Goal: Task Accomplishment & Management: Manage account settings

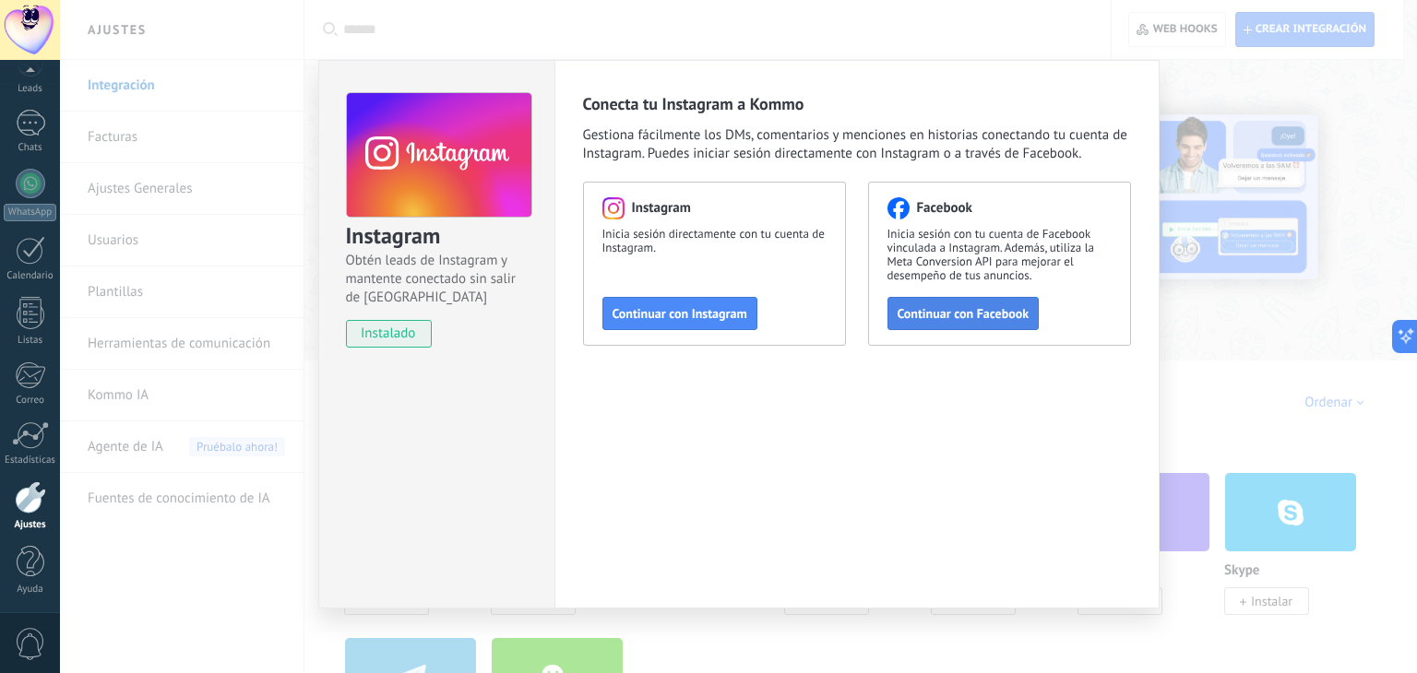
click at [947, 307] on span "Continuar con Facebook" at bounding box center [964, 313] width 132 height 13
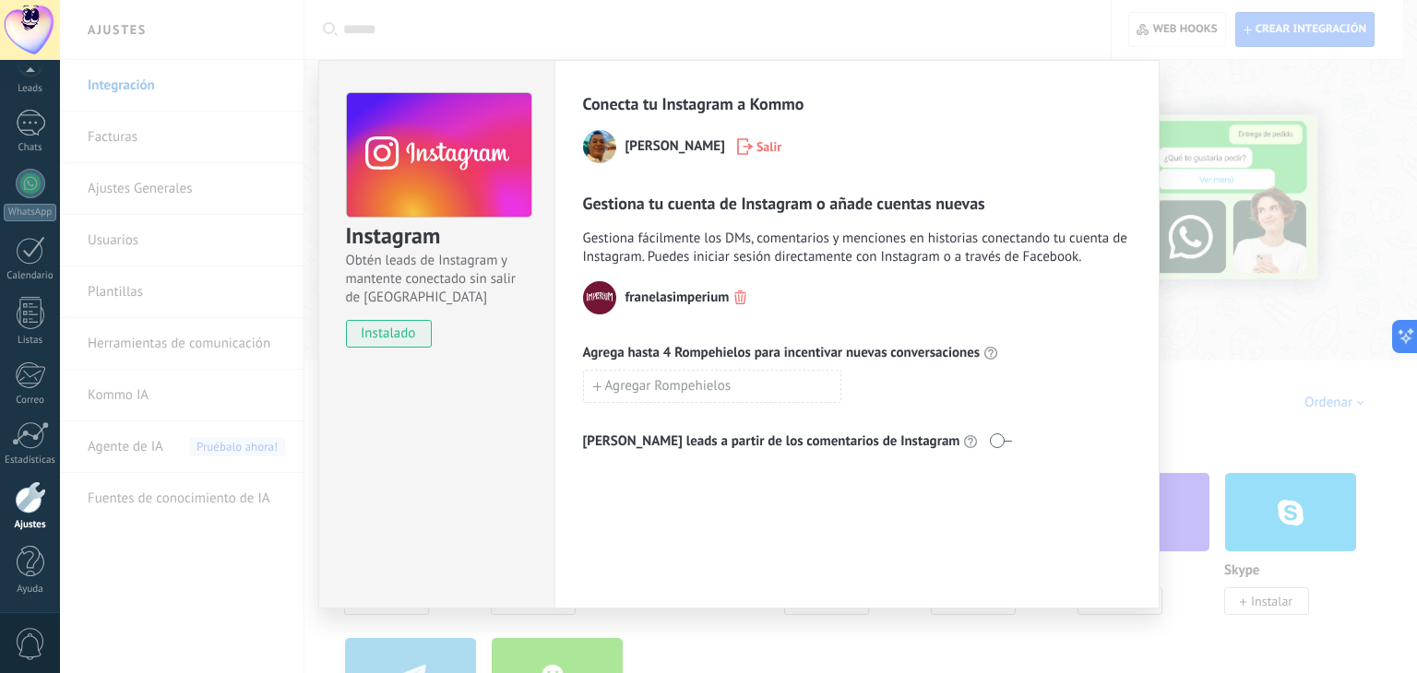
click at [989, 444] on span at bounding box center [1000, 441] width 23 height 15
drag, startPoint x: 943, startPoint y: 432, endPoint x: 931, endPoint y: 447, distance: 19.0
click at [931, 447] on div "[PERSON_NAME] leads a partir de los comentarios de Instagram" at bounding box center [857, 442] width 548 height 18
click at [989, 447] on span at bounding box center [1000, 441] width 23 height 15
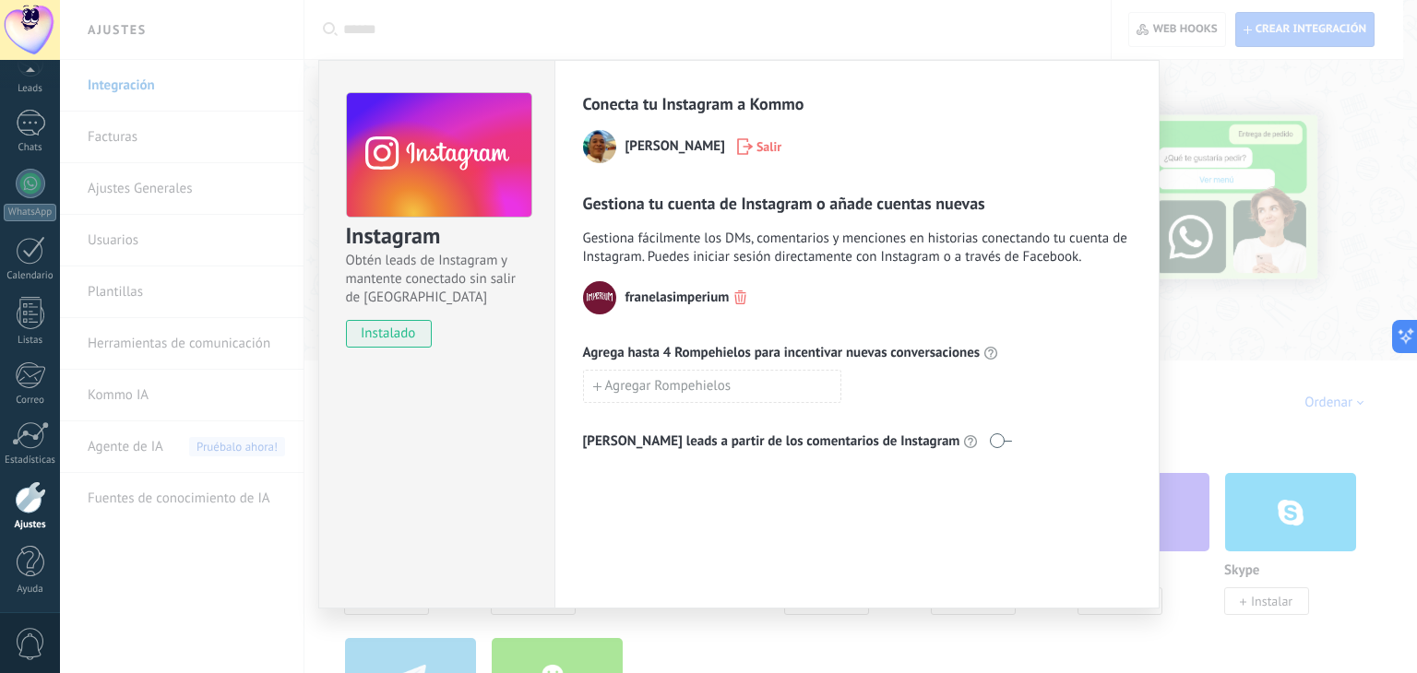
click at [989, 447] on span at bounding box center [1000, 441] width 23 height 15
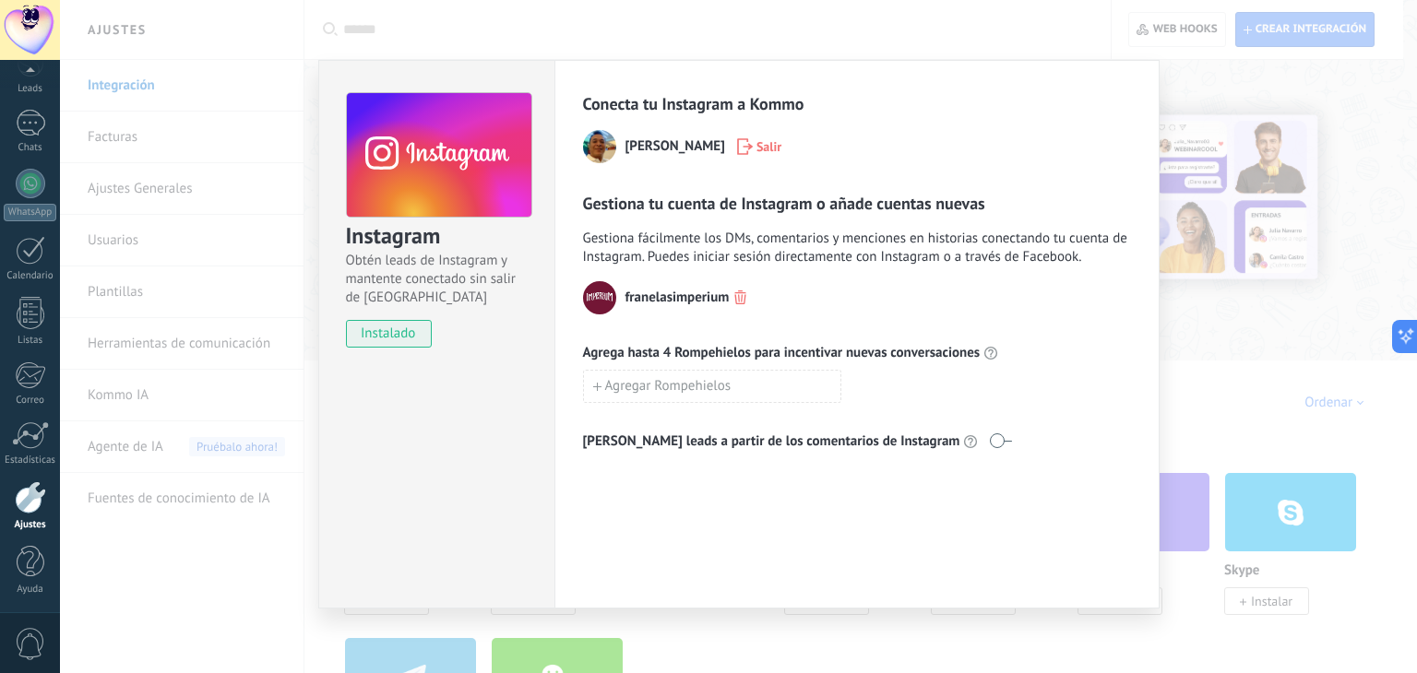
click at [1175, 379] on div "Instagram Obtén leads de Instagram y mantente conectado sin salir de Kommo inst…" at bounding box center [738, 336] width 1357 height 673
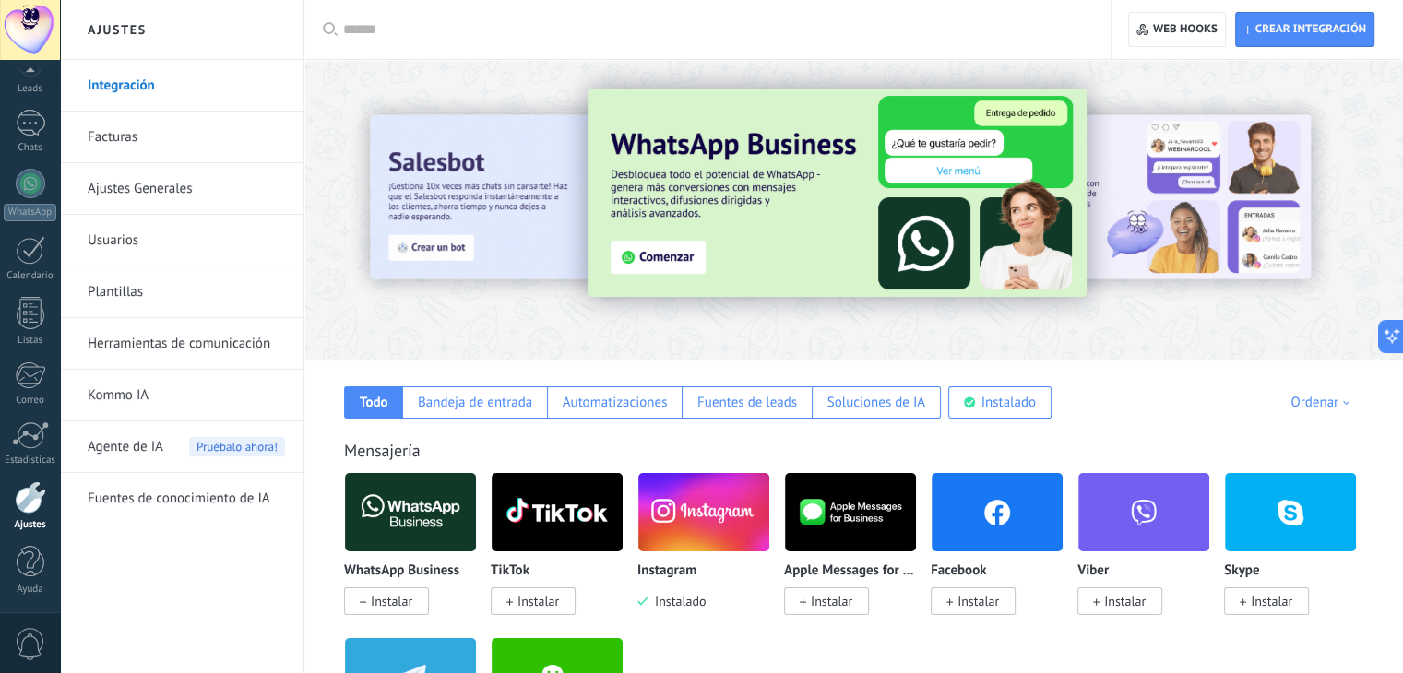
click at [19, 153] on div "Panel Leads Chats WhatsApp Clientes" at bounding box center [30, 298] width 60 height 631
click at [36, 125] on div at bounding box center [31, 123] width 30 height 27
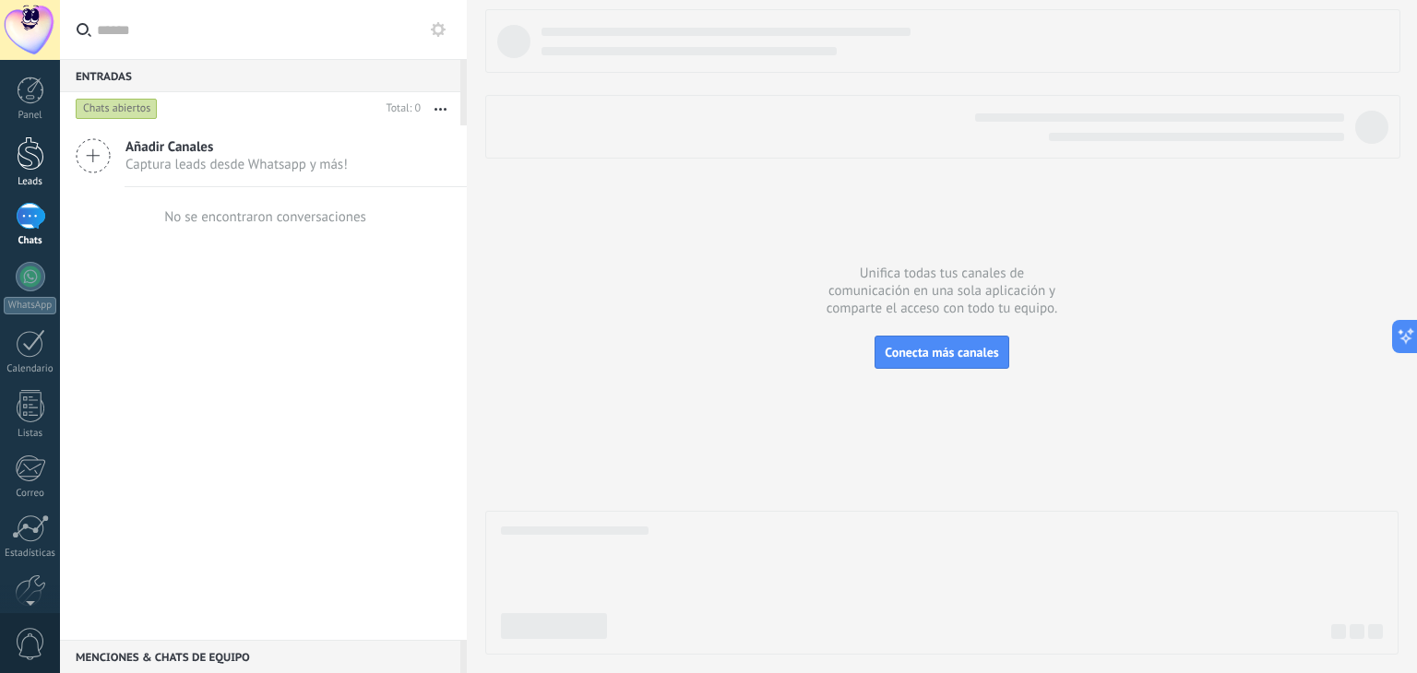
click at [17, 153] on div at bounding box center [31, 154] width 28 height 34
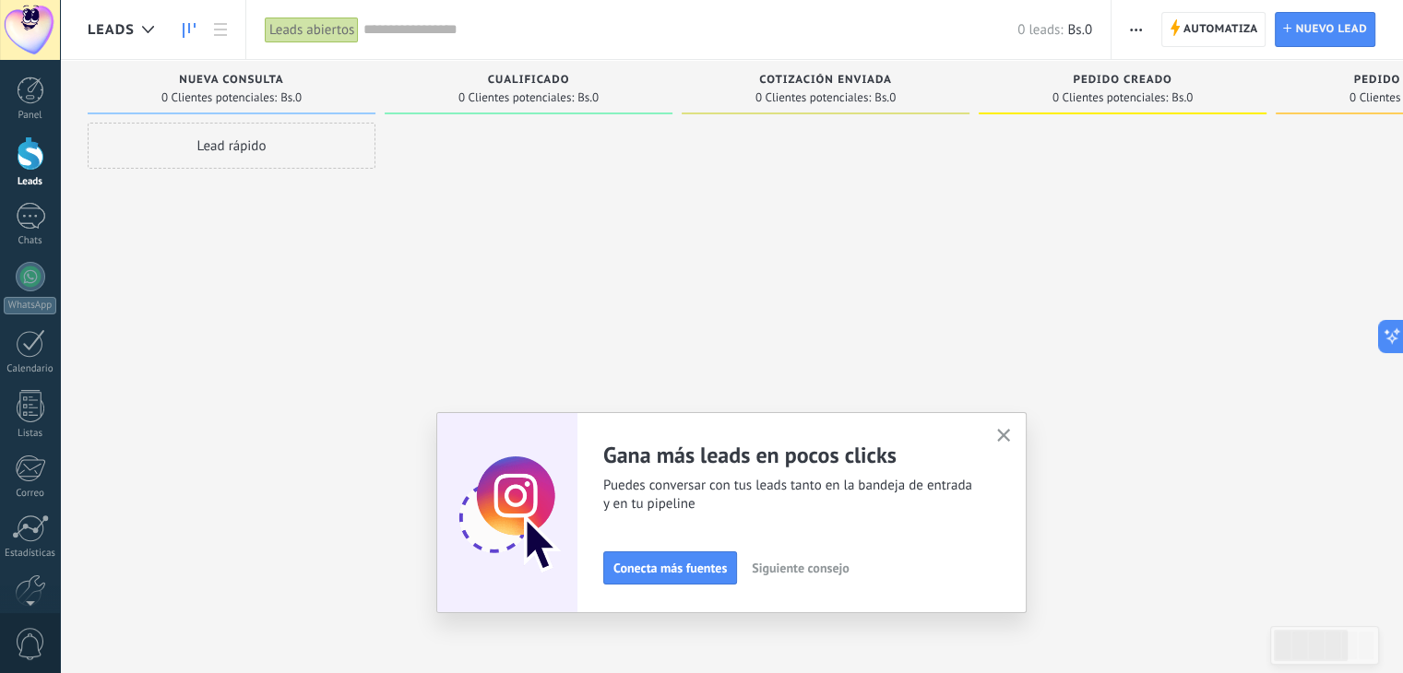
click at [1000, 433] on button "button" at bounding box center [1004, 436] width 23 height 25
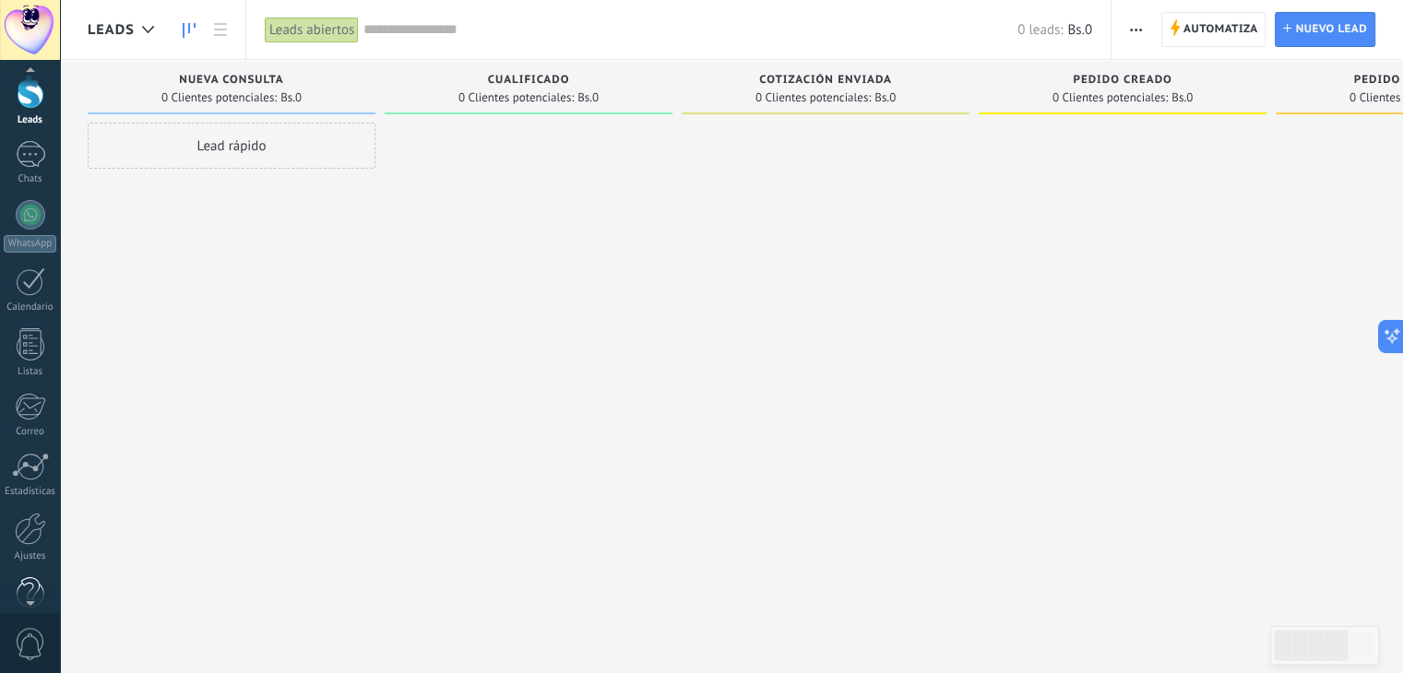
scroll to position [82, 0]
click at [28, 525] on link "Ajustes" at bounding box center [30, 518] width 60 height 50
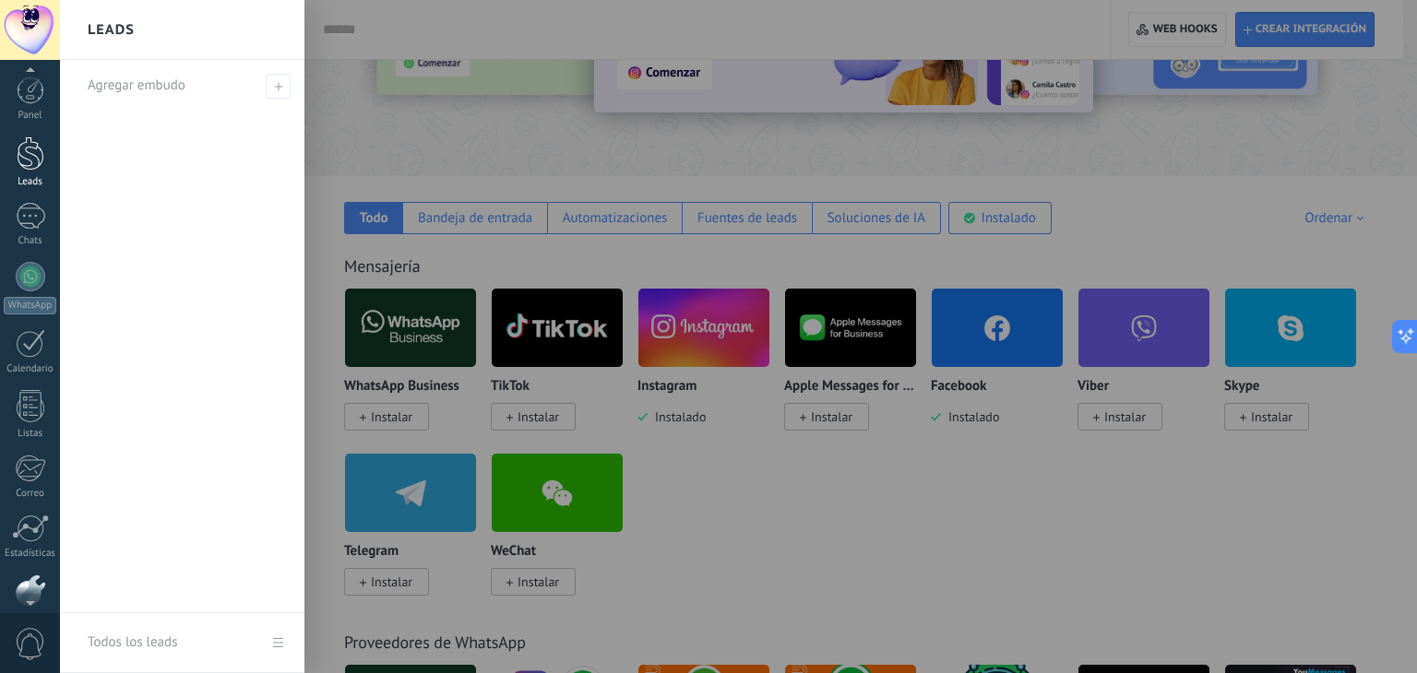
click at [30, 168] on div at bounding box center [31, 154] width 28 height 34
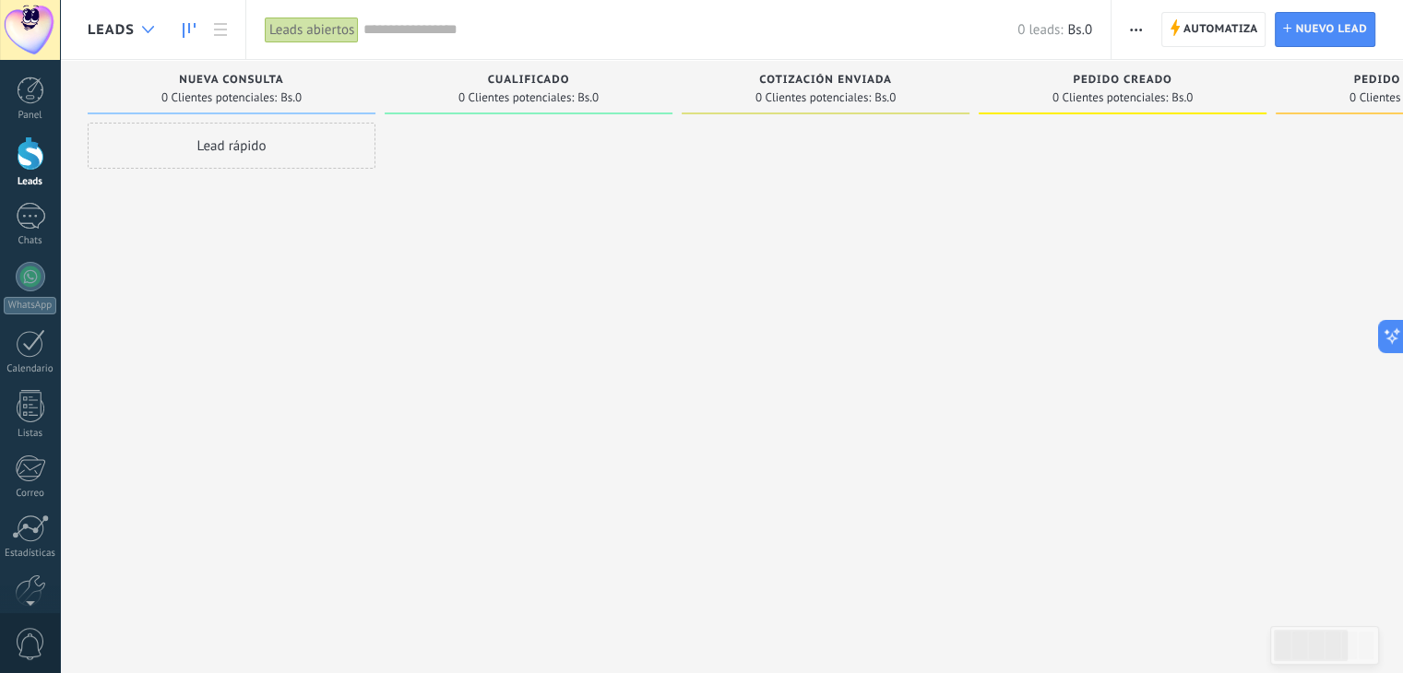
click at [159, 25] on div at bounding box center [148, 30] width 30 height 36
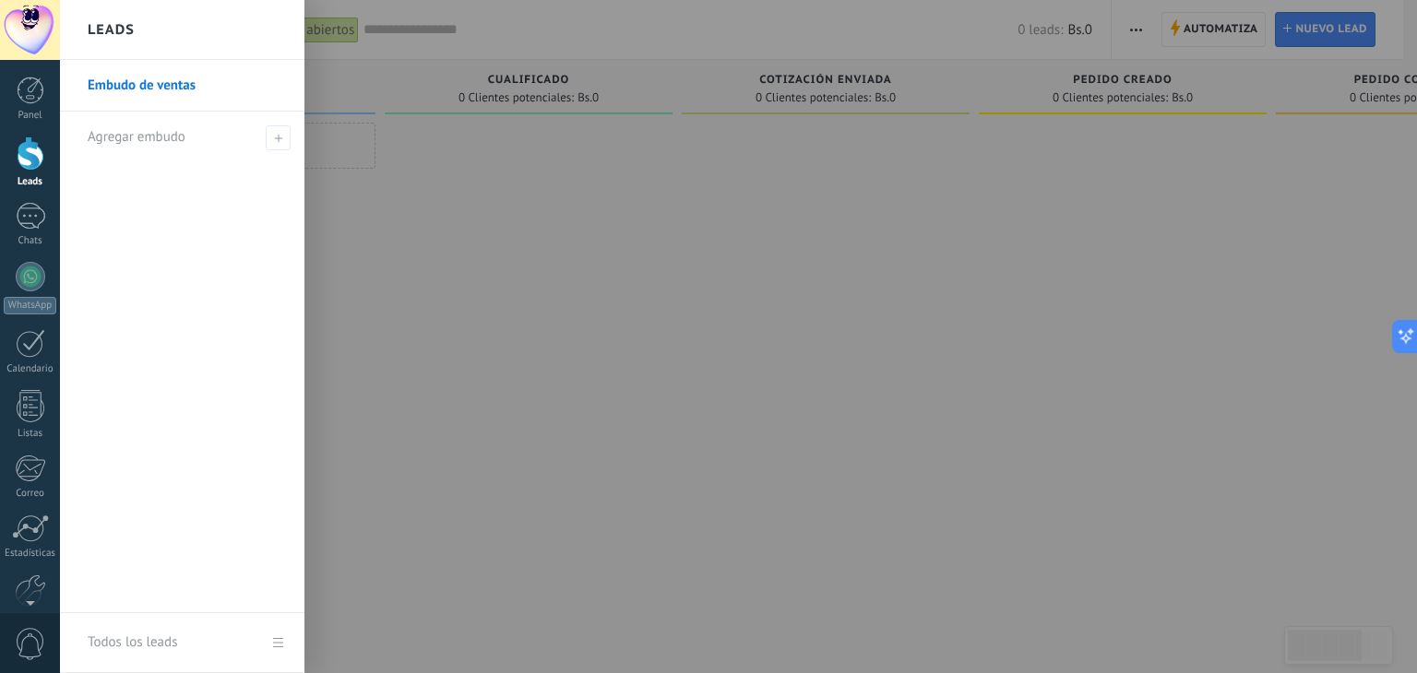
click at [440, 187] on div at bounding box center [768, 336] width 1417 height 673
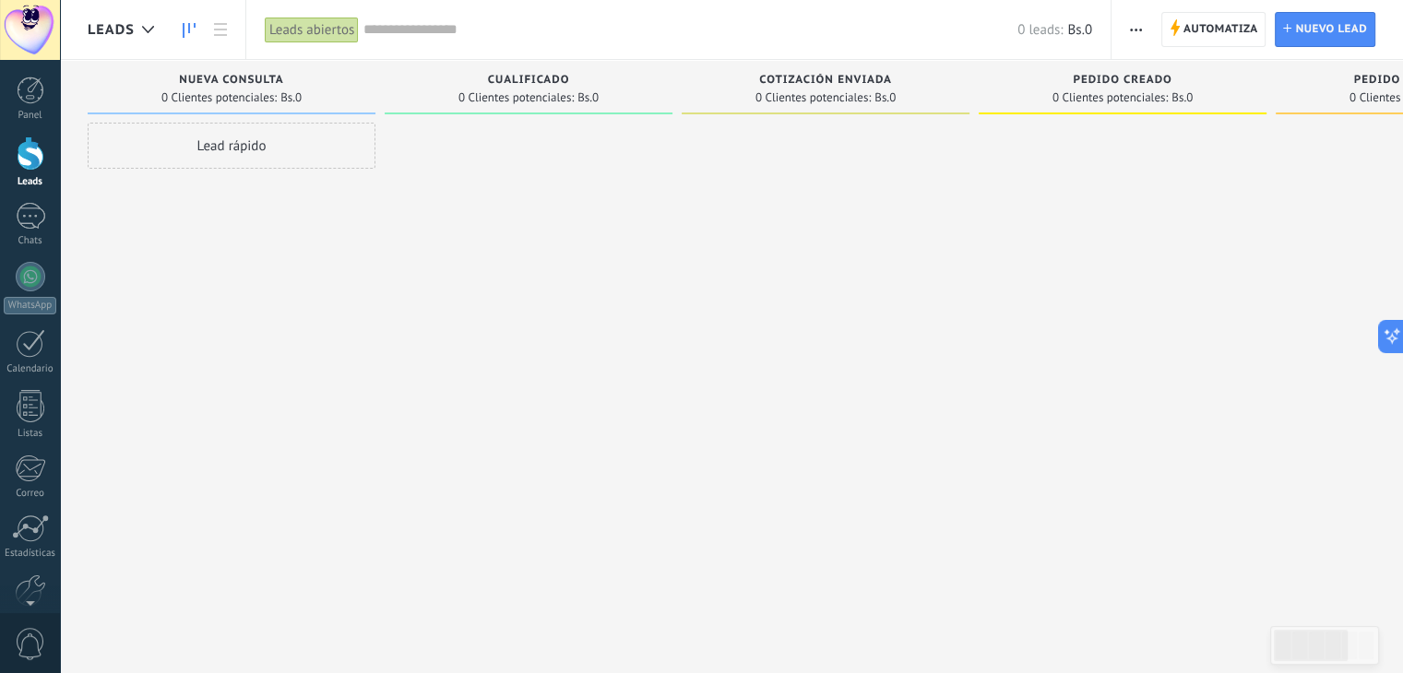
click at [1174, 52] on div "Automatiza Nueva difusión Editar embudo Editar el diseño de la tarjeta Importar…" at bounding box center [1258, 29] width 292 height 59
click at [1181, 33] on span "Automatiza Automatiza" at bounding box center [1214, 29] width 105 height 35
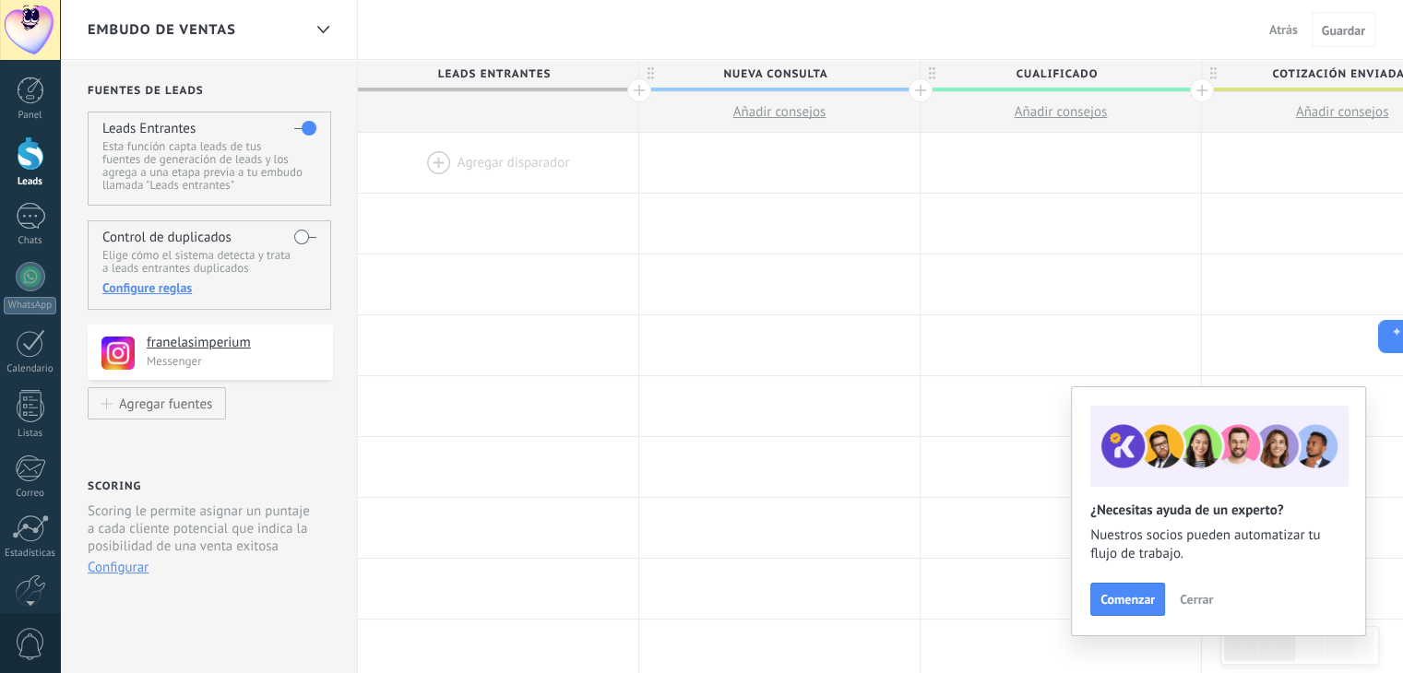
click at [228, 30] on span "Embudo de ventas" at bounding box center [162, 30] width 149 height 18
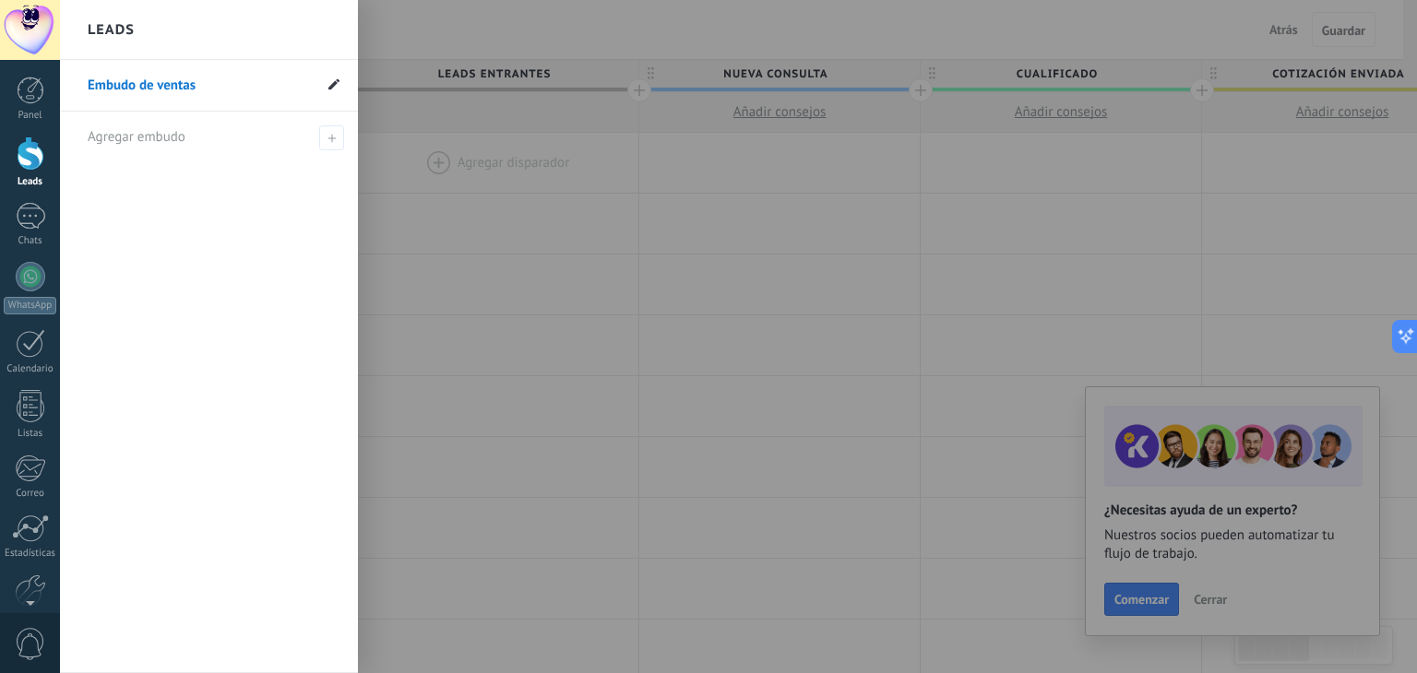
click at [332, 83] on icon at bounding box center [333, 83] width 11 height 11
drag, startPoint x: 197, startPoint y: 86, endPoint x: 159, endPoint y: 78, distance: 38.5
click at [159, 78] on input "**********" at bounding box center [200, 86] width 224 height 30
type input "**********"
click at [324, 86] on icon at bounding box center [331, 85] width 20 height 11
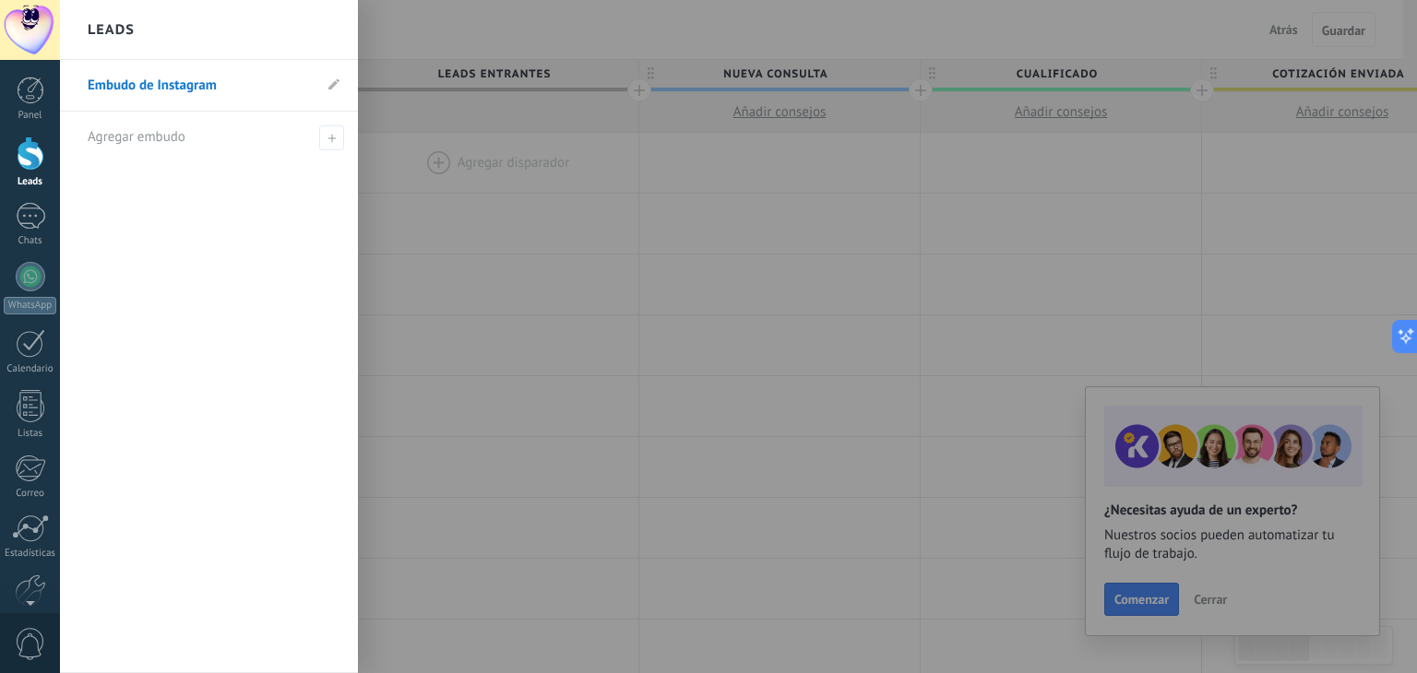
click at [417, 141] on div at bounding box center [768, 336] width 1417 height 673
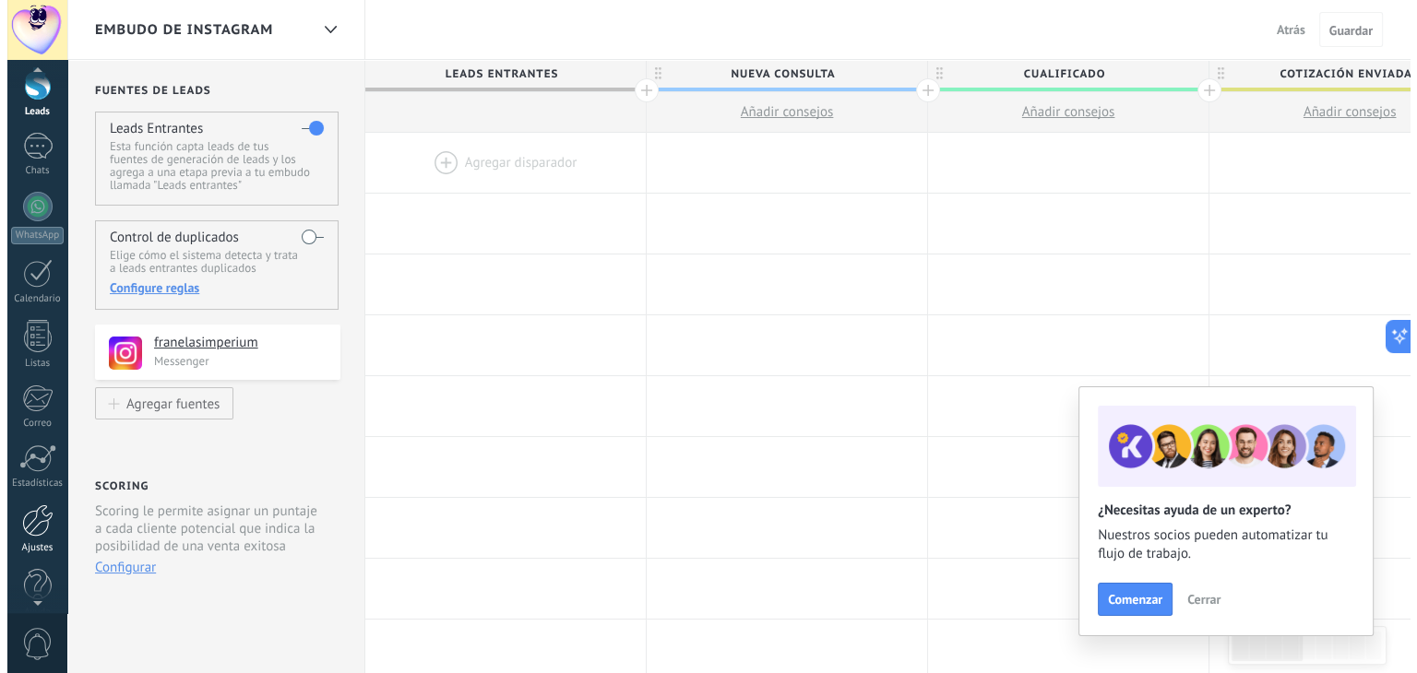
scroll to position [93, 0]
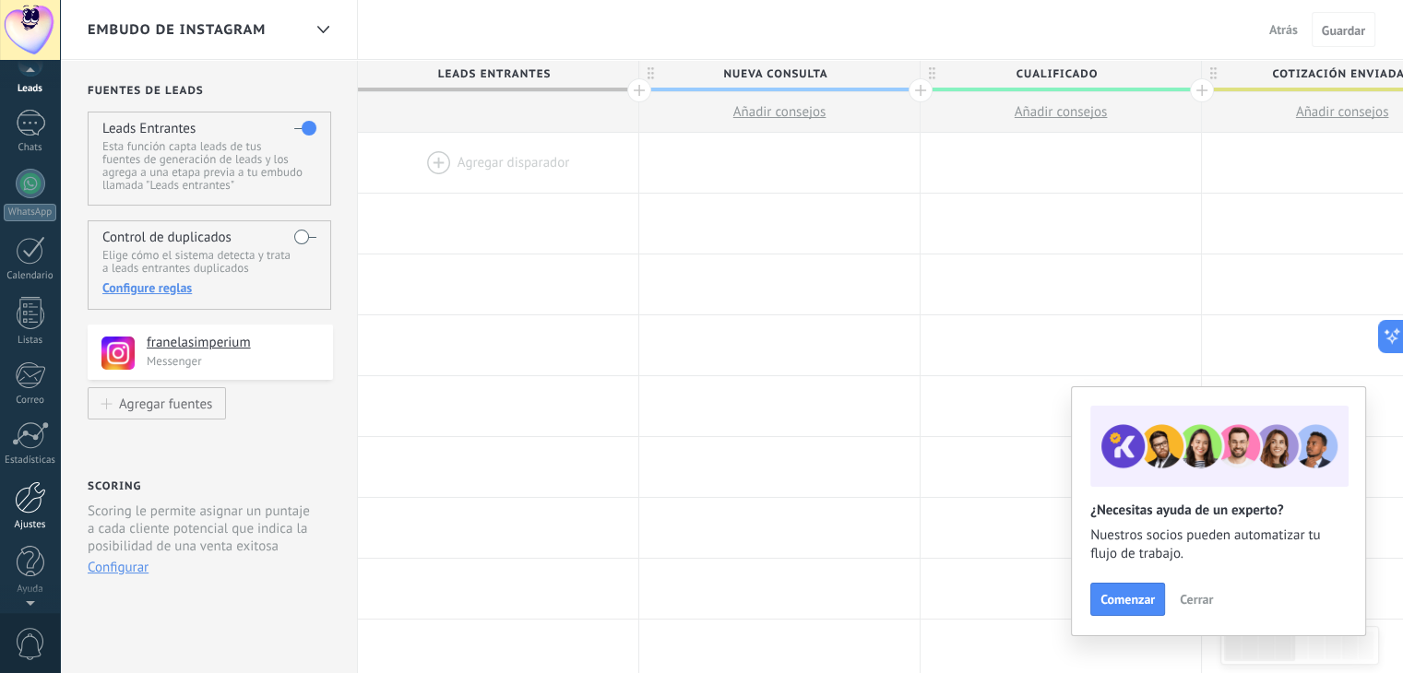
click at [37, 482] on div at bounding box center [30, 498] width 31 height 32
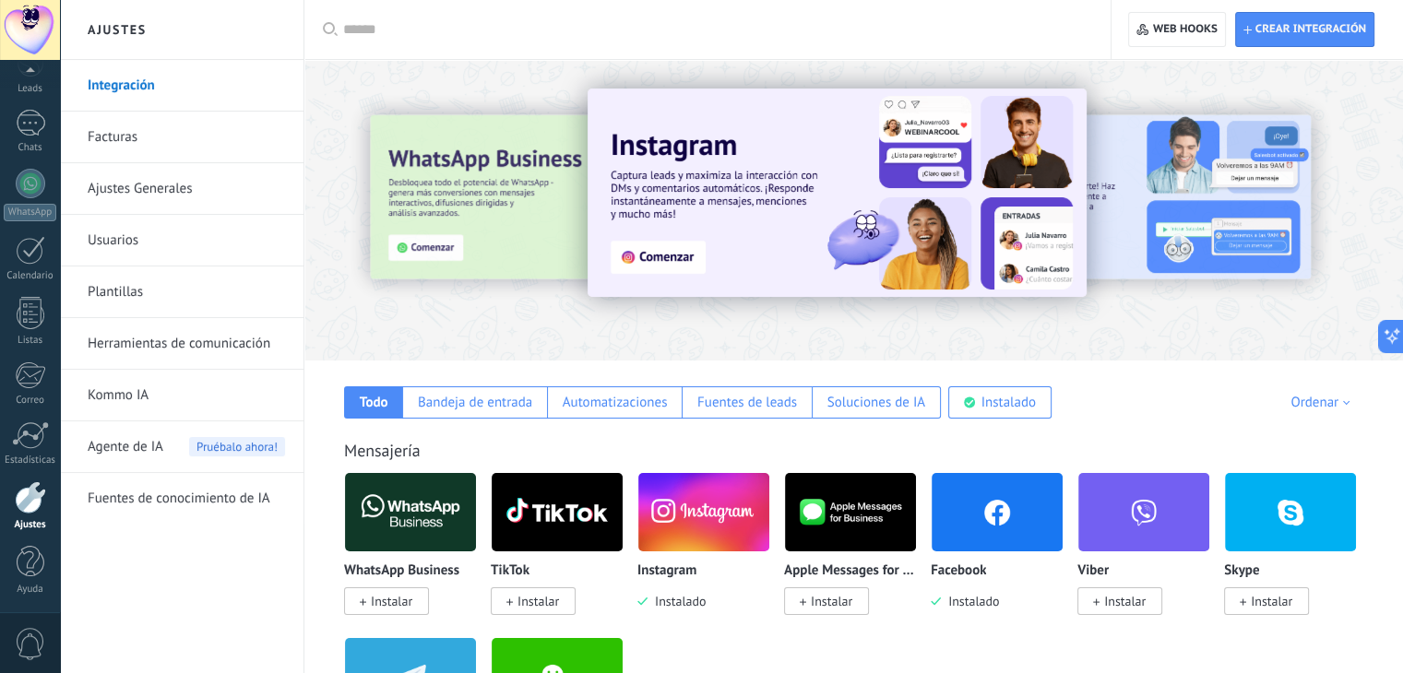
click at [210, 346] on link "Herramientas de comunicación" at bounding box center [186, 344] width 197 height 52
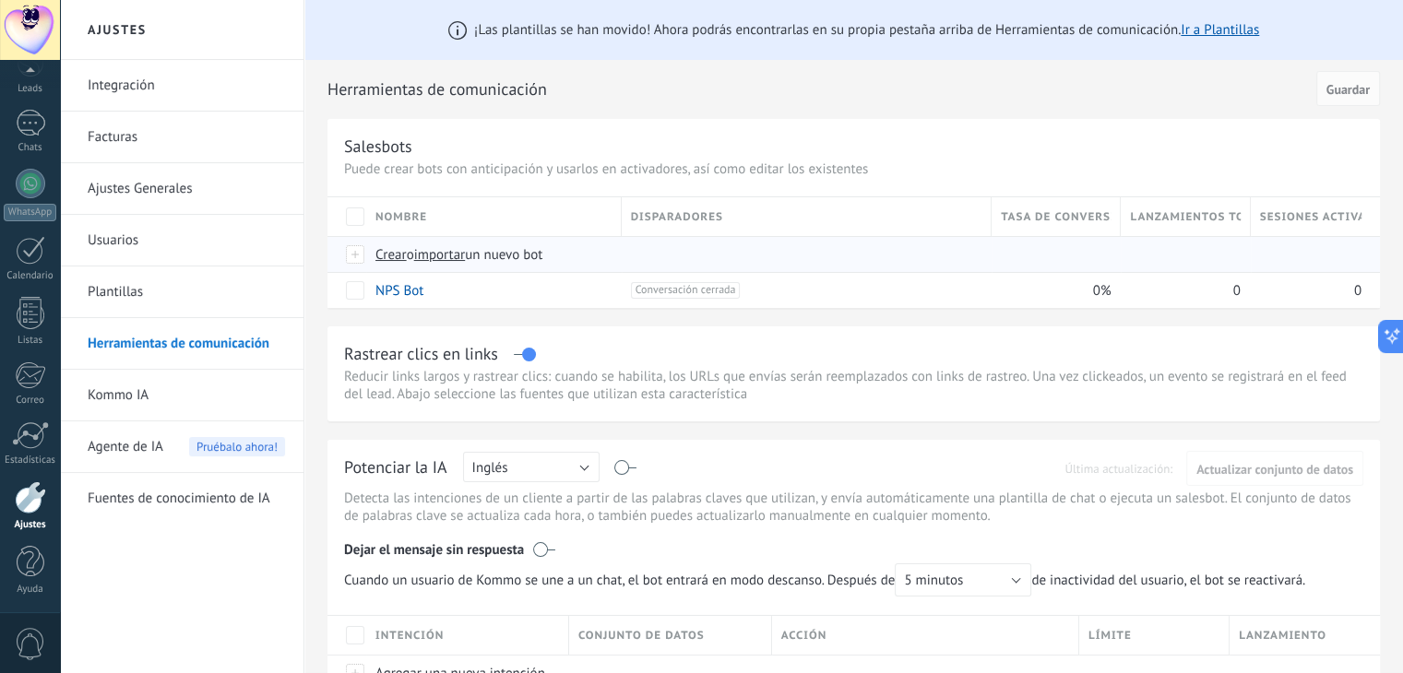
click at [350, 248] on div at bounding box center [356, 254] width 20 height 17
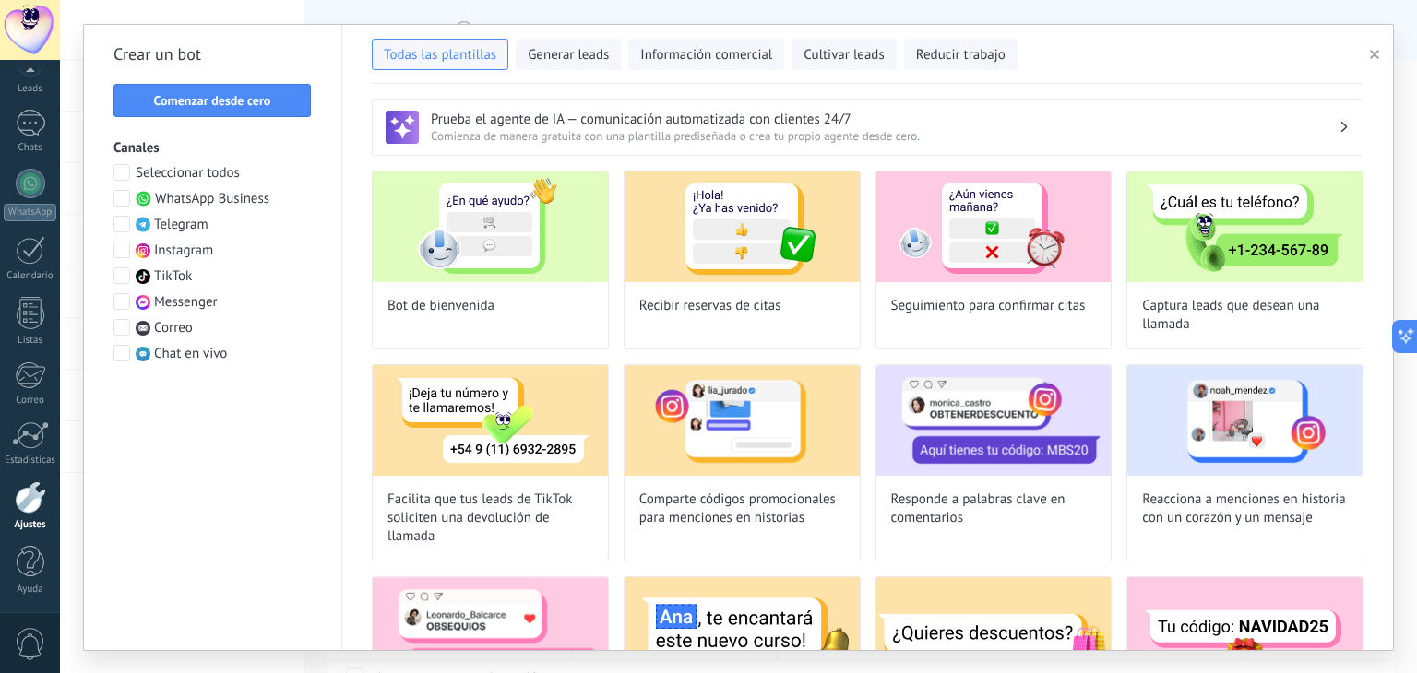
click at [159, 30] on div "Crear un bot Comenzar desde cero Canales Seleccionar todos WhatsApp Business Te…" at bounding box center [213, 338] width 258 height 626
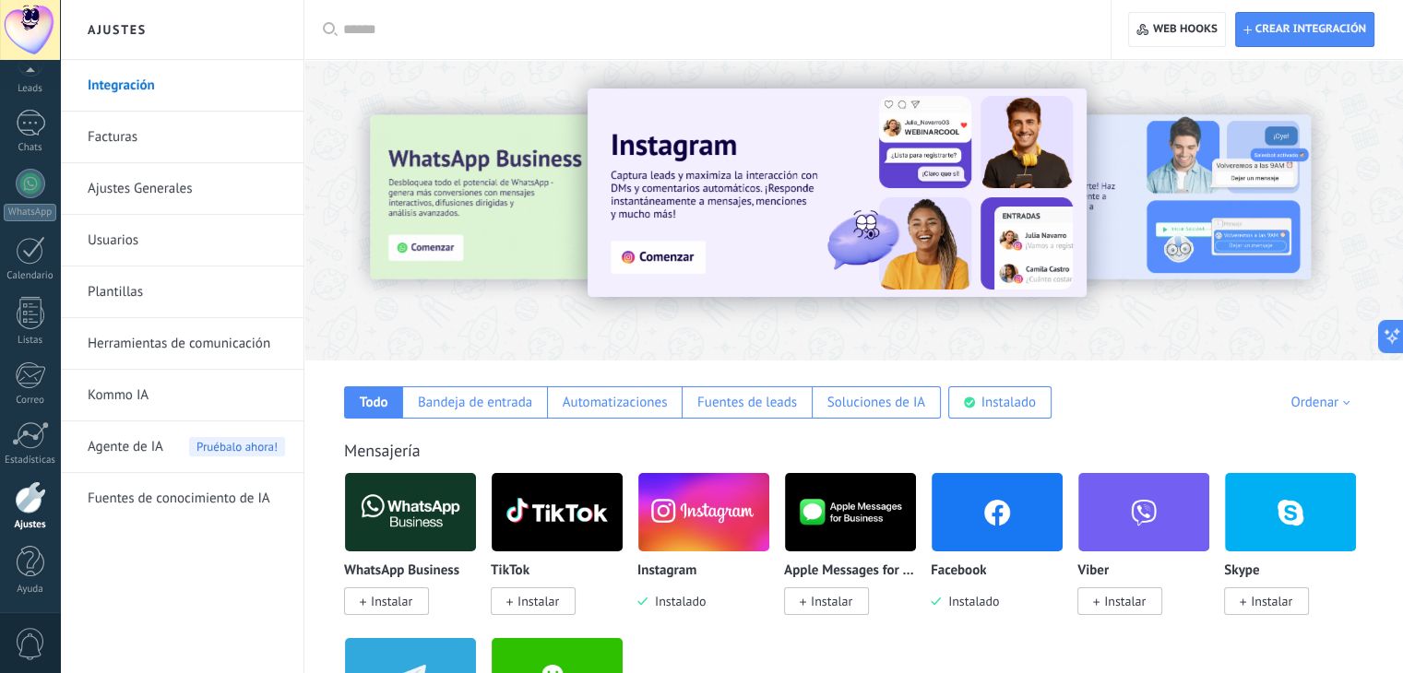
click at [184, 348] on link "Herramientas de comunicación" at bounding box center [186, 344] width 197 height 52
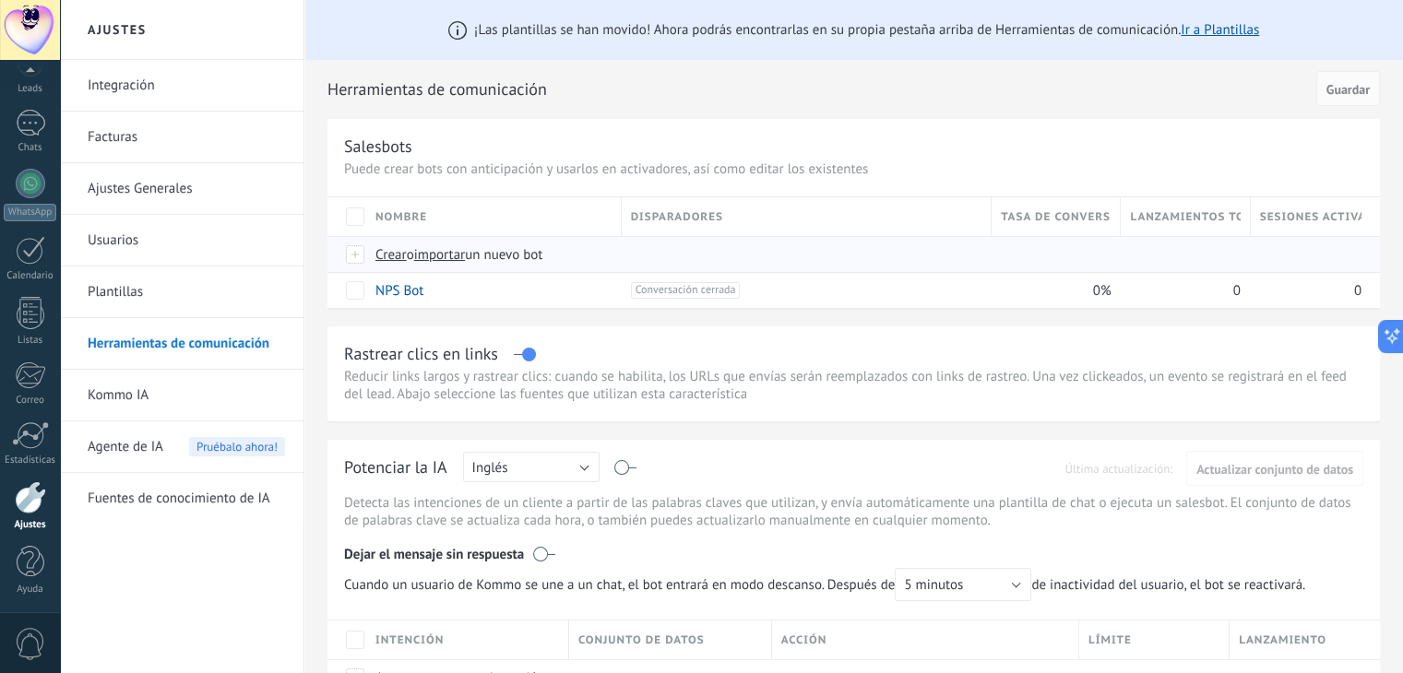
click at [449, 256] on span "importar" at bounding box center [440, 255] width 52 height 18
click at [0, 0] on input "importar un nuevo bot" at bounding box center [0, 0] width 0 height 0
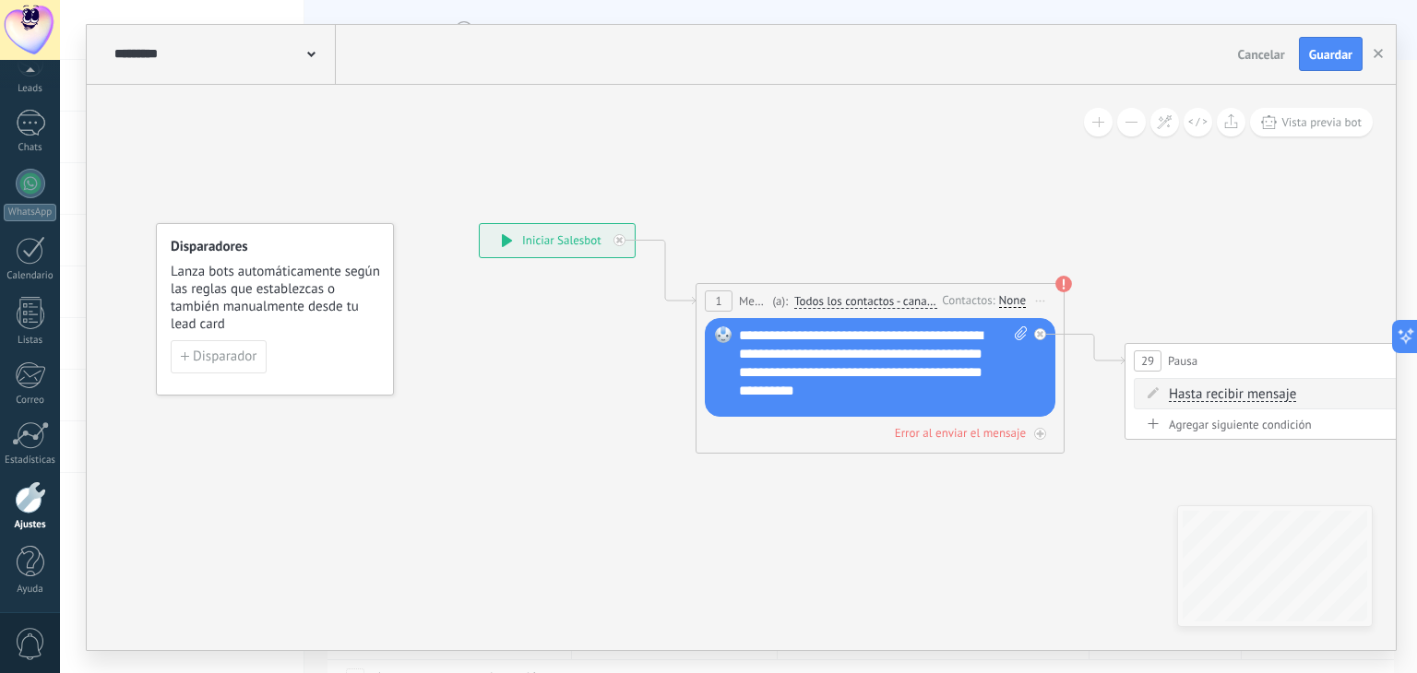
click at [816, 327] on div "**********" at bounding box center [884, 364] width 290 height 74
drag, startPoint x: 818, startPoint y: 329, endPoint x: 727, endPoint y: 326, distance: 91.4
click at [727, 326] on div "Reemplazar Quitar Convertir a mensaje de voz Arrastre la imagen aquí para adjun…" at bounding box center [880, 367] width 351 height 99
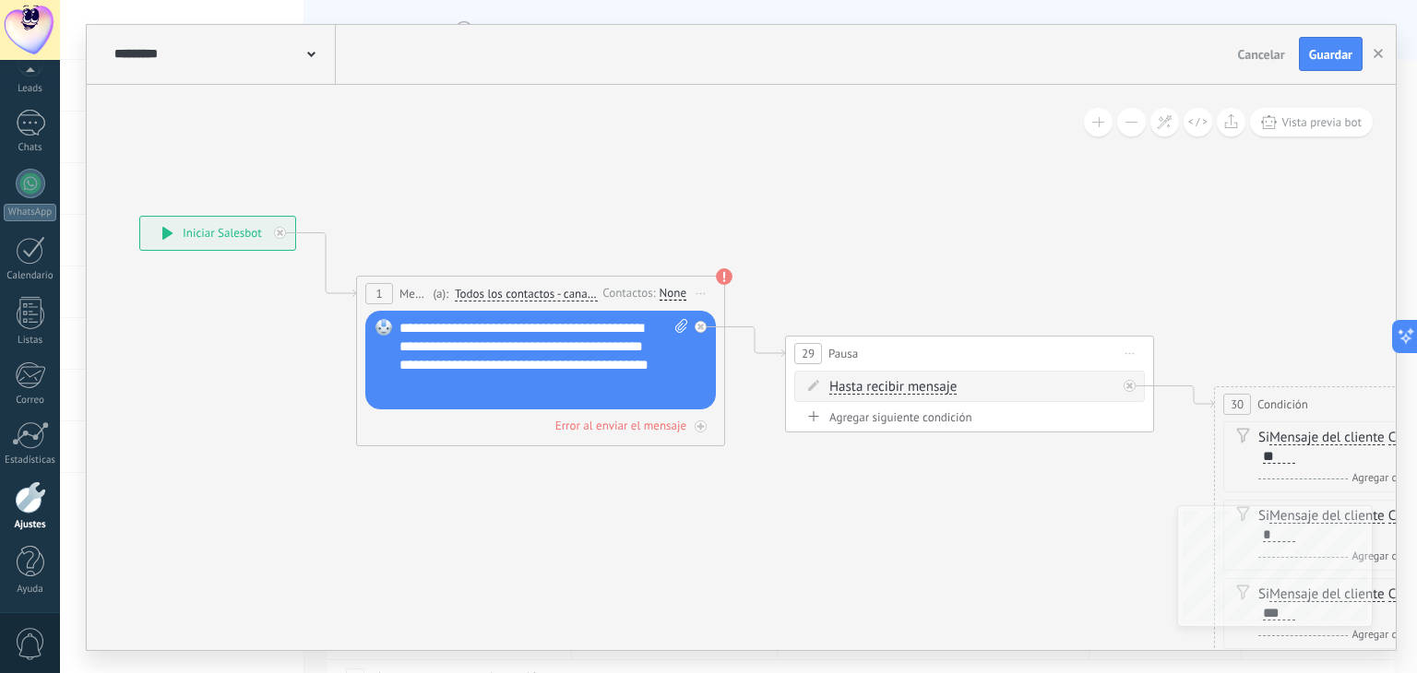
drag, startPoint x: 844, startPoint y: 189, endPoint x: 672, endPoint y: 185, distance: 172.6
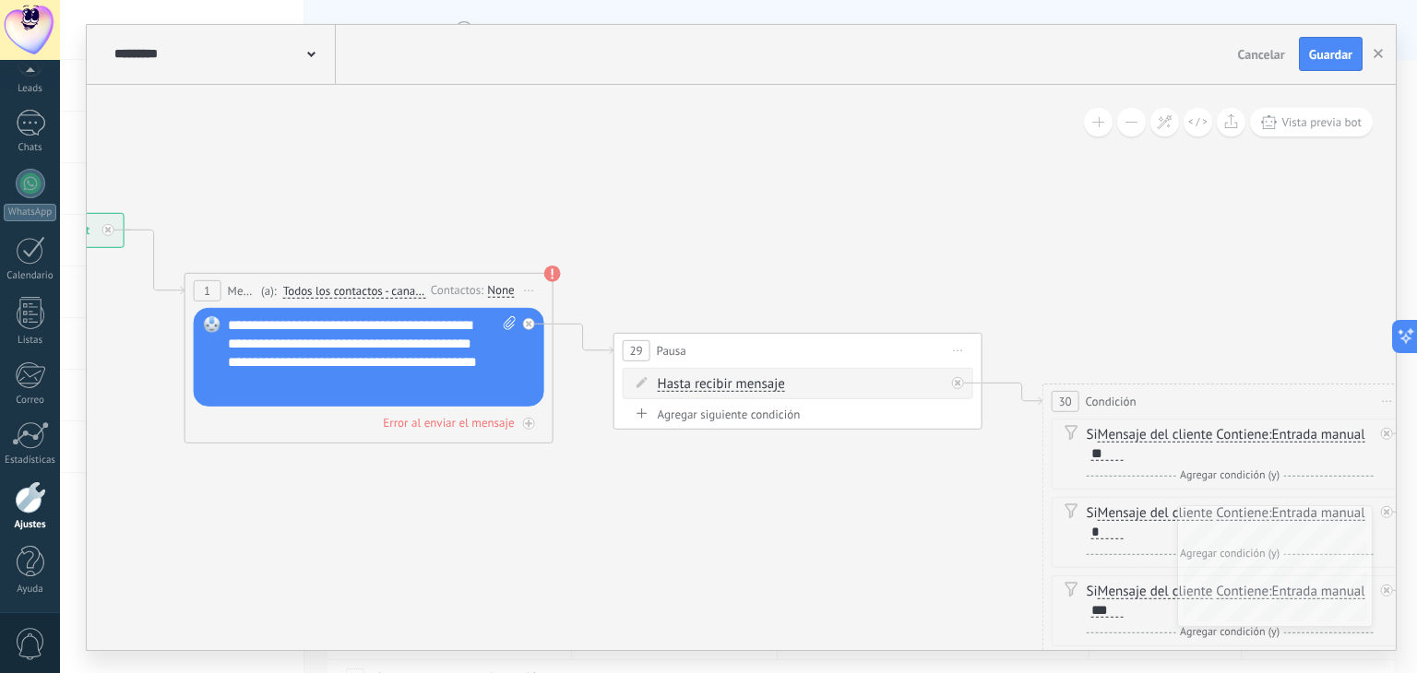
click at [502, 285] on div "None" at bounding box center [500, 290] width 27 height 15
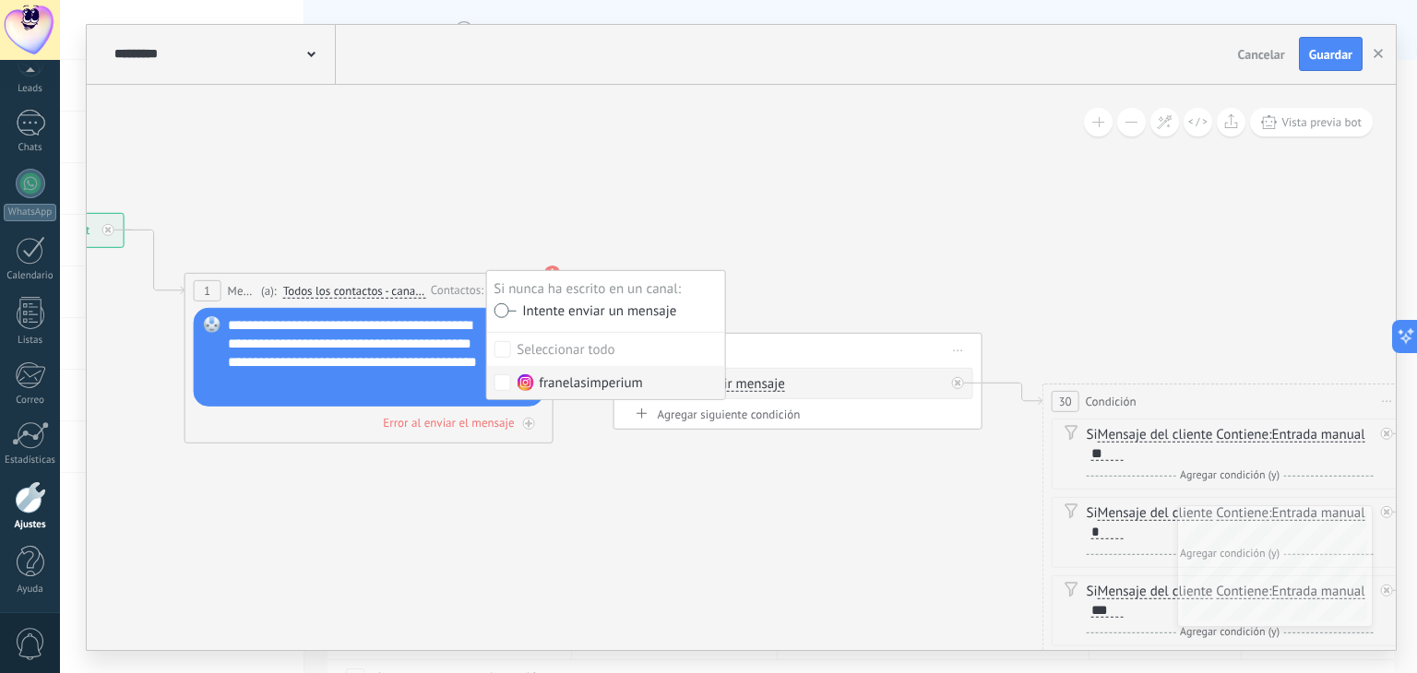
click at [508, 370] on label "franelasimperium" at bounding box center [605, 382] width 238 height 33
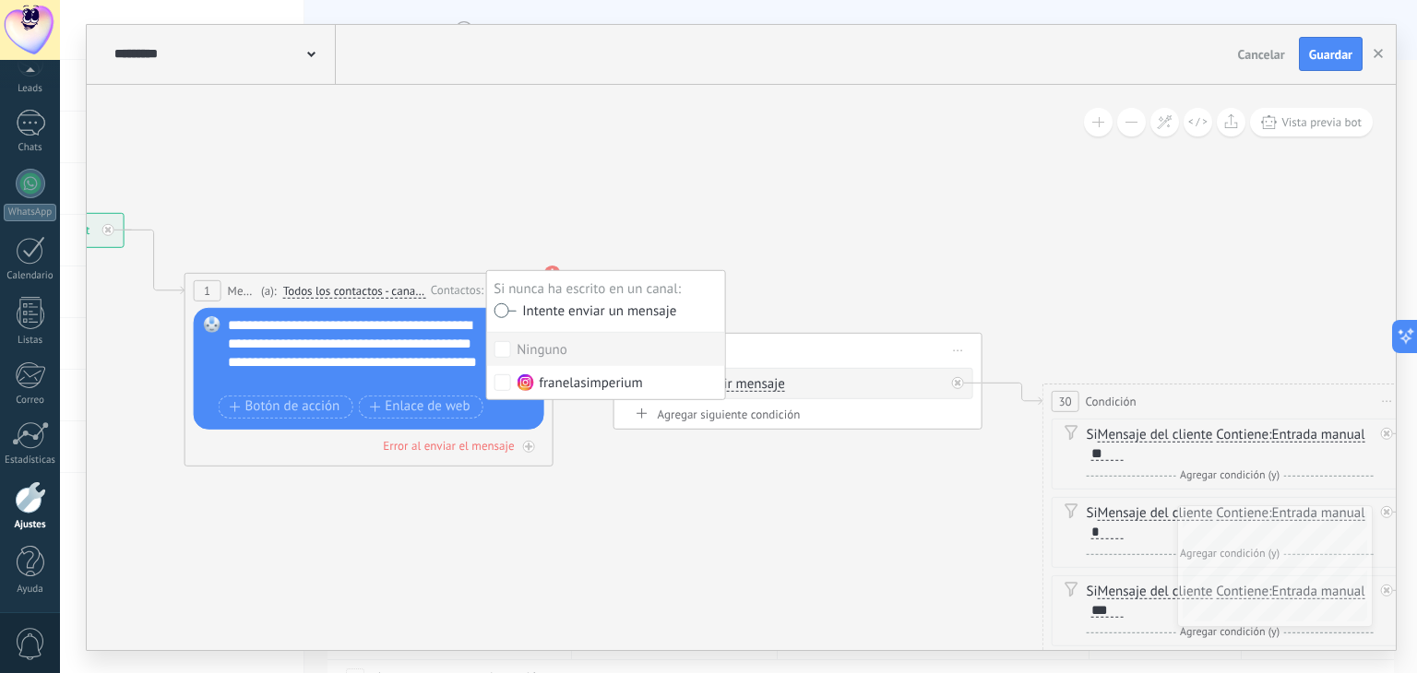
click at [684, 223] on icon at bounding box center [1343, 532] width 3675 height 1562
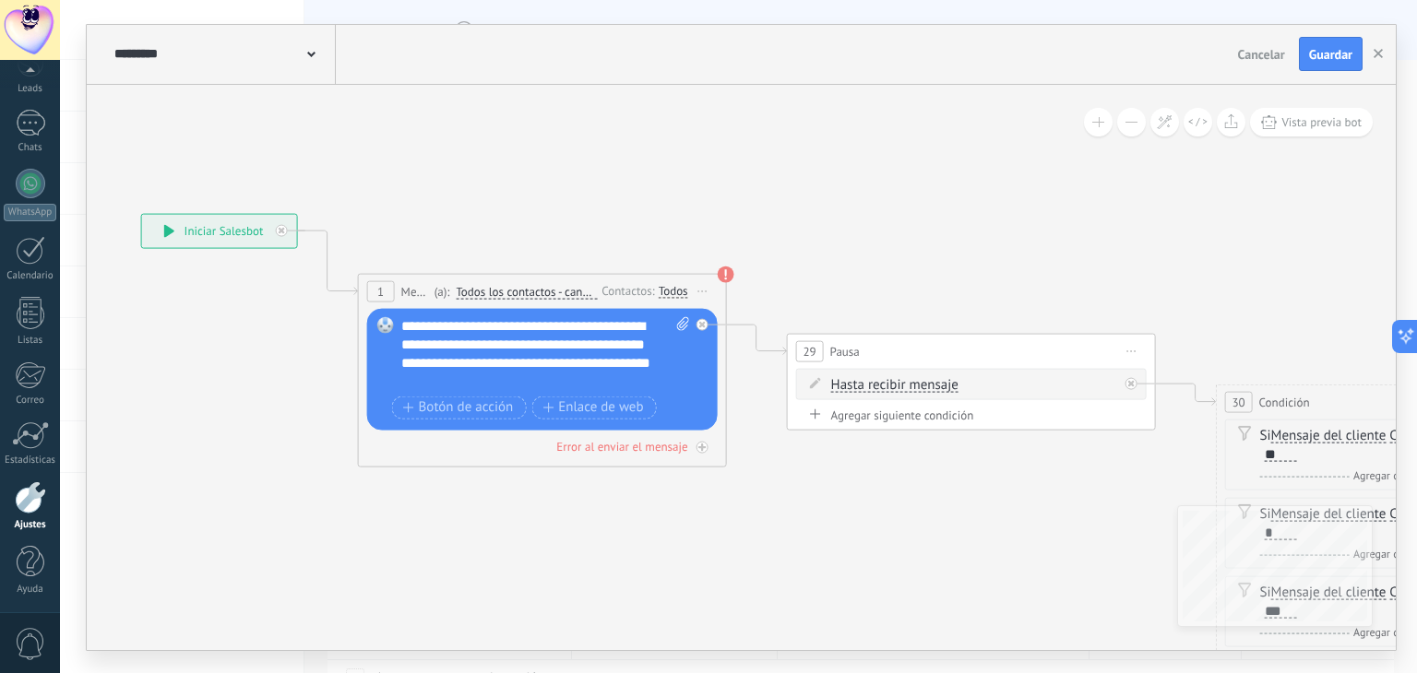
drag, startPoint x: 708, startPoint y: 252, endPoint x: 668, endPoint y: 219, distance: 51.7
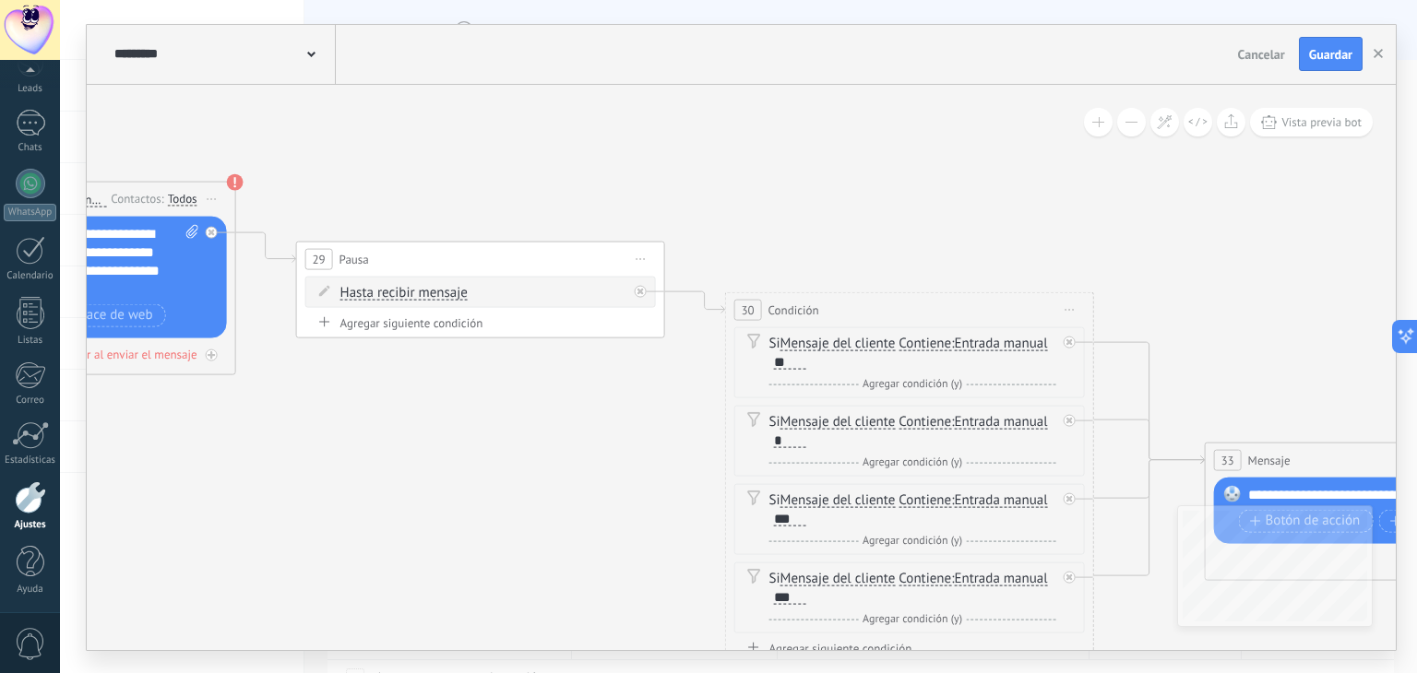
drag, startPoint x: 942, startPoint y: 272, endPoint x: 701, endPoint y: 217, distance: 247.1
click at [701, 218] on icon at bounding box center [1026, 441] width 3675 height 1562
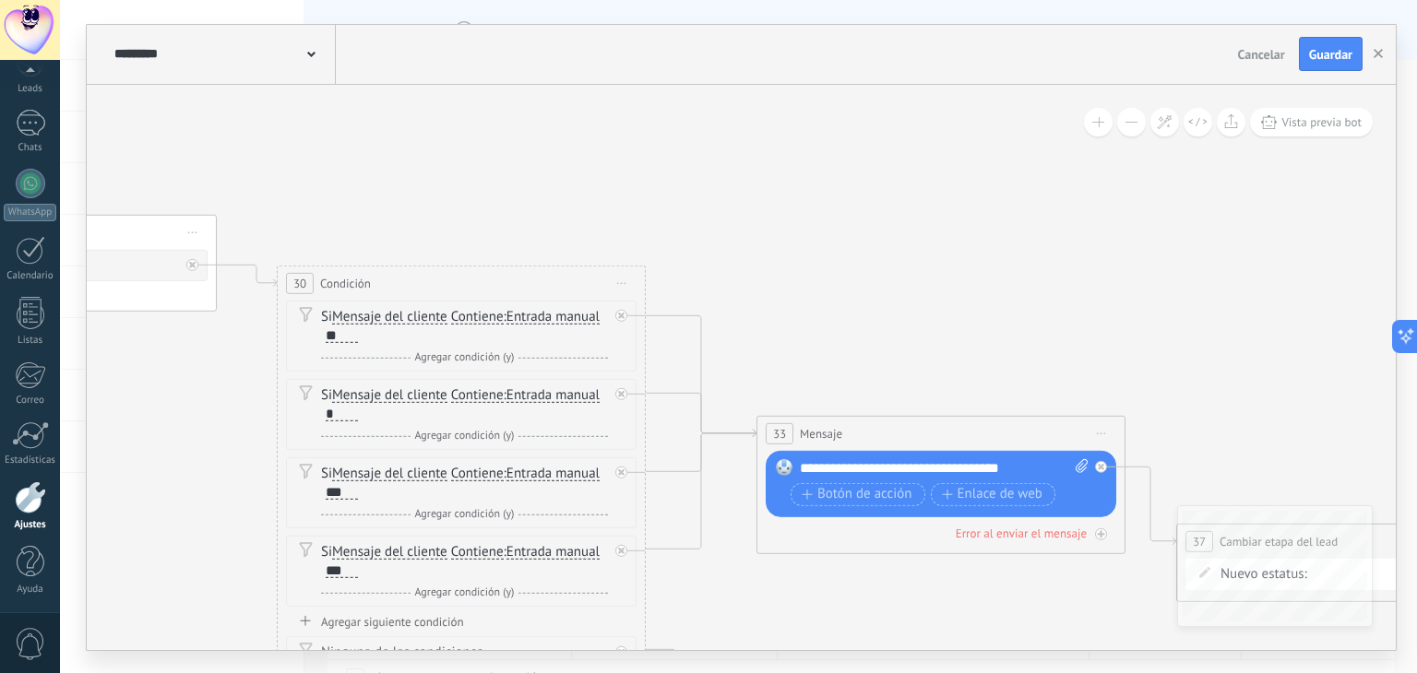
drag, startPoint x: 692, startPoint y: 202, endPoint x: 566, endPoint y: 197, distance: 125.6
click at [565, 197] on icon at bounding box center [578, 414] width 3675 height 1562
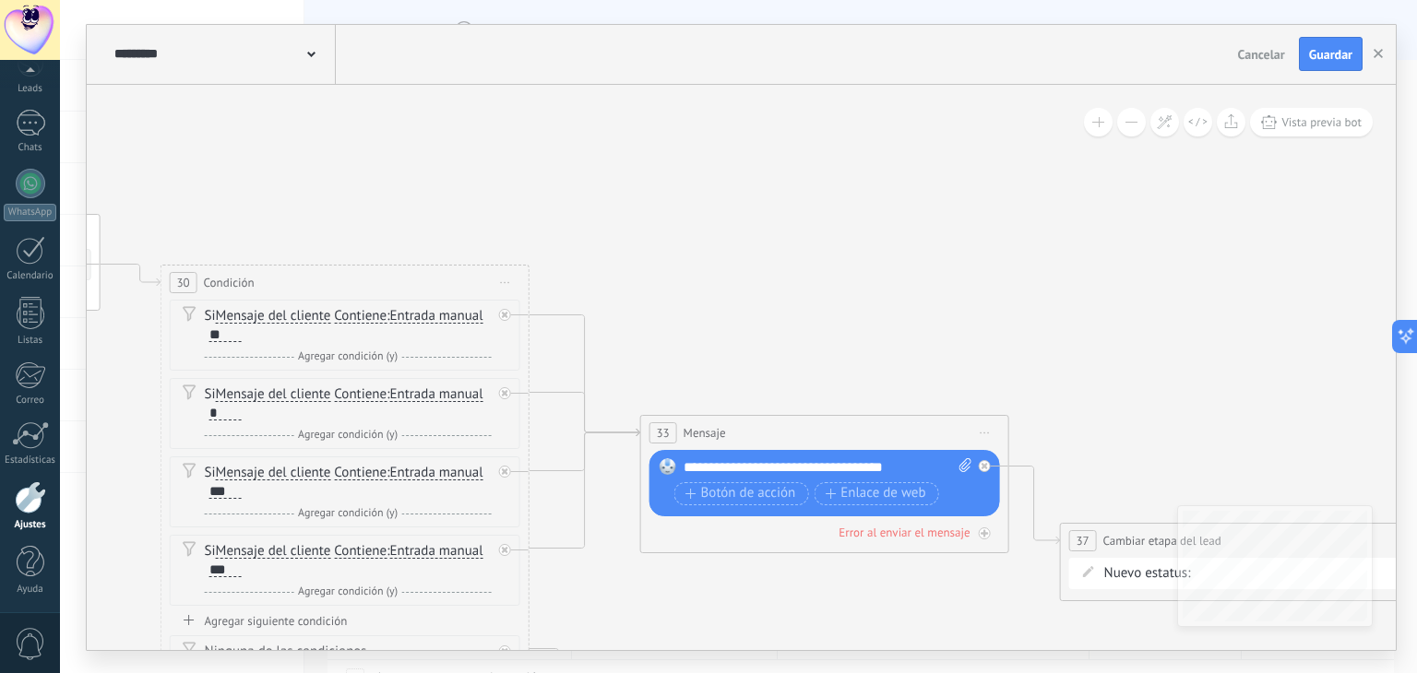
drag, startPoint x: 947, startPoint y: 197, endPoint x: 745, endPoint y: 172, distance: 202.8
click at [758, 175] on icon at bounding box center [461, 414] width 3675 height 1562
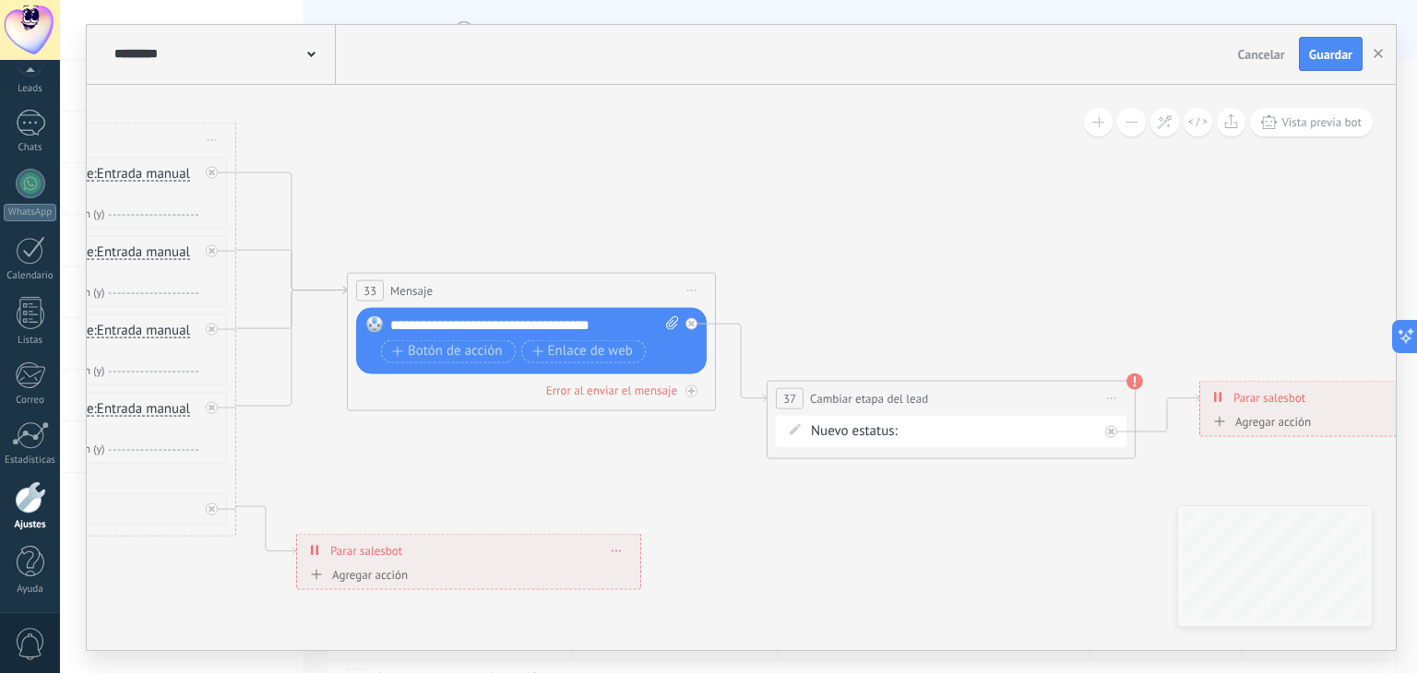
drag, startPoint x: 894, startPoint y: 257, endPoint x: 771, endPoint y: 112, distance: 190.5
click at [772, 112] on icon at bounding box center [168, 271] width 3675 height 1562
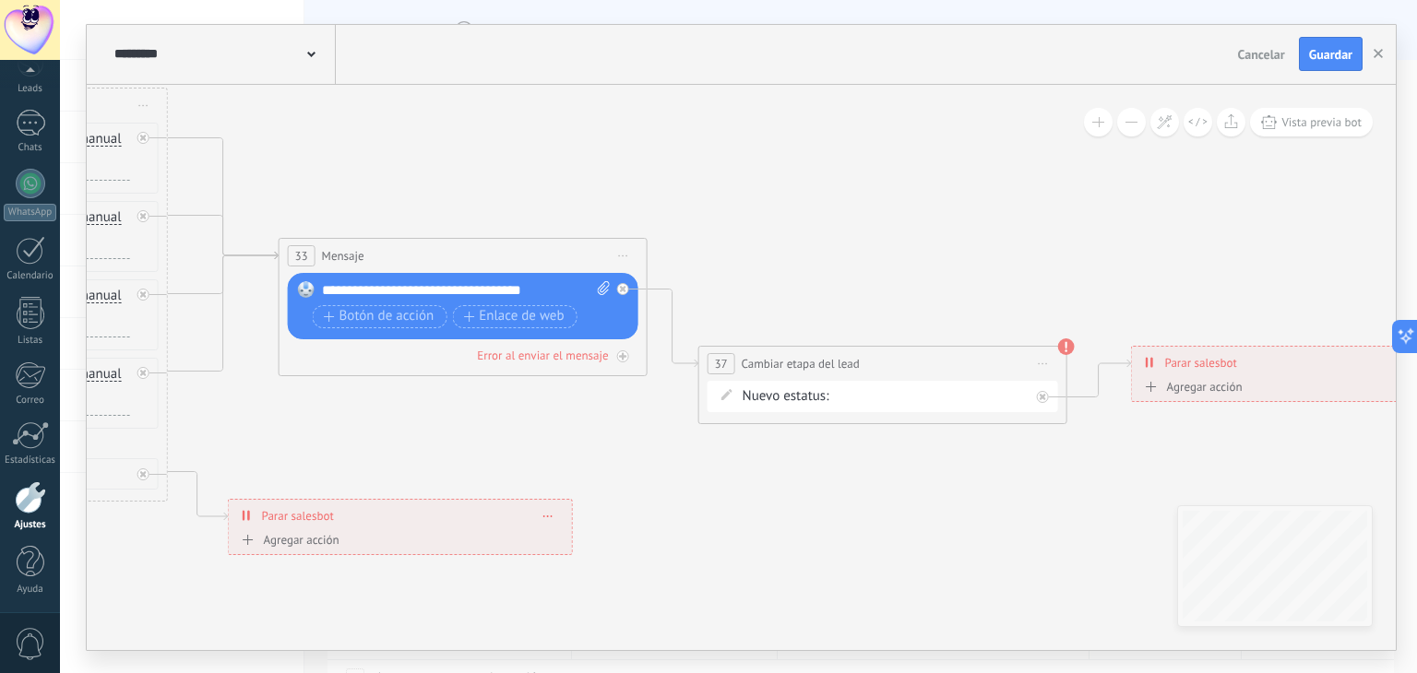
drag, startPoint x: 876, startPoint y: 210, endPoint x: 669, endPoint y: 166, distance: 212.3
click at [669, 166] on icon at bounding box center [100, 237] width 3675 height 1562
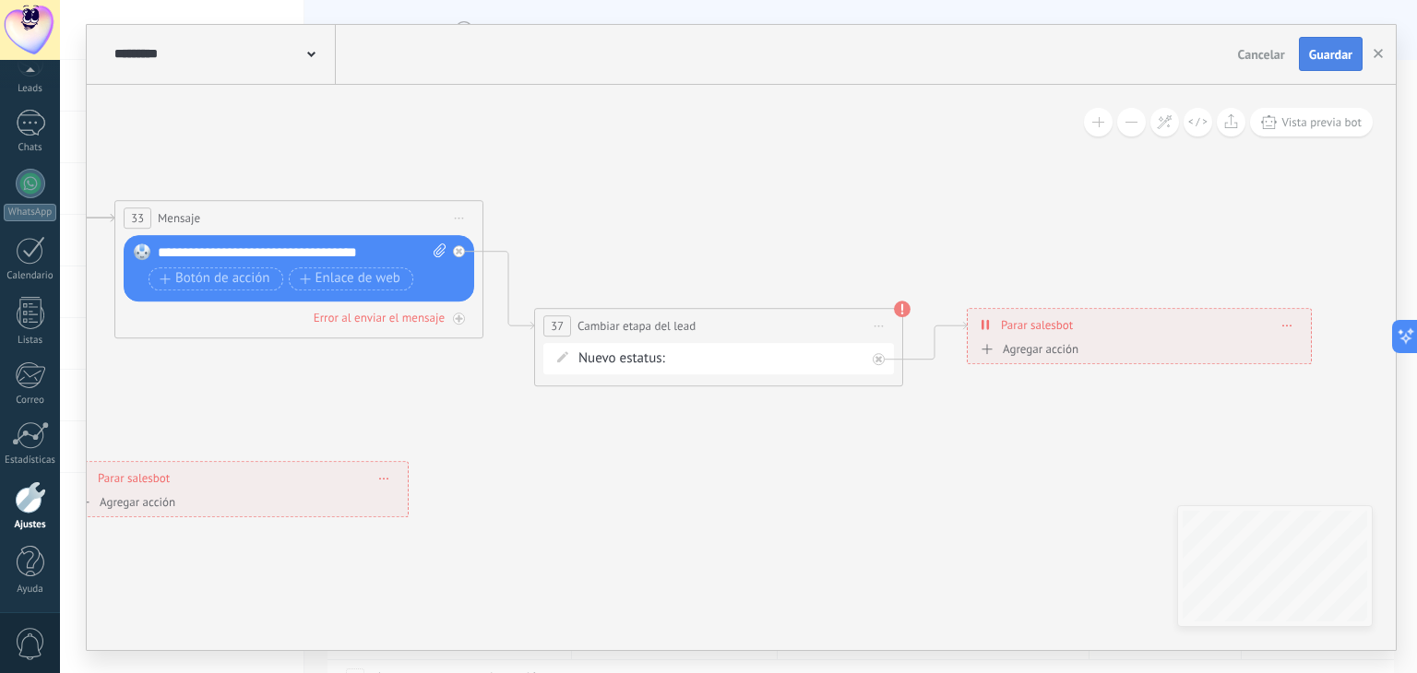
click at [1332, 63] on button "Guardar" at bounding box center [1331, 54] width 64 height 35
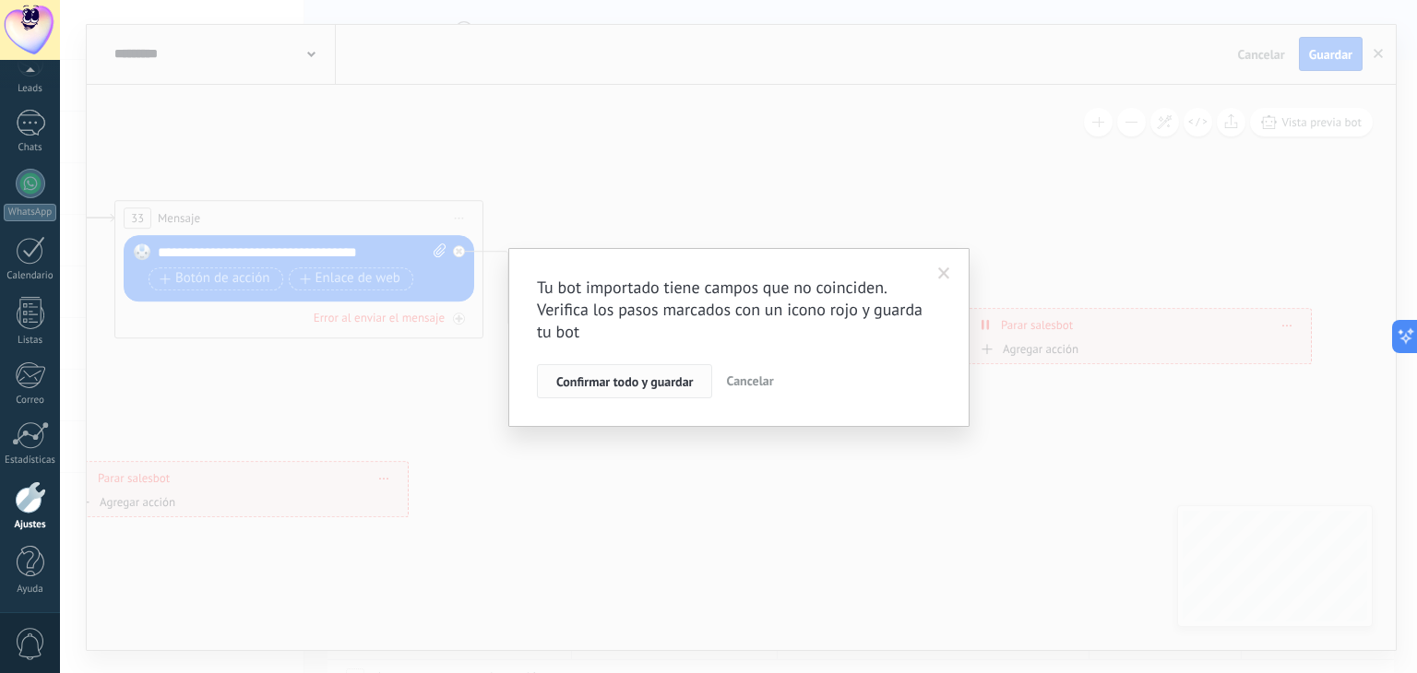
click at [600, 375] on span "Confirmar todo y guardar" at bounding box center [624, 381] width 137 height 13
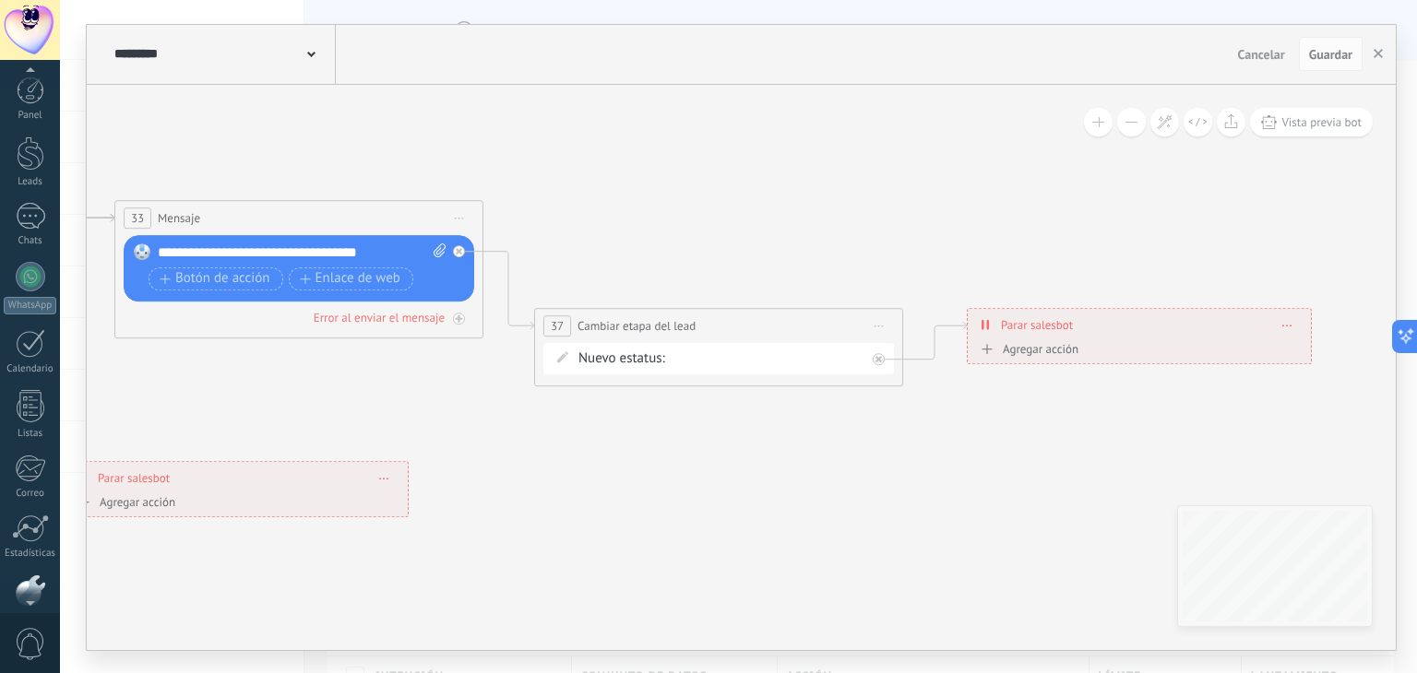
click at [26, 158] on div at bounding box center [31, 154] width 28 height 34
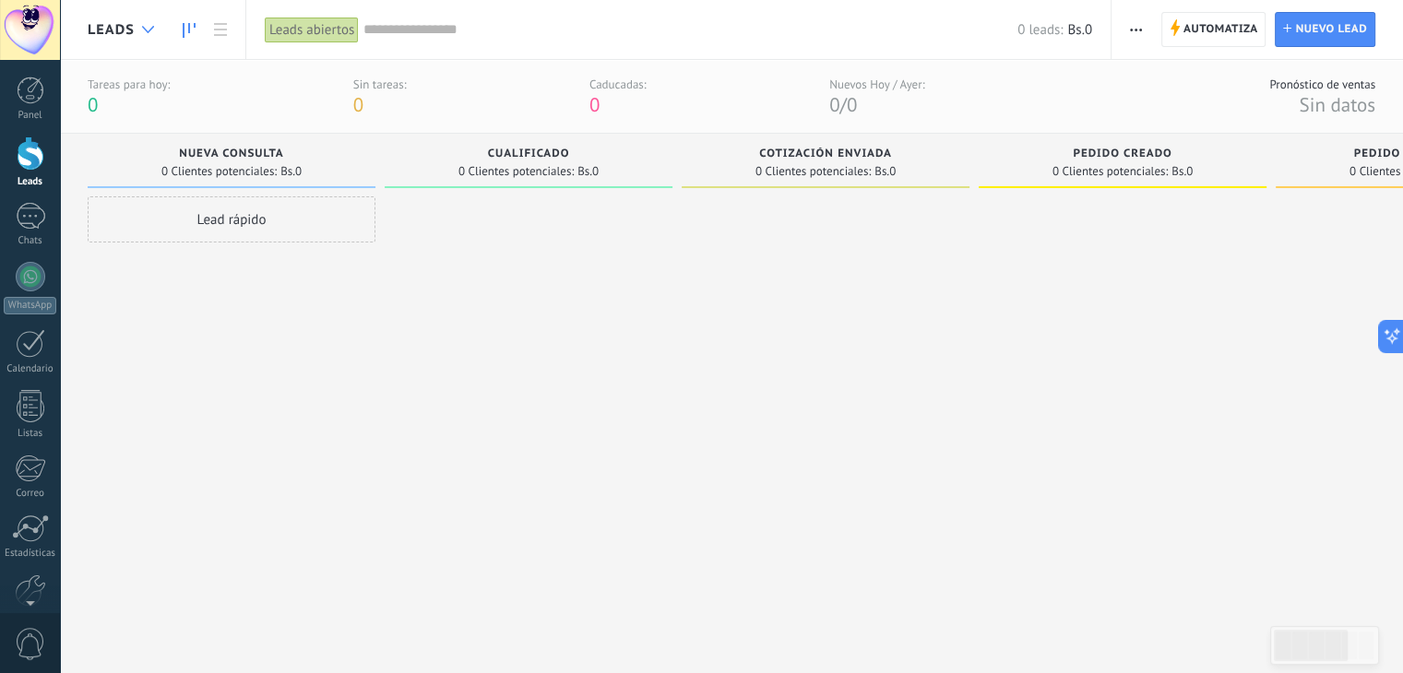
click at [151, 26] on icon at bounding box center [148, 29] width 12 height 7
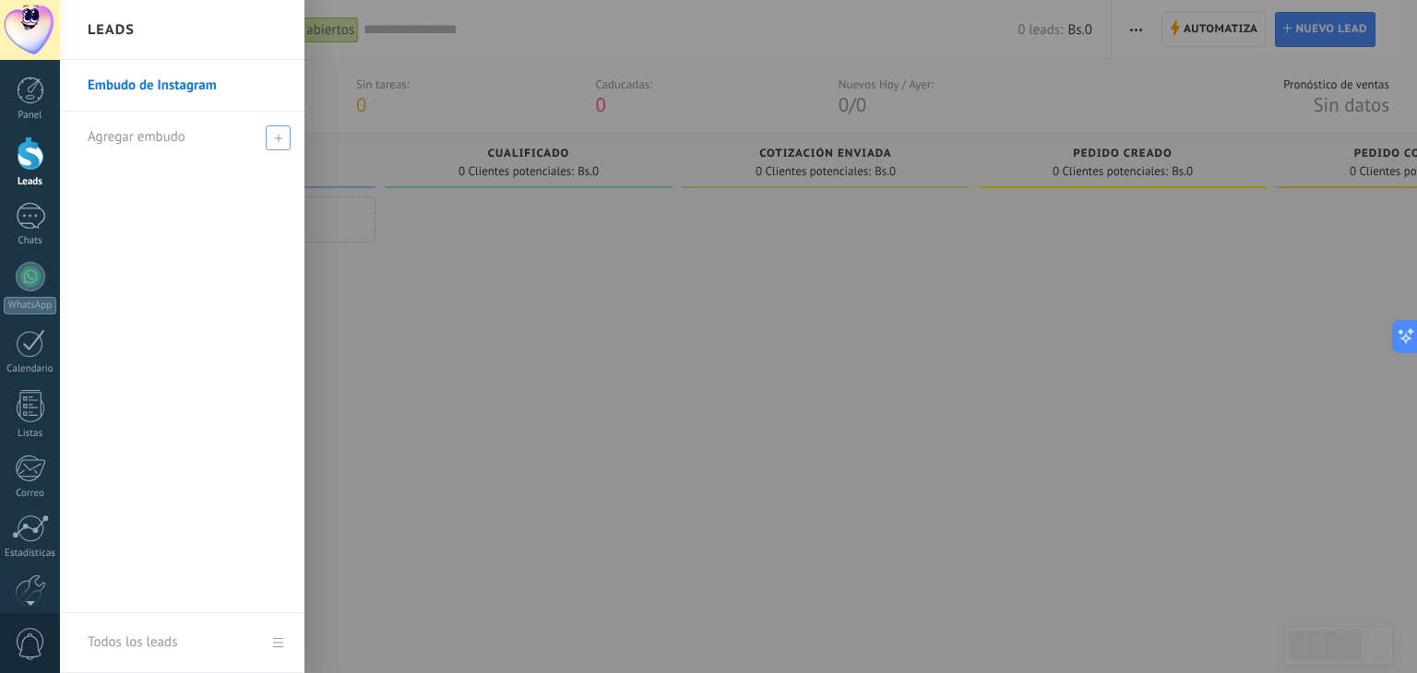
click at [274, 134] on icon at bounding box center [278, 138] width 8 height 8
click at [158, 135] on input "text" at bounding box center [174, 138] width 173 height 30
type input "**********"
click at [270, 129] on span at bounding box center [280, 136] width 20 height 23
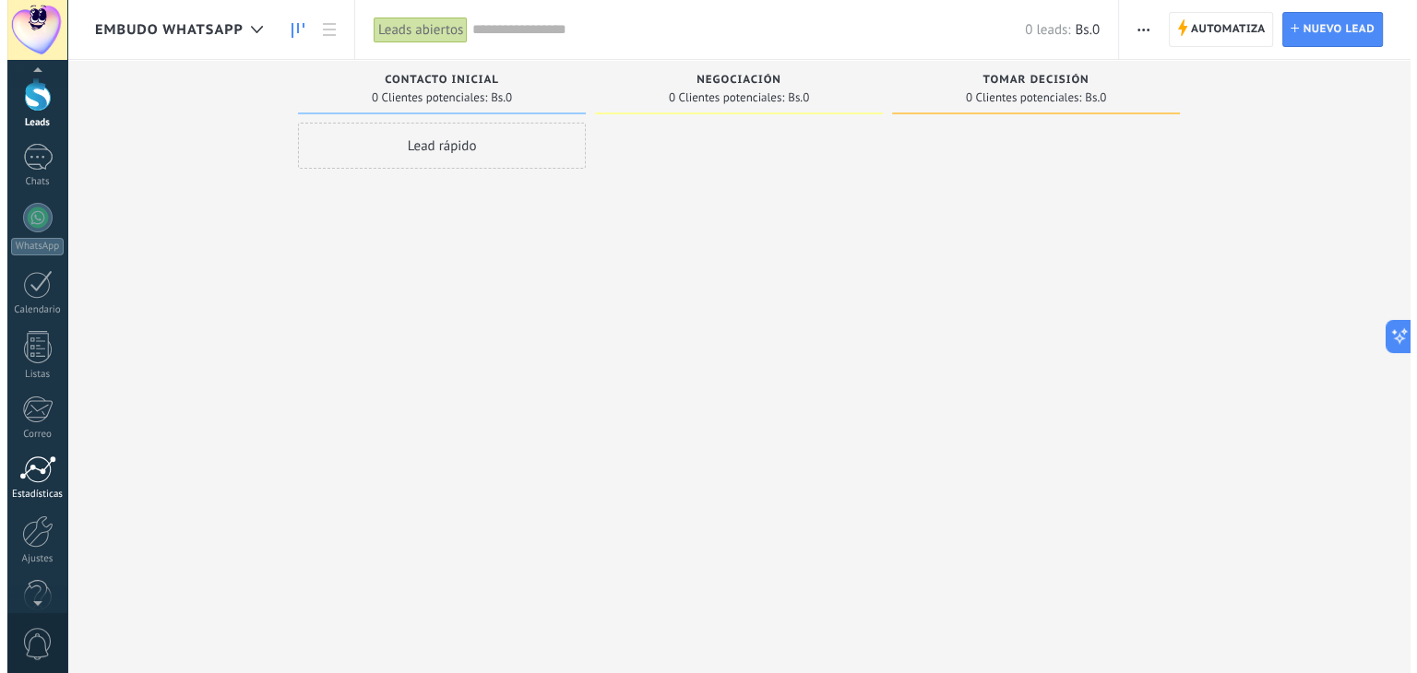
scroll to position [93, 0]
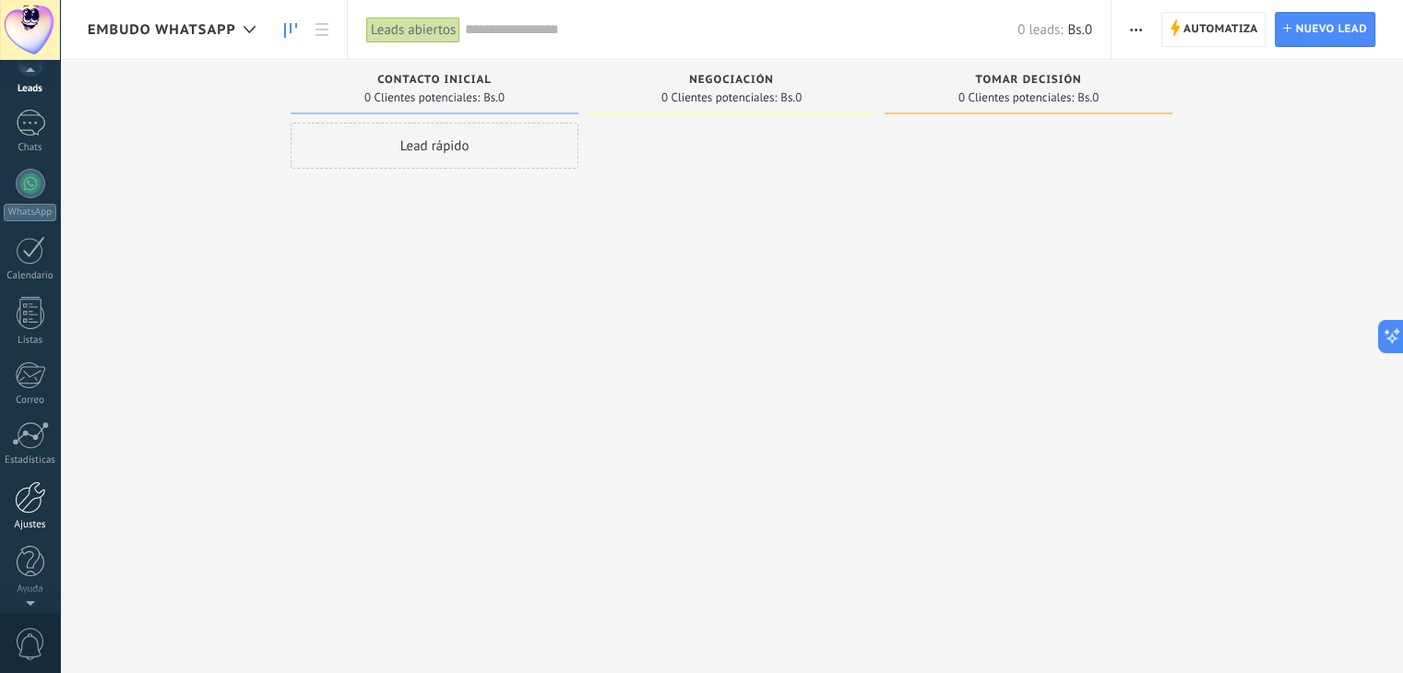
click at [19, 519] on div "Ajustes" at bounding box center [31, 525] width 54 height 12
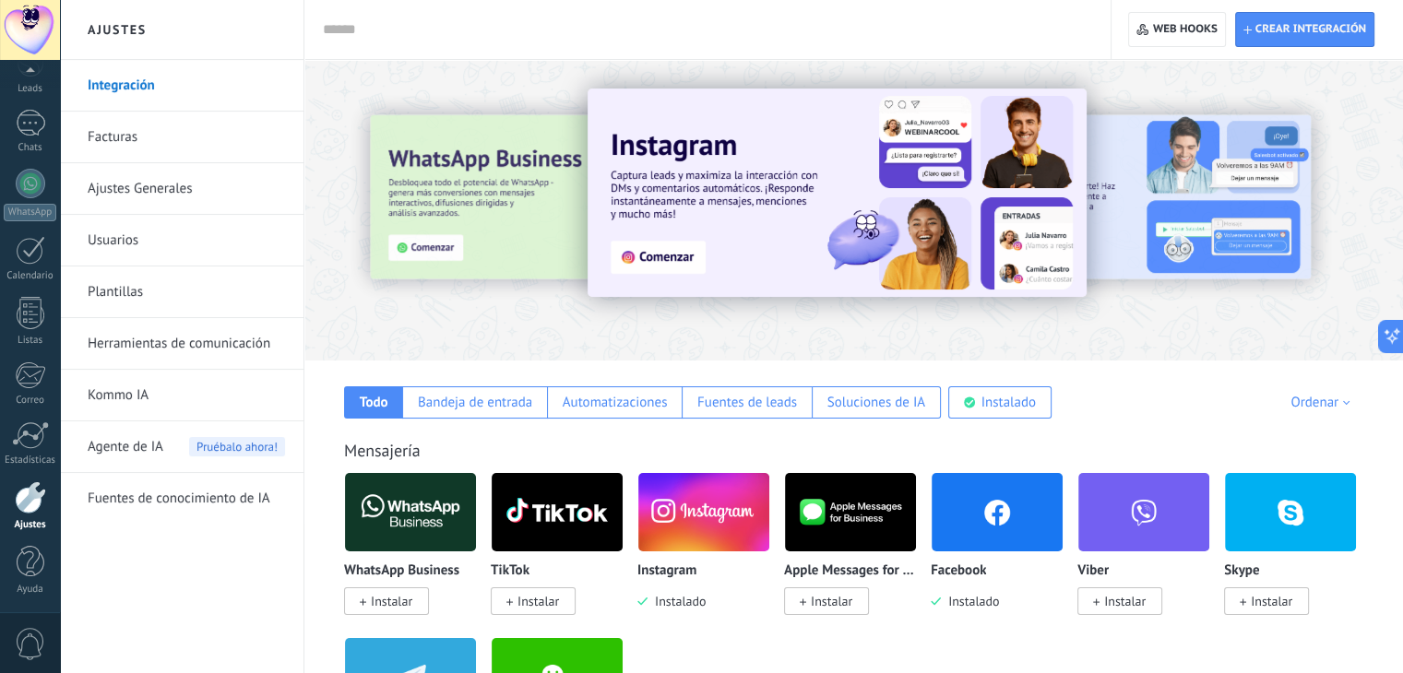
click at [177, 351] on link "Herramientas de comunicación" at bounding box center [186, 344] width 197 height 52
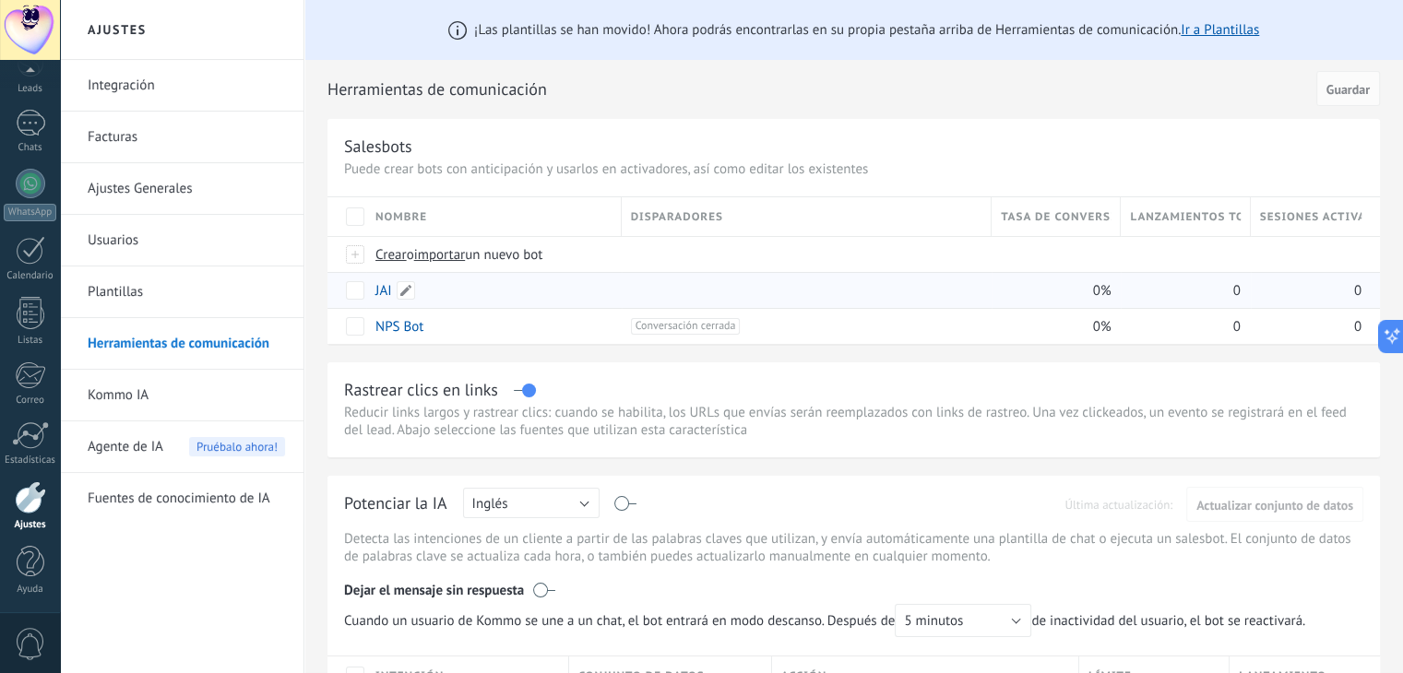
click at [376, 292] on link "JAI" at bounding box center [383, 291] width 17 height 18
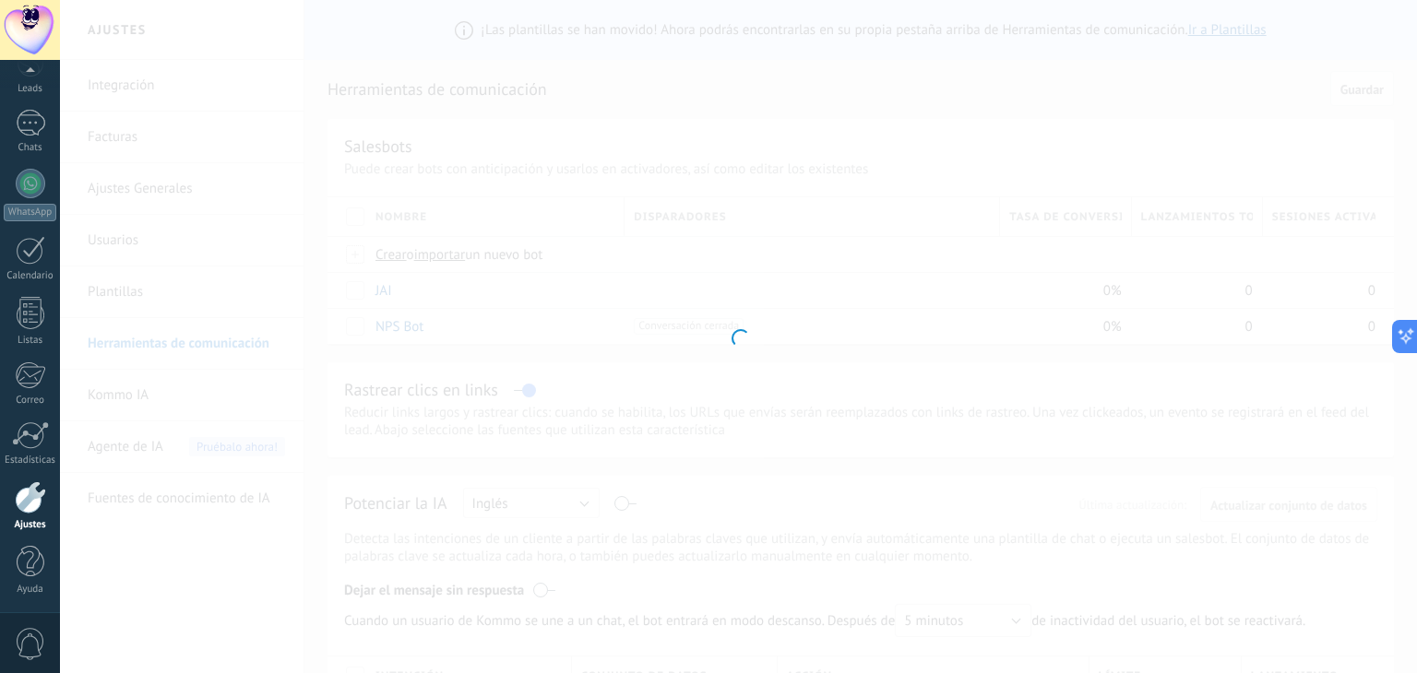
type input "***"
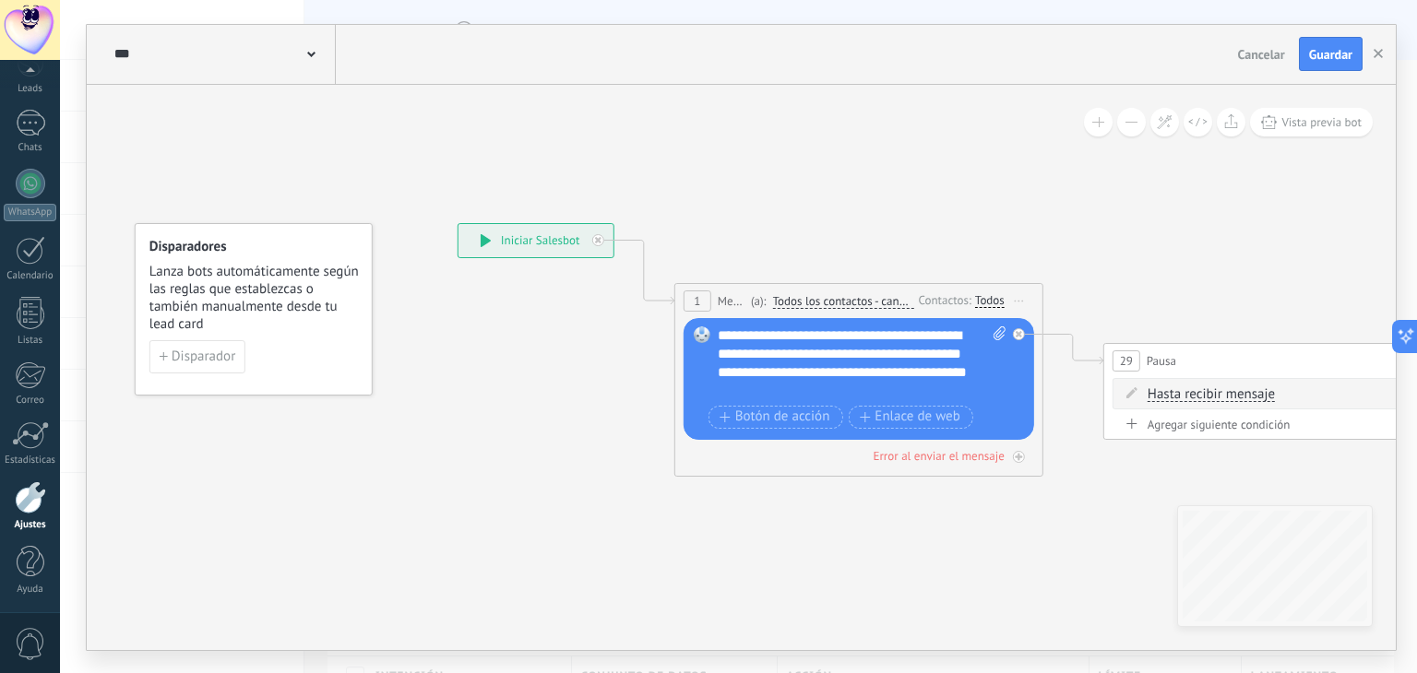
drag, startPoint x: 873, startPoint y: 241, endPoint x: 354, endPoint y: 140, distance: 528.2
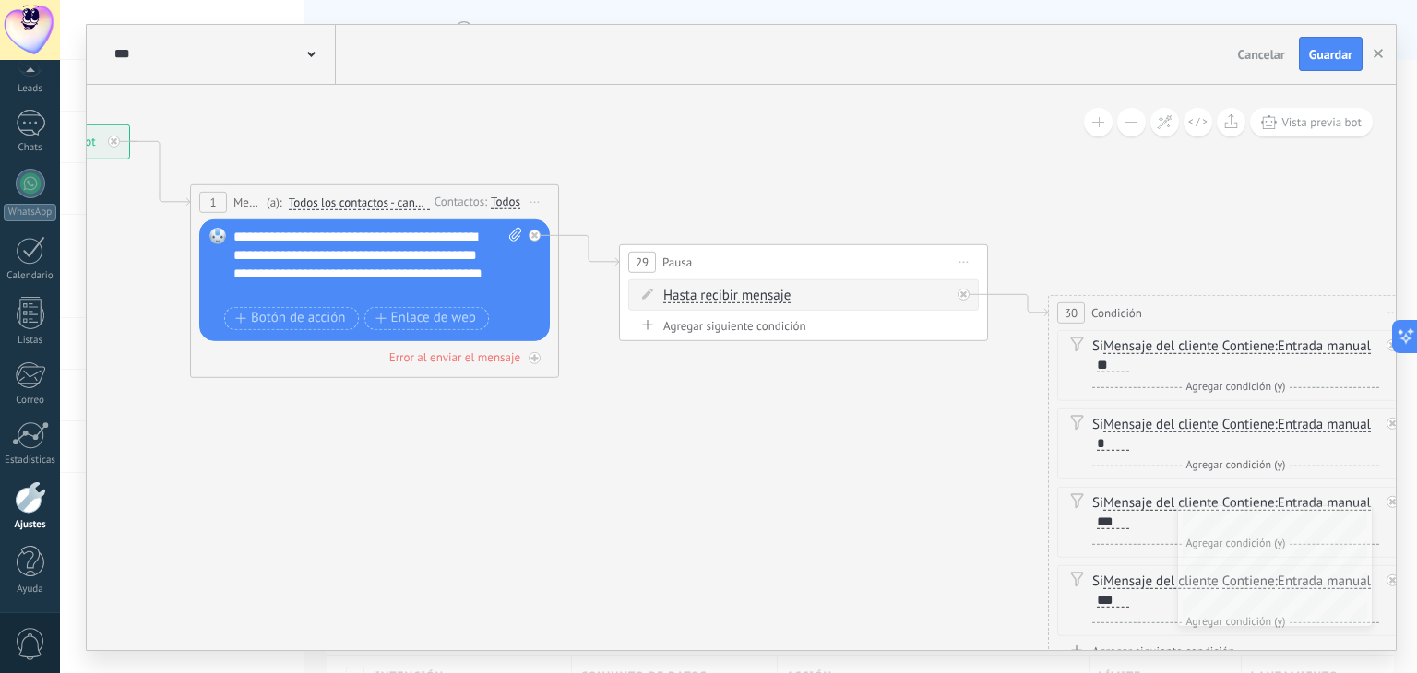
drag, startPoint x: 795, startPoint y: 140, endPoint x: 480, endPoint y: 138, distance: 315.5
click at [502, 141] on icon at bounding box center [1349, 443] width 3675 height 1562
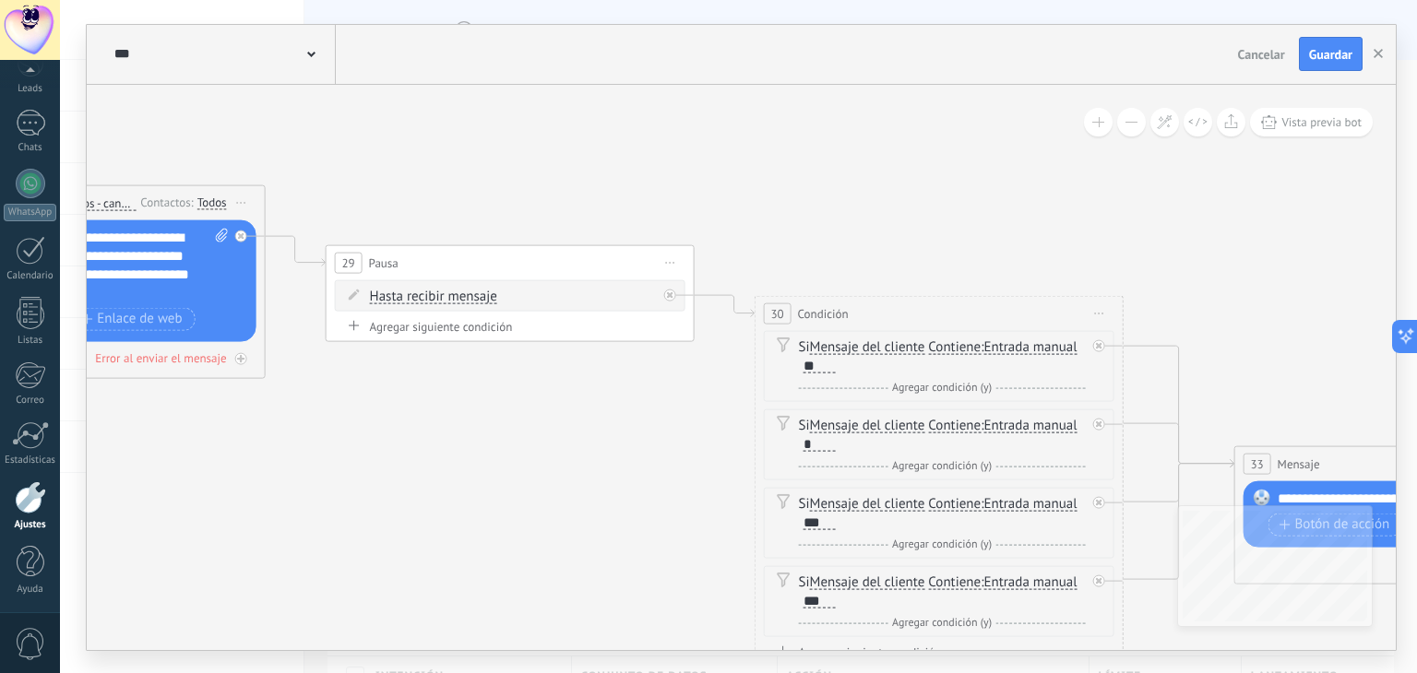
drag, startPoint x: 922, startPoint y: 154, endPoint x: 454, endPoint y: 104, distance: 470.4
click at [535, 126] on icon at bounding box center [1056, 444] width 3675 height 1562
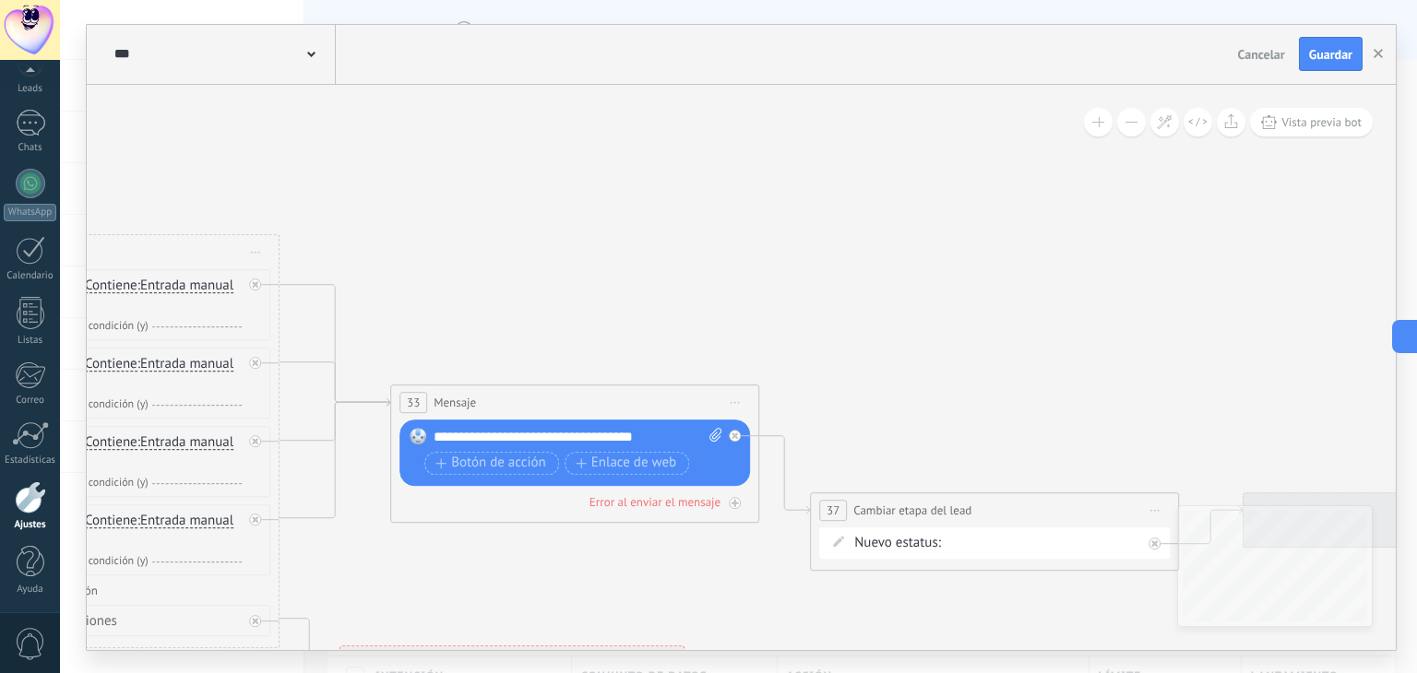
drag, startPoint x: 921, startPoint y: 230, endPoint x: 361, endPoint y: 199, distance: 560.8
click at [344, 197] on icon at bounding box center [211, 383] width 3675 height 1562
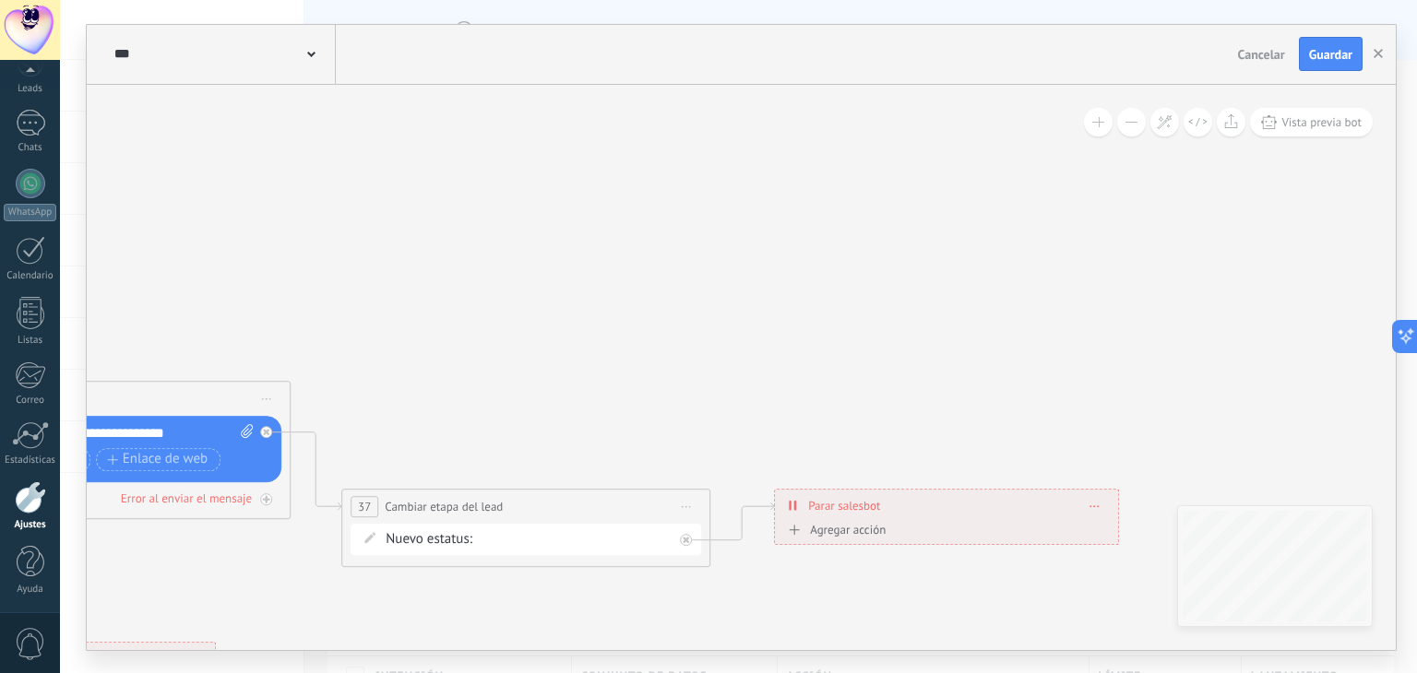
drag, startPoint x: 841, startPoint y: 222, endPoint x: 461, endPoint y: 212, distance: 380.2
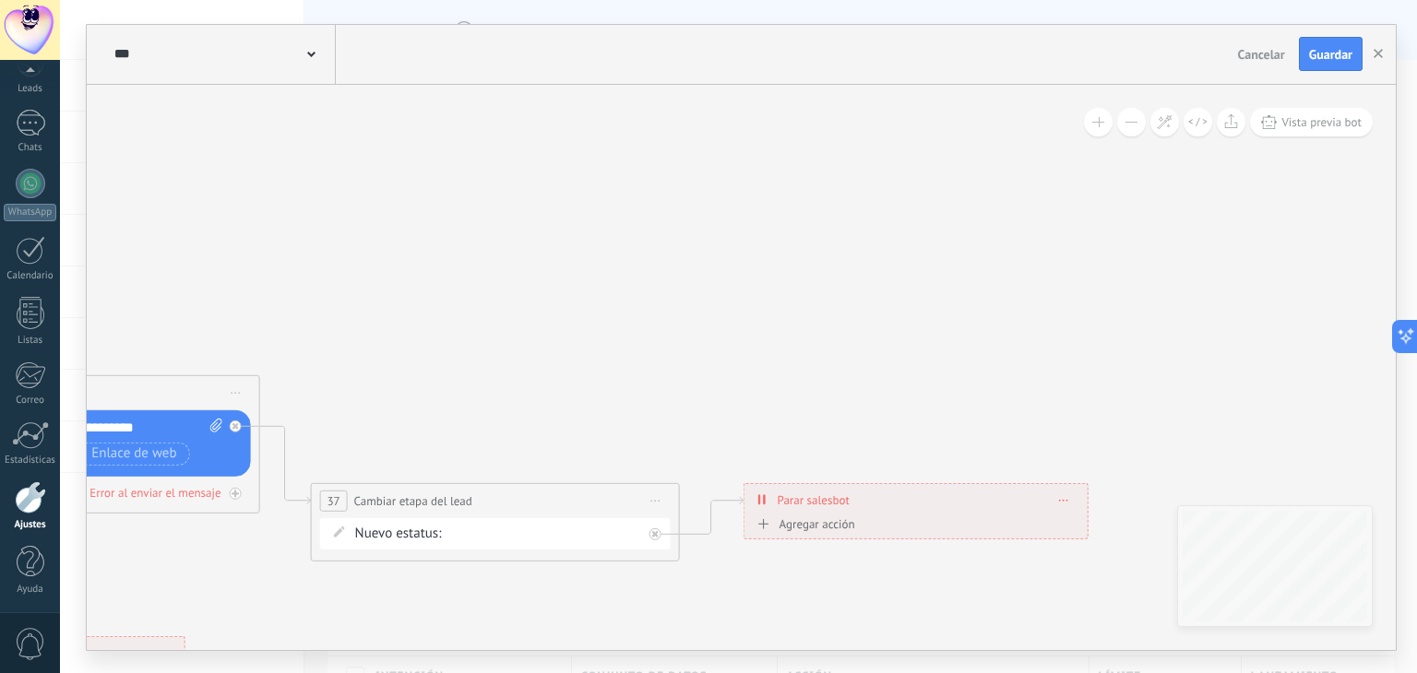
click at [0, 0] on div "Nueva consulta Cualificado Cotización enviada Pedido creado [PERSON_NAME] compl…" at bounding box center [0, 0] width 0 height 0
click at [534, 528] on span at bounding box center [504, 531] width 95 height 16
click at [559, 395] on div at bounding box center [738, 300] width 1357 height 673
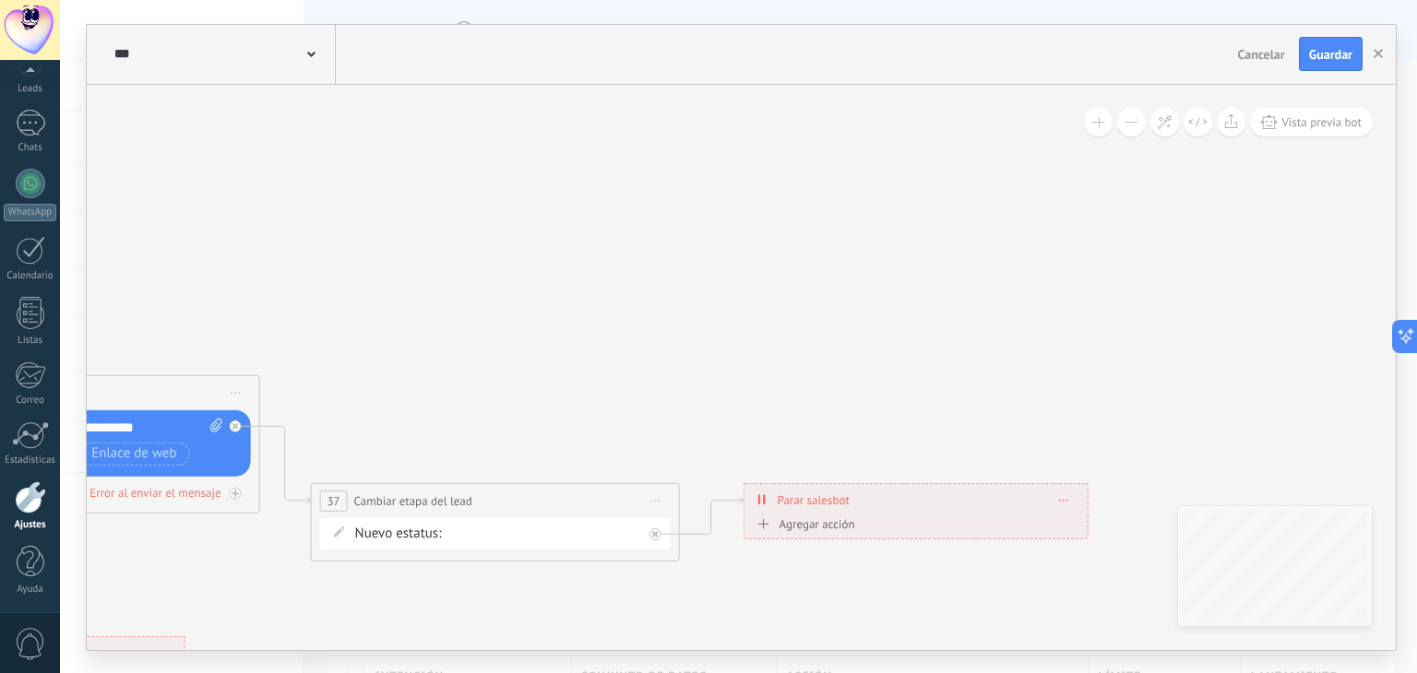
drag, startPoint x: 622, startPoint y: 384, endPoint x: 661, endPoint y: 374, distance: 40.9
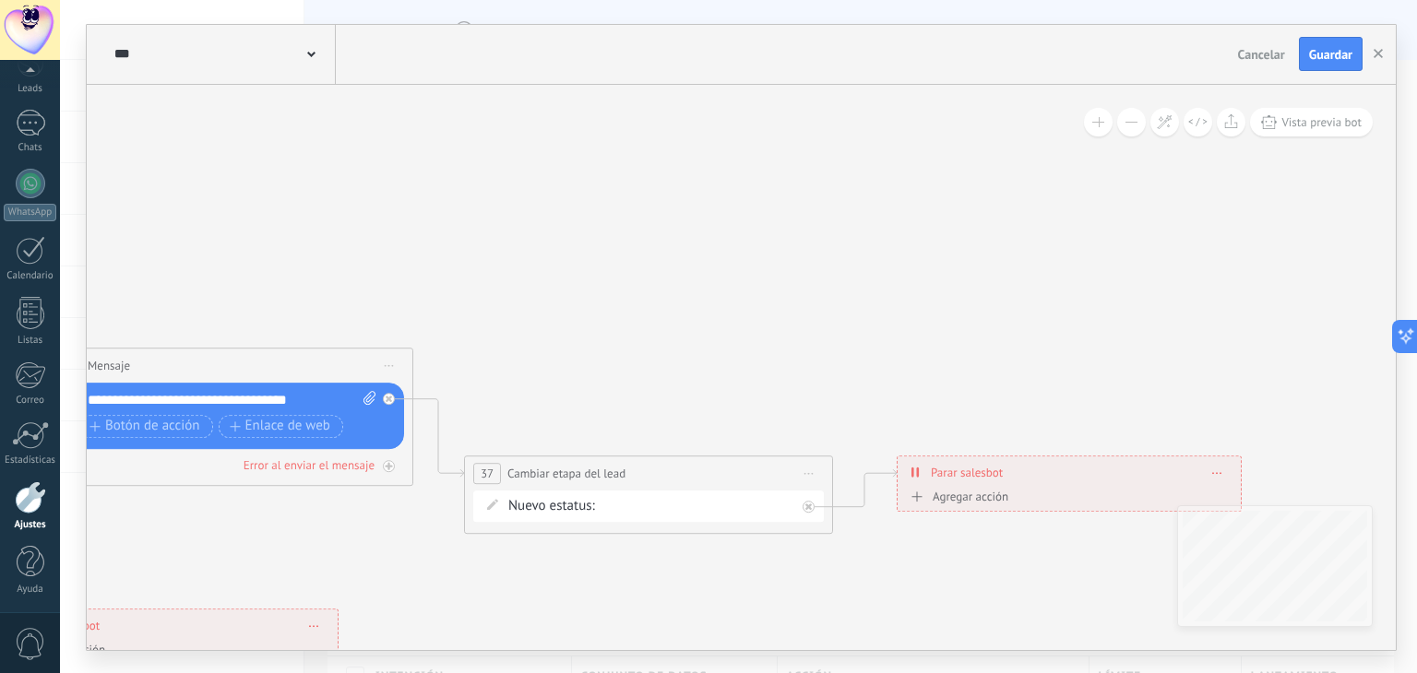
click at [0, 0] on div "Nueva consulta Cualificado Cotización enviada Pedido creado [PERSON_NAME] compl…" at bounding box center [0, 0] width 0 height 0
drag, startPoint x: 709, startPoint y: 427, endPoint x: 675, endPoint y: 363, distance: 72.6
click at [671, 371] on div at bounding box center [738, 336] width 1357 height 673
drag, startPoint x: 694, startPoint y: 532, endPoint x: 657, endPoint y: 472, distance: 70.4
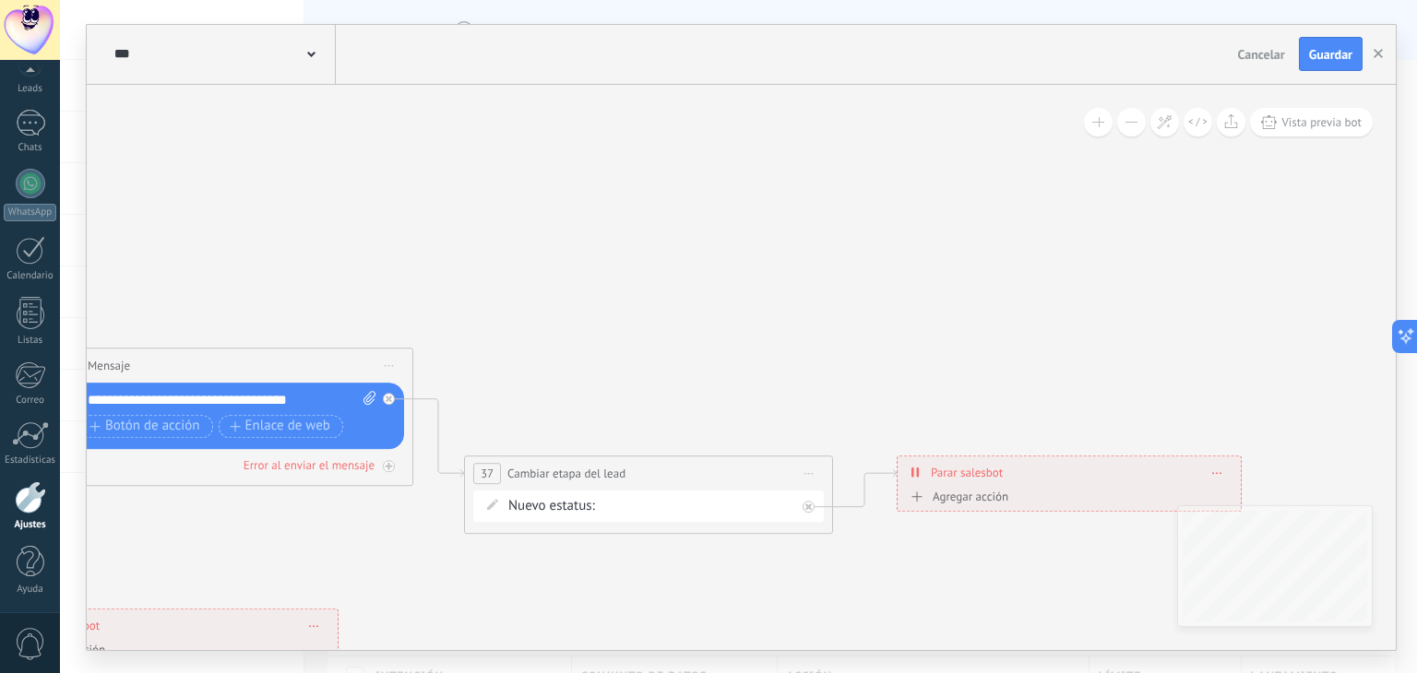
click at [657, 472] on div "**********" at bounding box center [648, 495] width 369 height 78
click at [0, 0] on div "Nueva consulta Cualificado Cotización enviada Pedido creado [PERSON_NAME] compl…" at bounding box center [0, 0] width 0 height 0
click at [670, 503] on span at bounding box center [666, 510] width 113 height 16
click at [661, 495] on label at bounding box center [698, 510] width 195 height 31
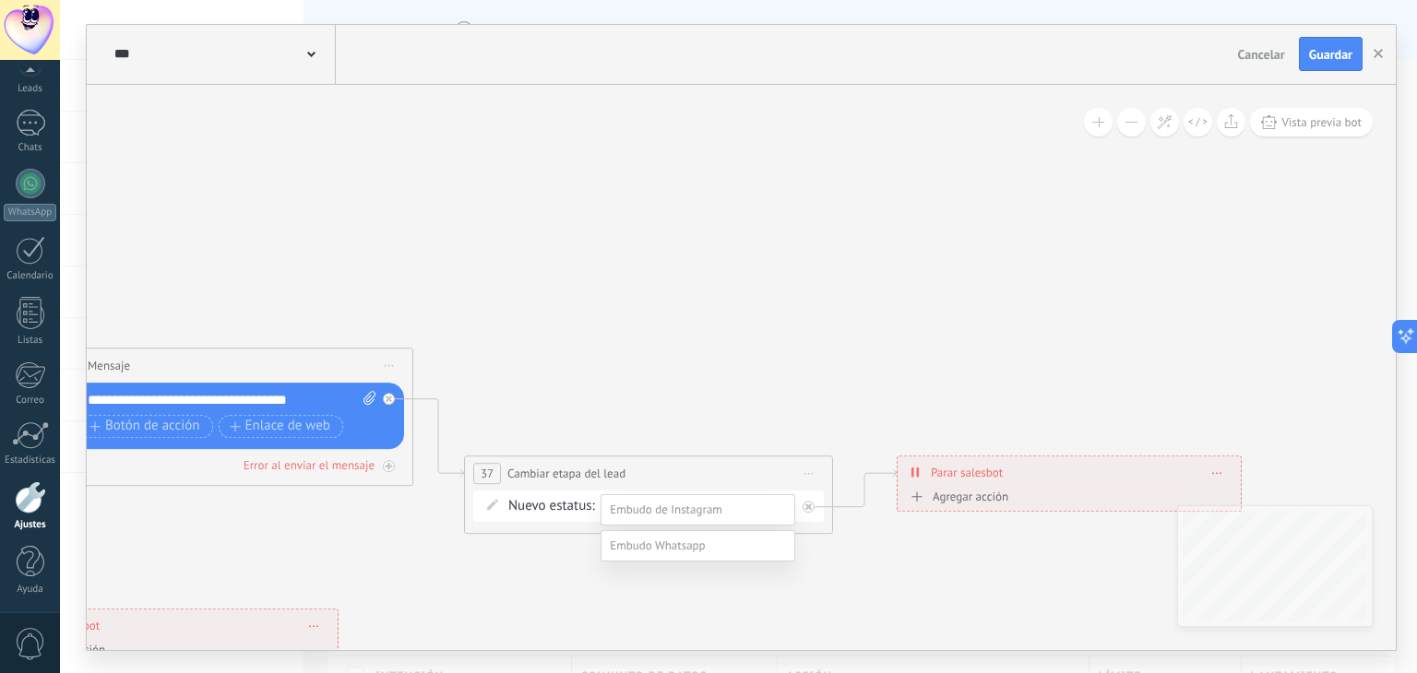
click at [0, 0] on label "Nueva consulta" at bounding box center [0, 0] width 0 height 0
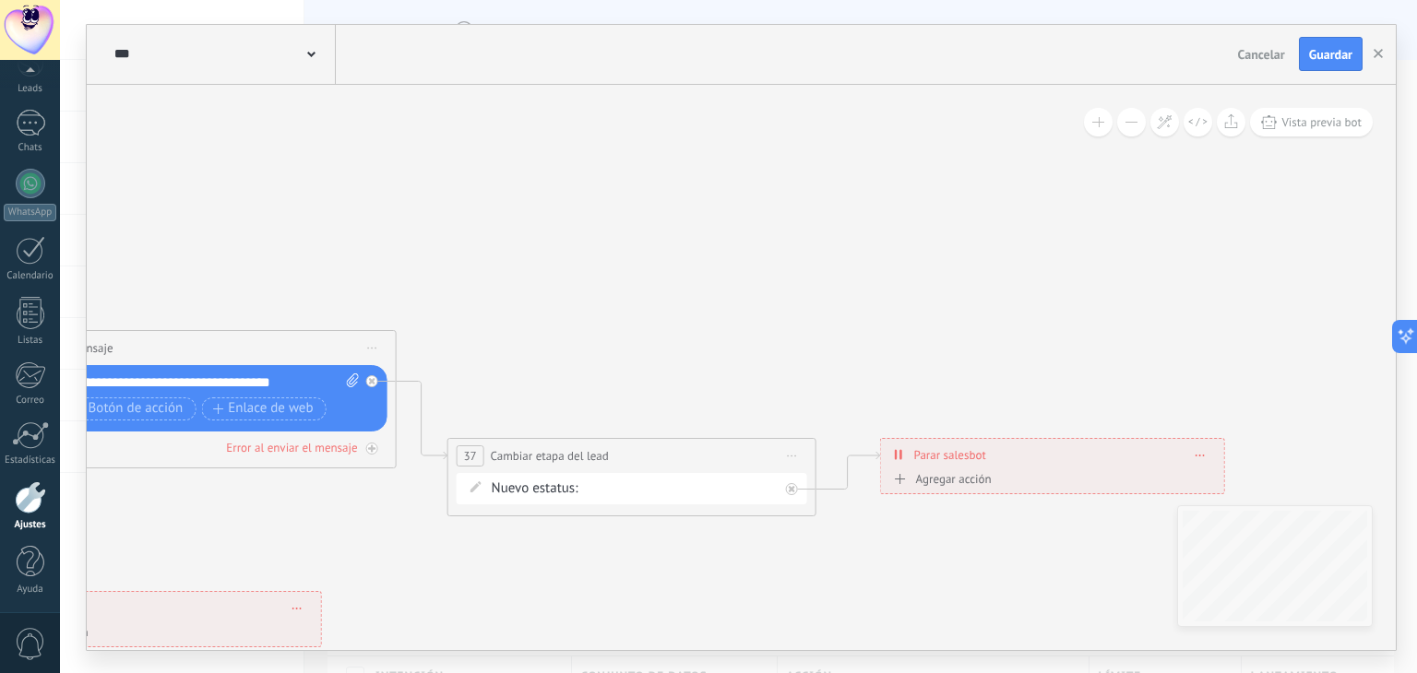
drag, startPoint x: 705, startPoint y: 350, endPoint x: 655, endPoint y: 259, distance: 103.2
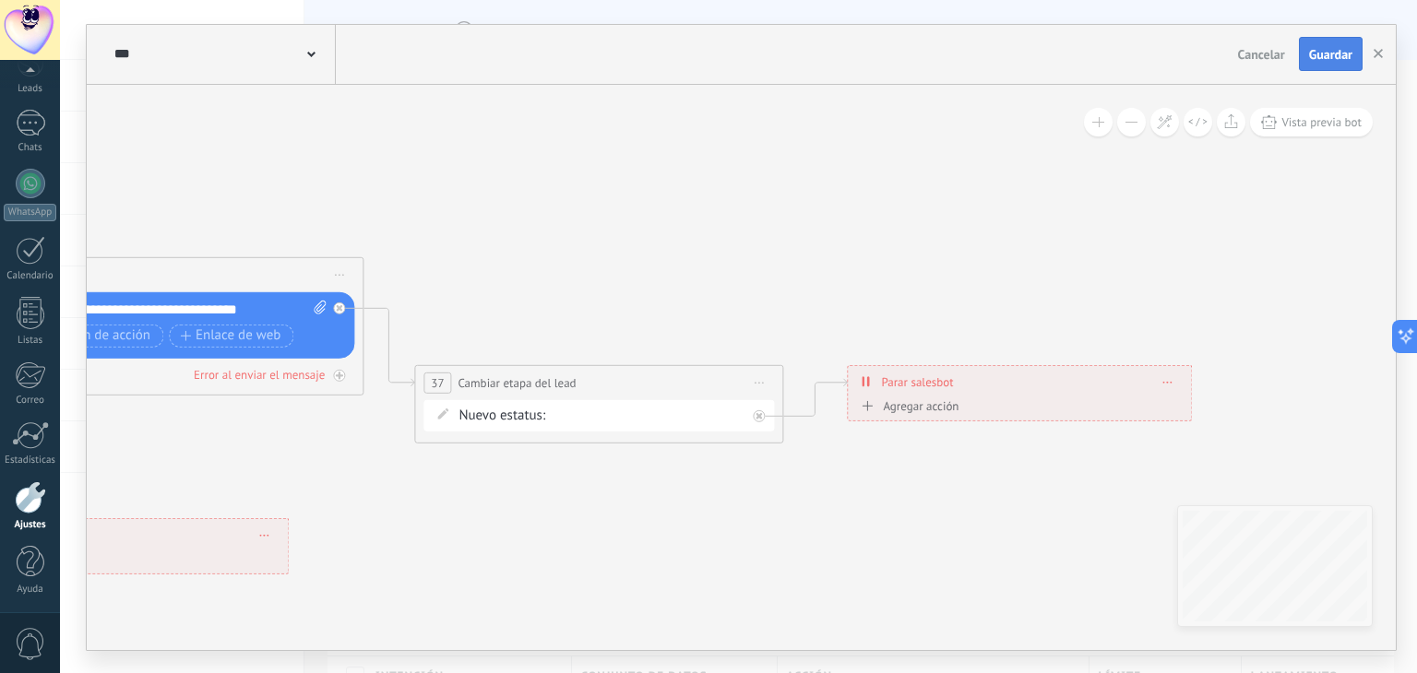
click at [1325, 61] on span "Guardar" at bounding box center [1330, 54] width 43 height 13
click at [26, 502] on div at bounding box center [30, 498] width 31 height 32
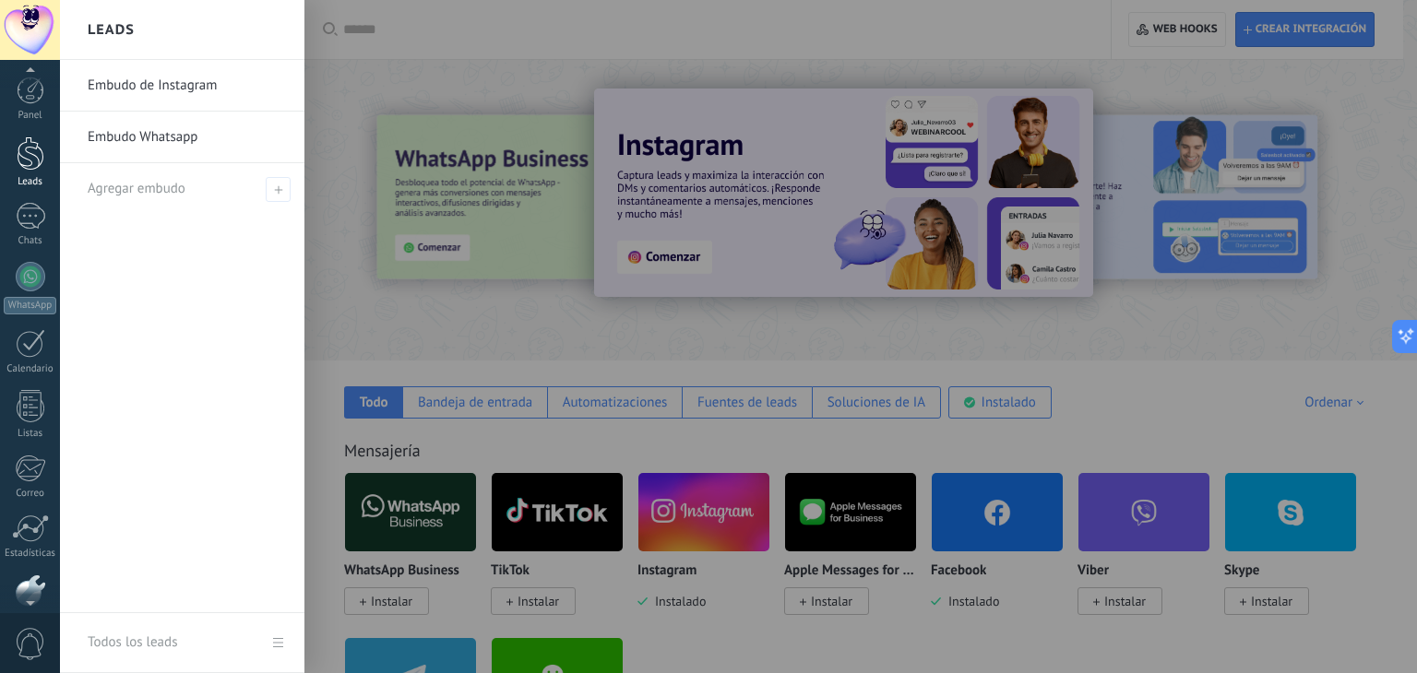
click at [27, 149] on div at bounding box center [31, 154] width 28 height 34
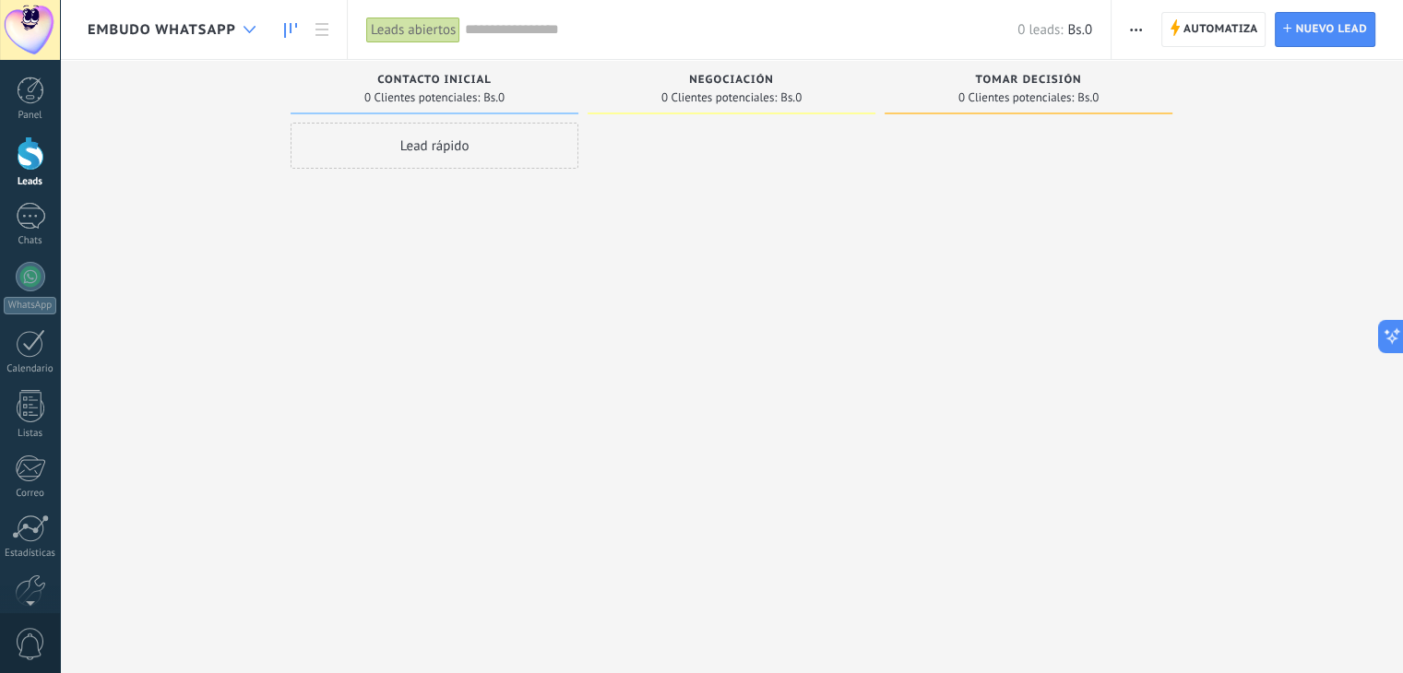
click at [240, 38] on div at bounding box center [249, 30] width 30 height 36
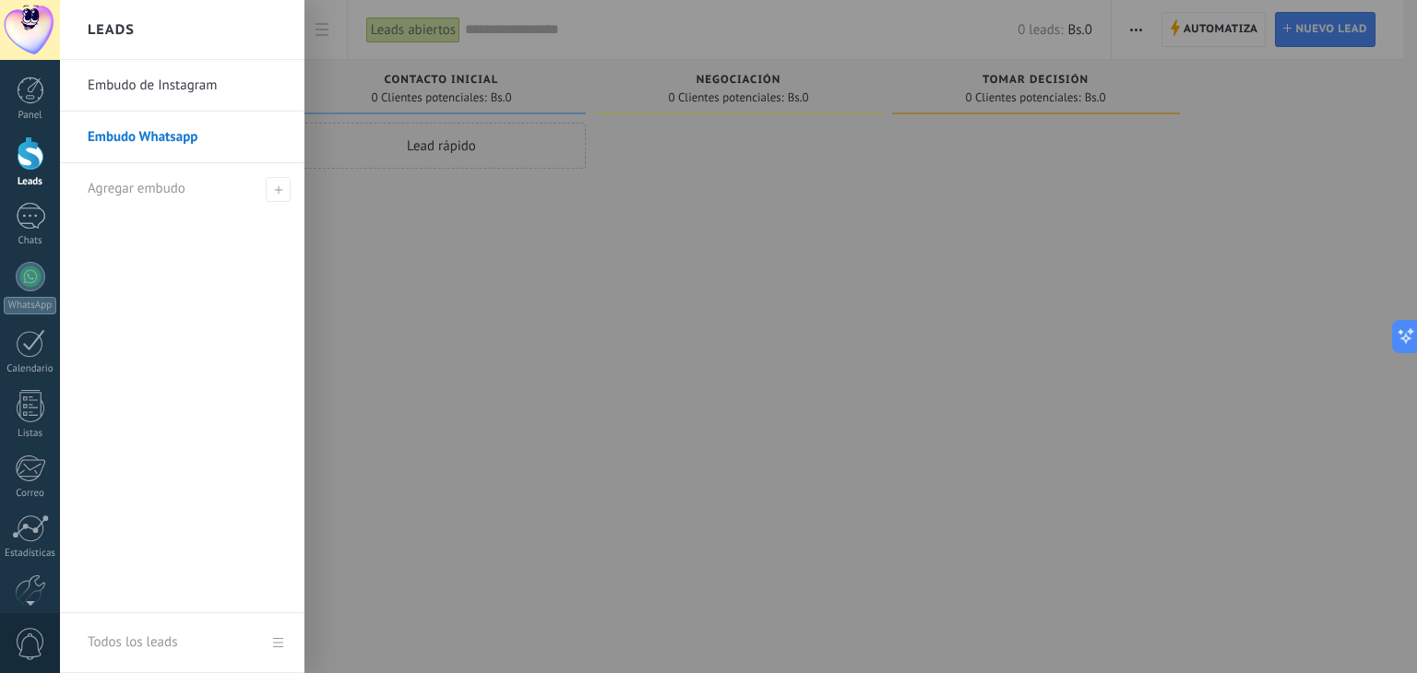
click at [171, 88] on link "Embudo de Instagram" at bounding box center [187, 86] width 198 height 52
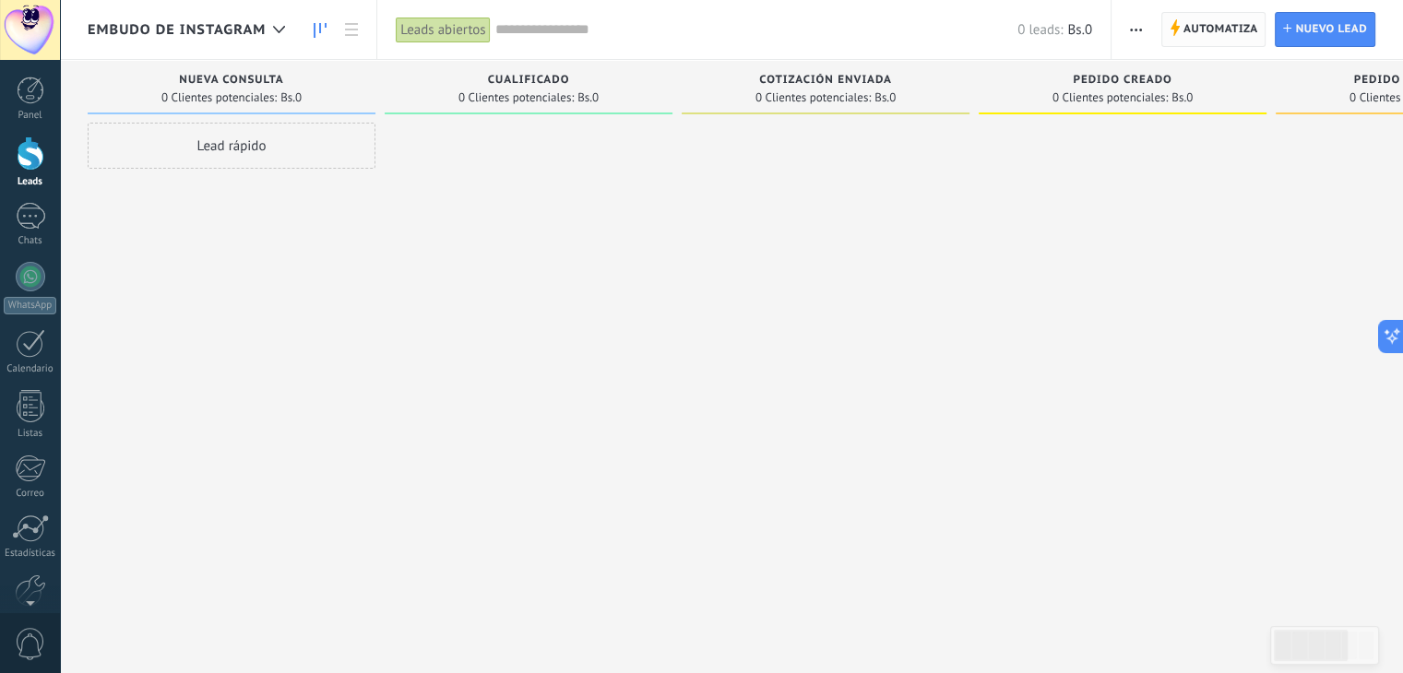
click at [1234, 27] on span "Automatiza" at bounding box center [1221, 29] width 75 height 33
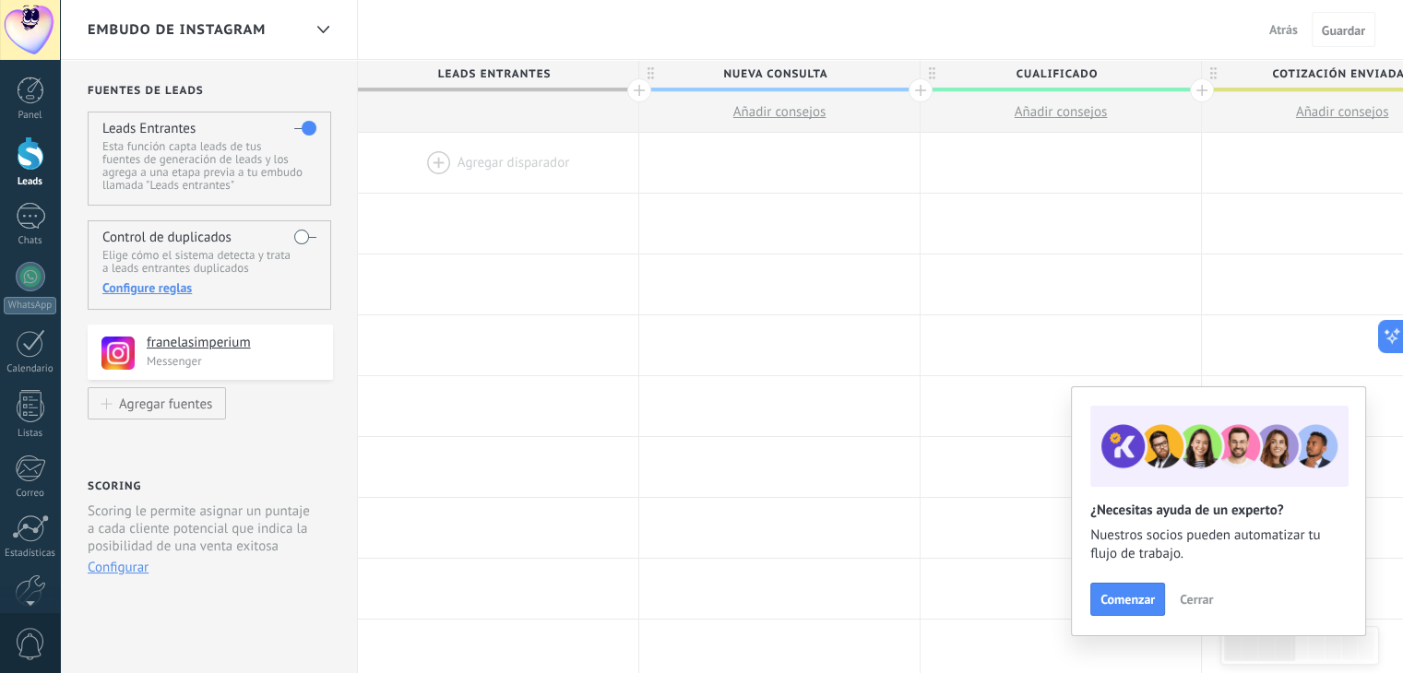
click at [729, 82] on span "Nueva consulta" at bounding box center [774, 74] width 271 height 29
click at [729, 82] on input "**********" at bounding box center [775, 74] width 244 height 28
type input "*"
type input "********"
click at [1354, 18] on button "Guardar" at bounding box center [1344, 29] width 64 height 35
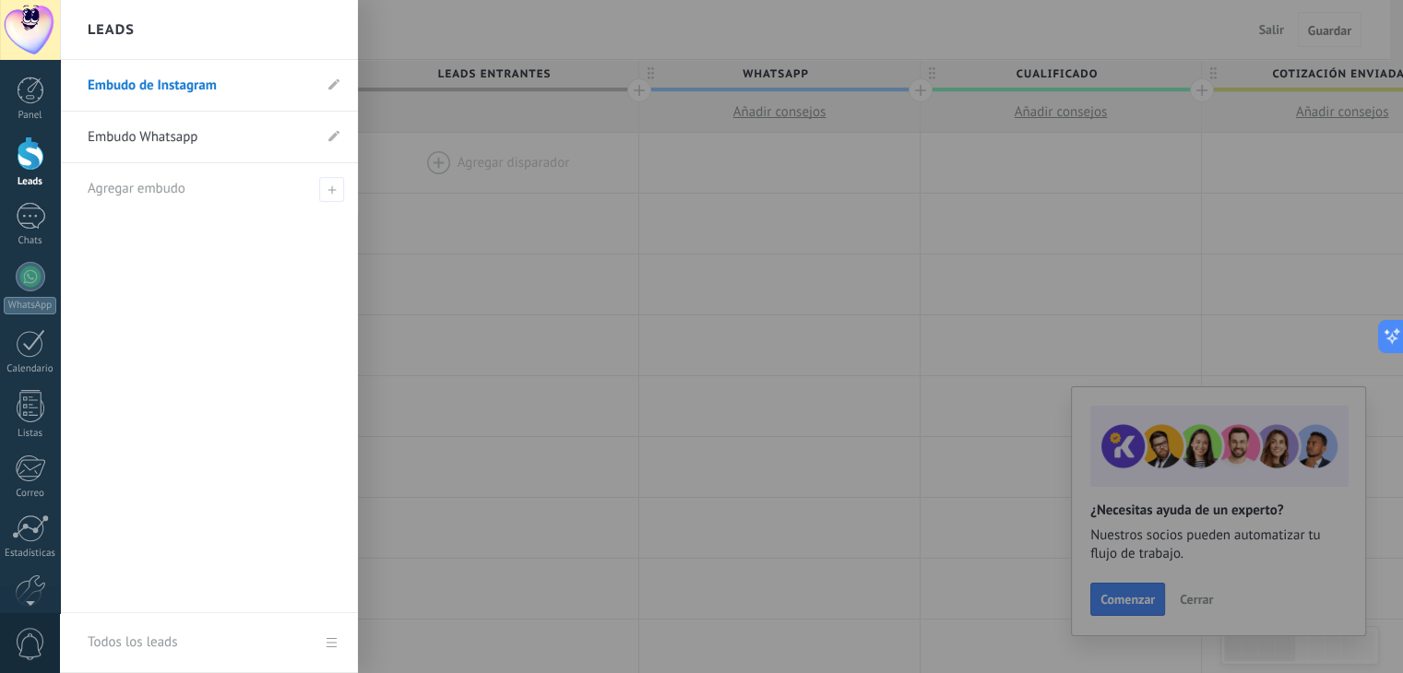
click at [17, 178] on div "Leads" at bounding box center [31, 182] width 54 height 12
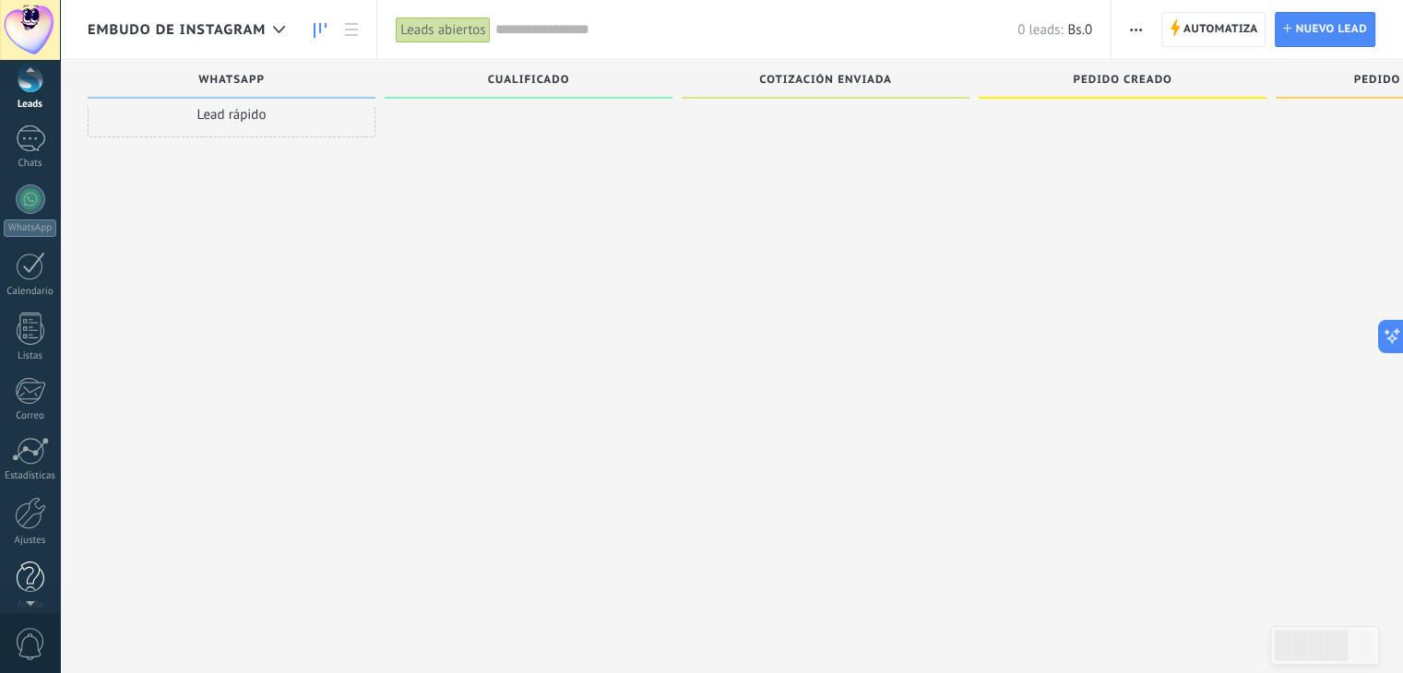
scroll to position [93, 0]
click at [26, 527] on div "Ajustes" at bounding box center [31, 525] width 54 height 12
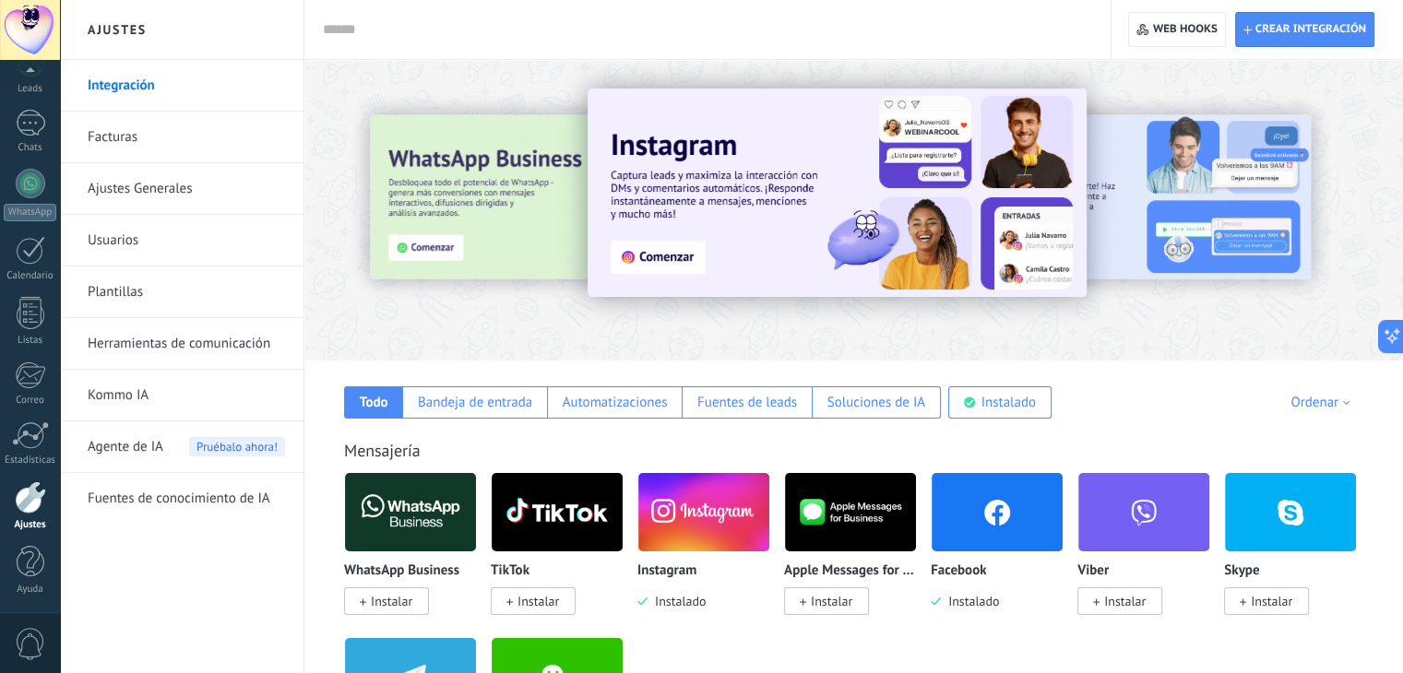
click at [380, 38] on input "text" at bounding box center [704, 29] width 762 height 19
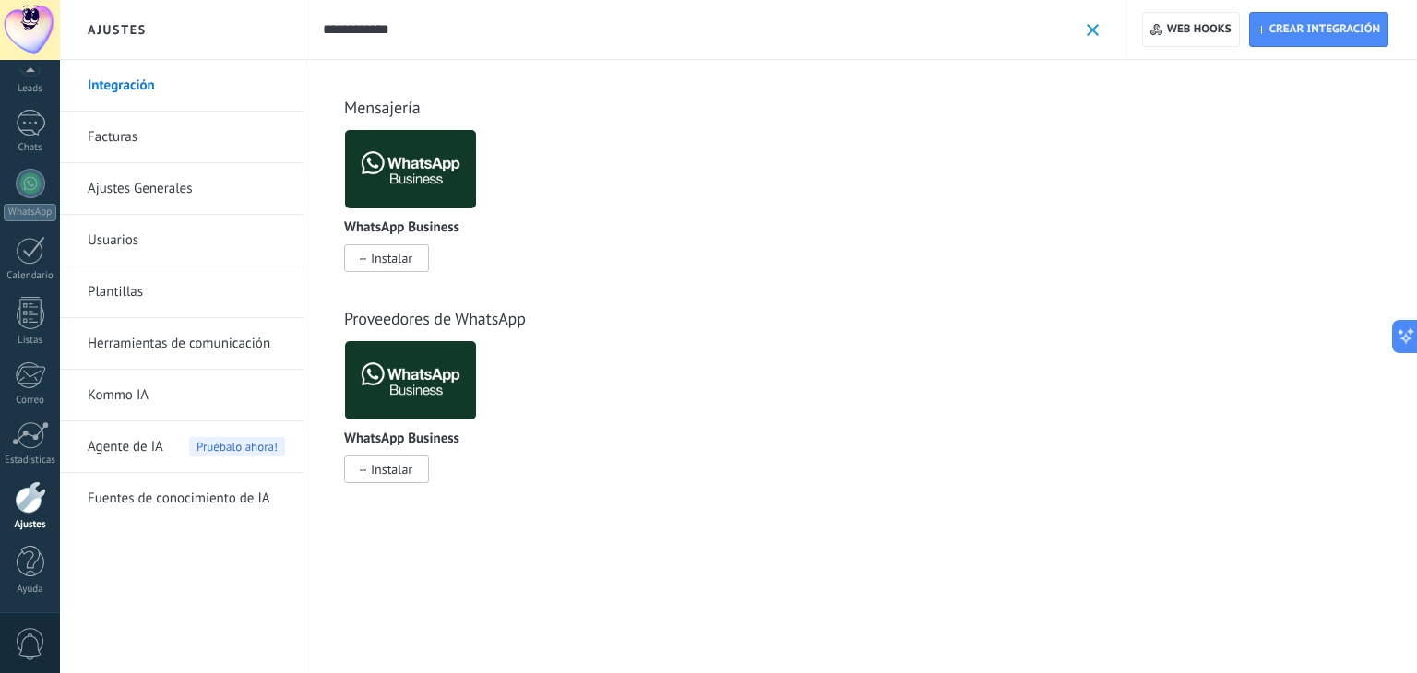
click at [376, 22] on input "**********" at bounding box center [700, 29] width 755 height 19
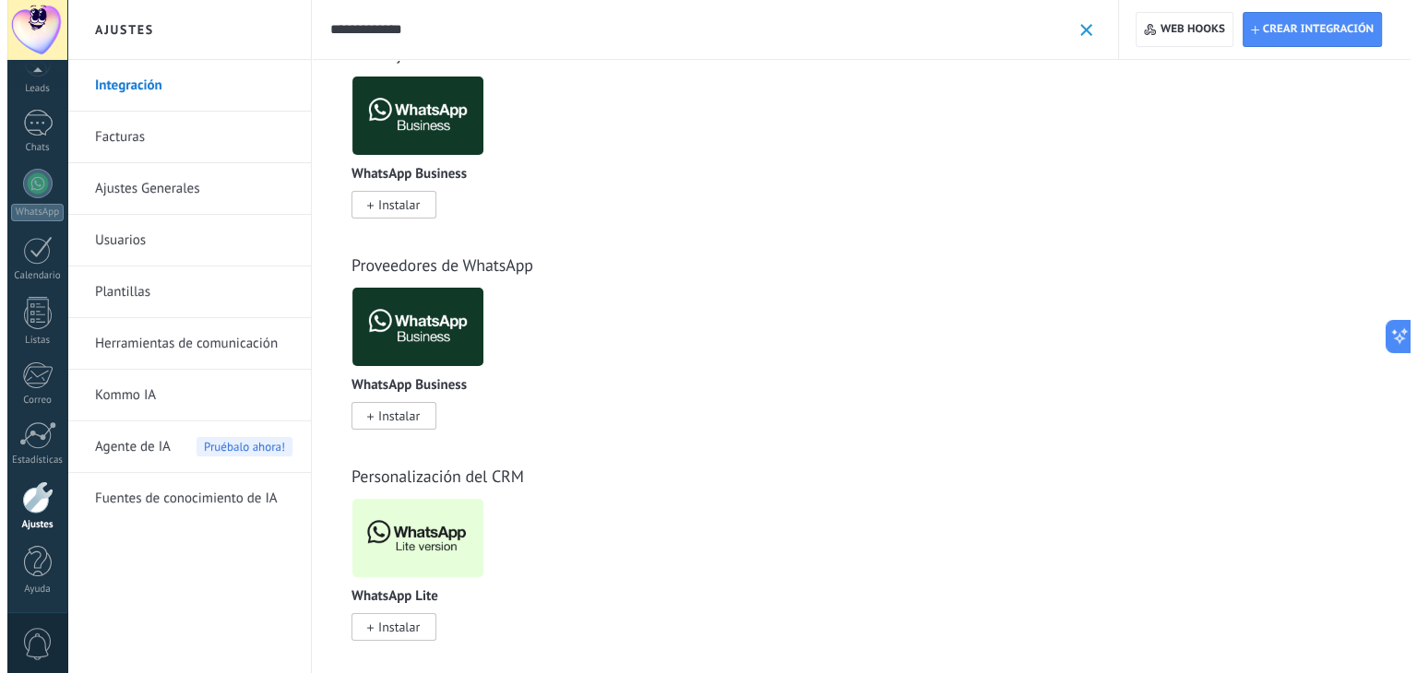
scroll to position [69, 0]
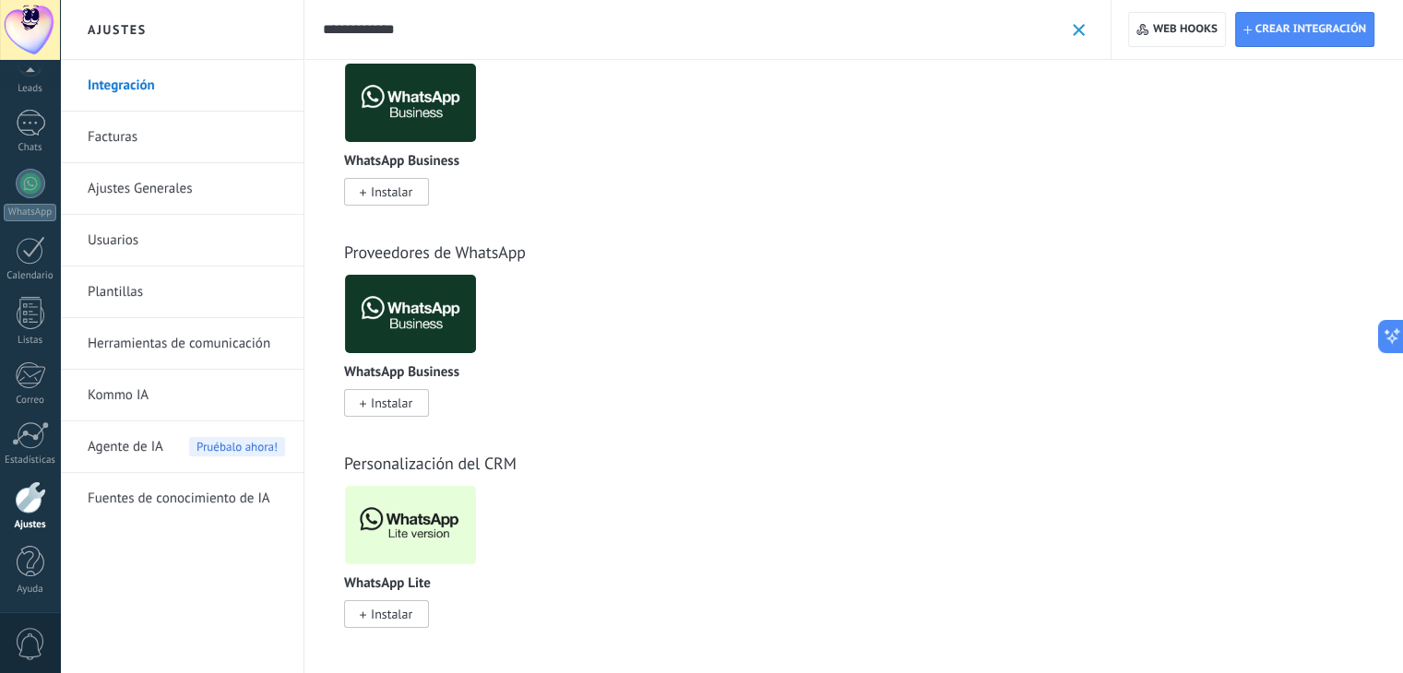
type input "**********"
click at [391, 622] on span "Instalar" at bounding box center [392, 614] width 42 height 17
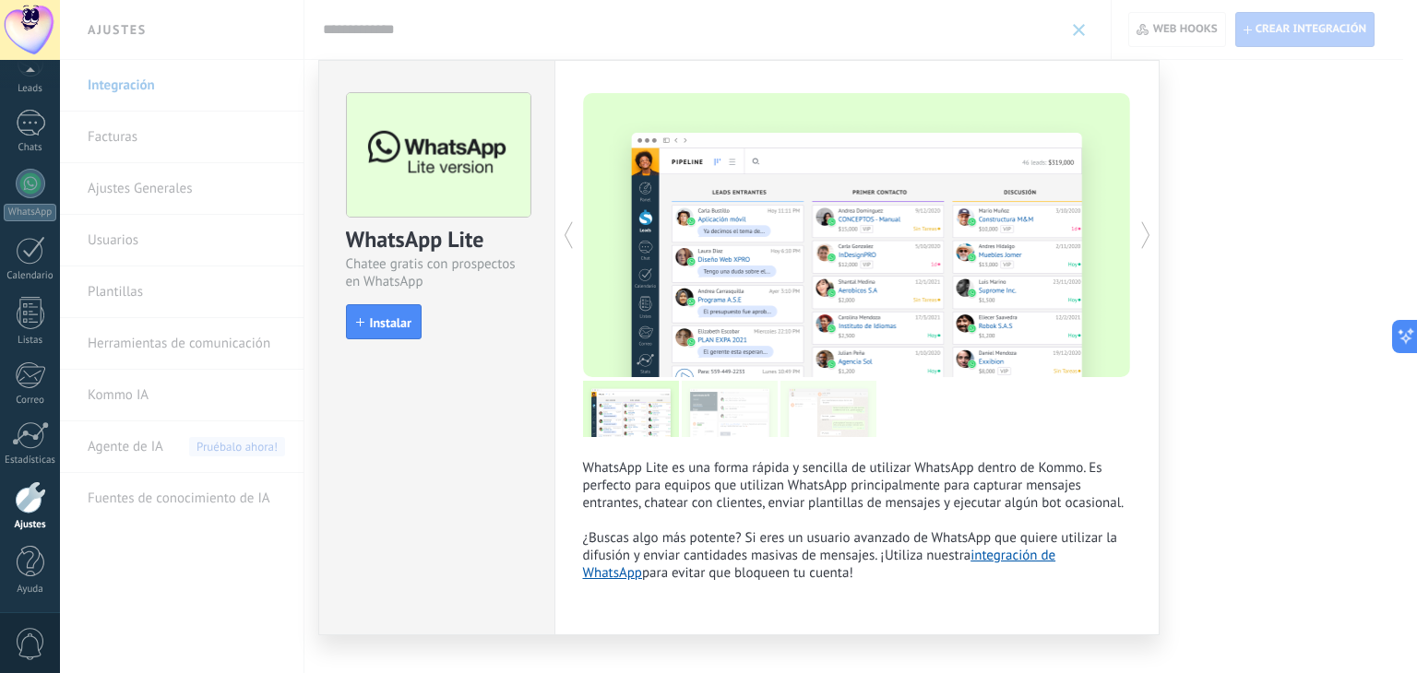
click at [394, 614] on div "WhatsApp Lite Chatee gratis con prospectos en WhatsApp install Instalar" at bounding box center [436, 348] width 236 height 576
click at [399, 329] on span "Instalar" at bounding box center [391, 322] width 42 height 13
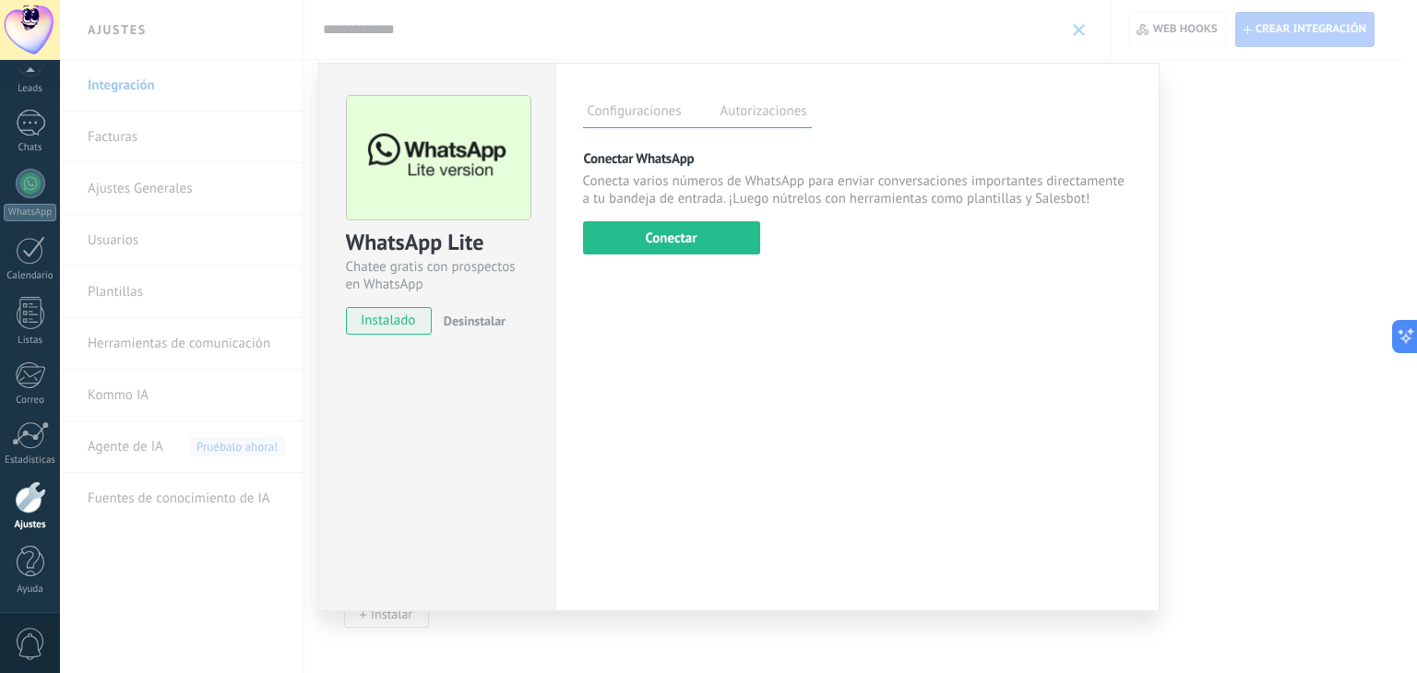
click at [250, 200] on div "WhatsApp Lite Chatee gratis con prospectos en WhatsApp instalado Desinstalar Co…" at bounding box center [738, 336] width 1357 height 673
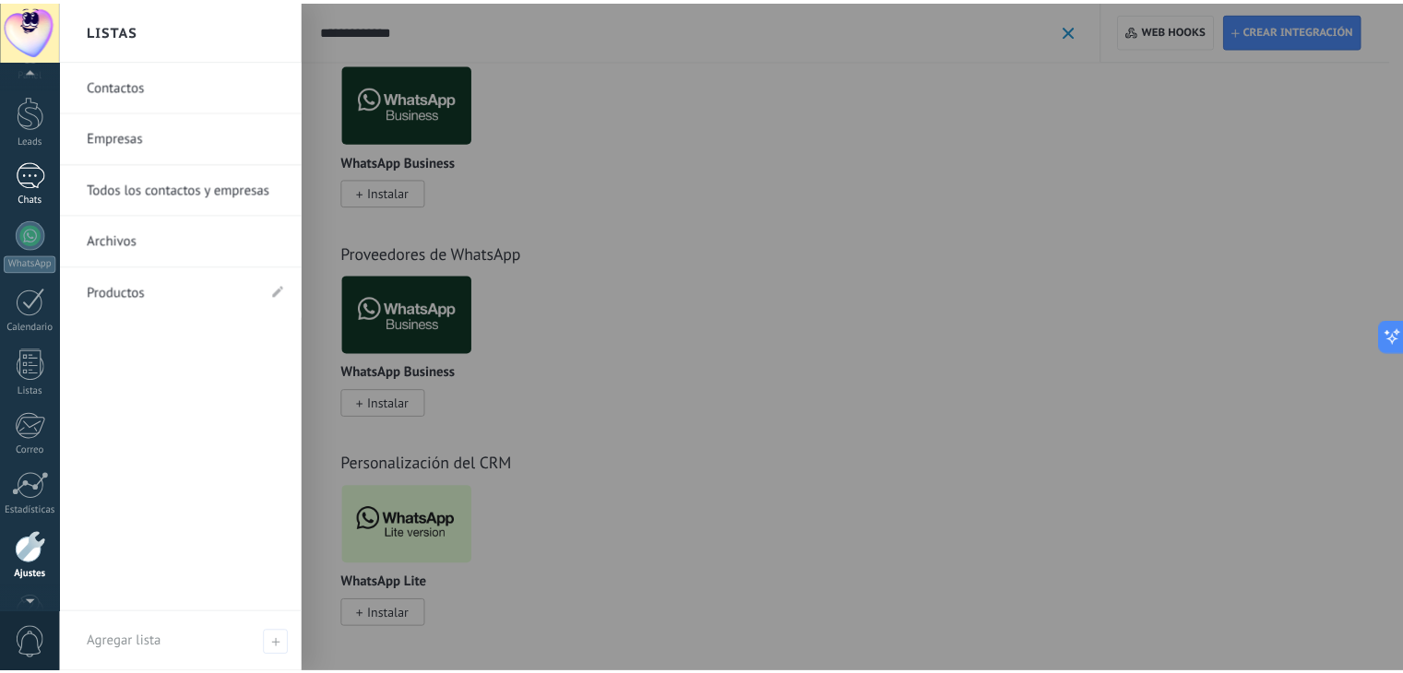
scroll to position [0, 0]
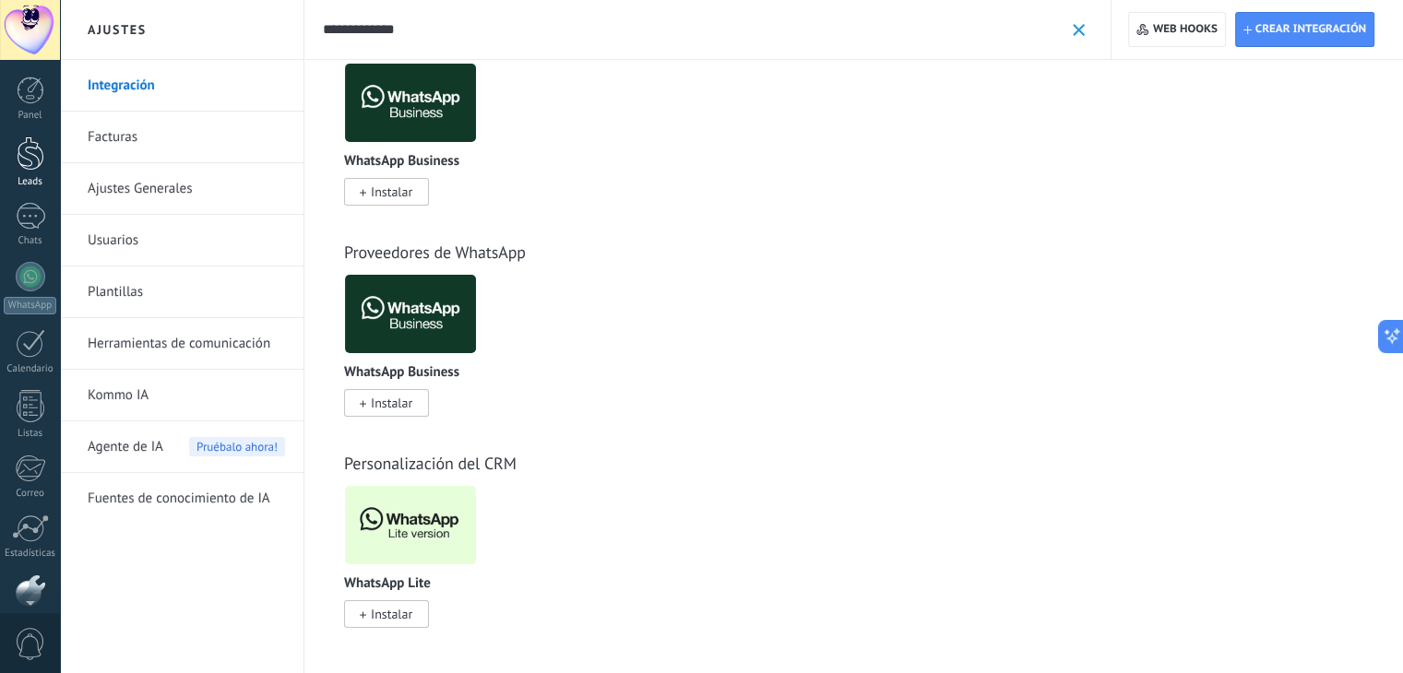
click at [15, 173] on link "Leads" at bounding box center [30, 163] width 60 height 52
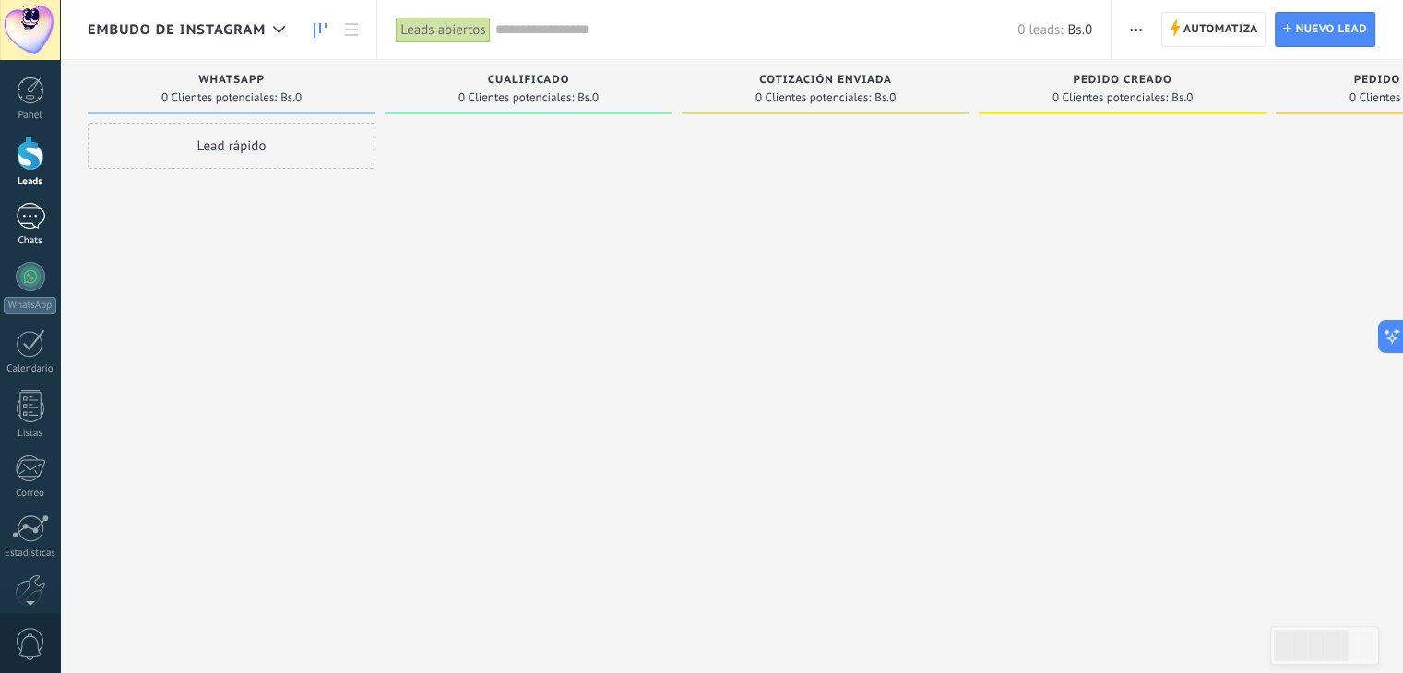
click at [40, 225] on div at bounding box center [31, 216] width 30 height 27
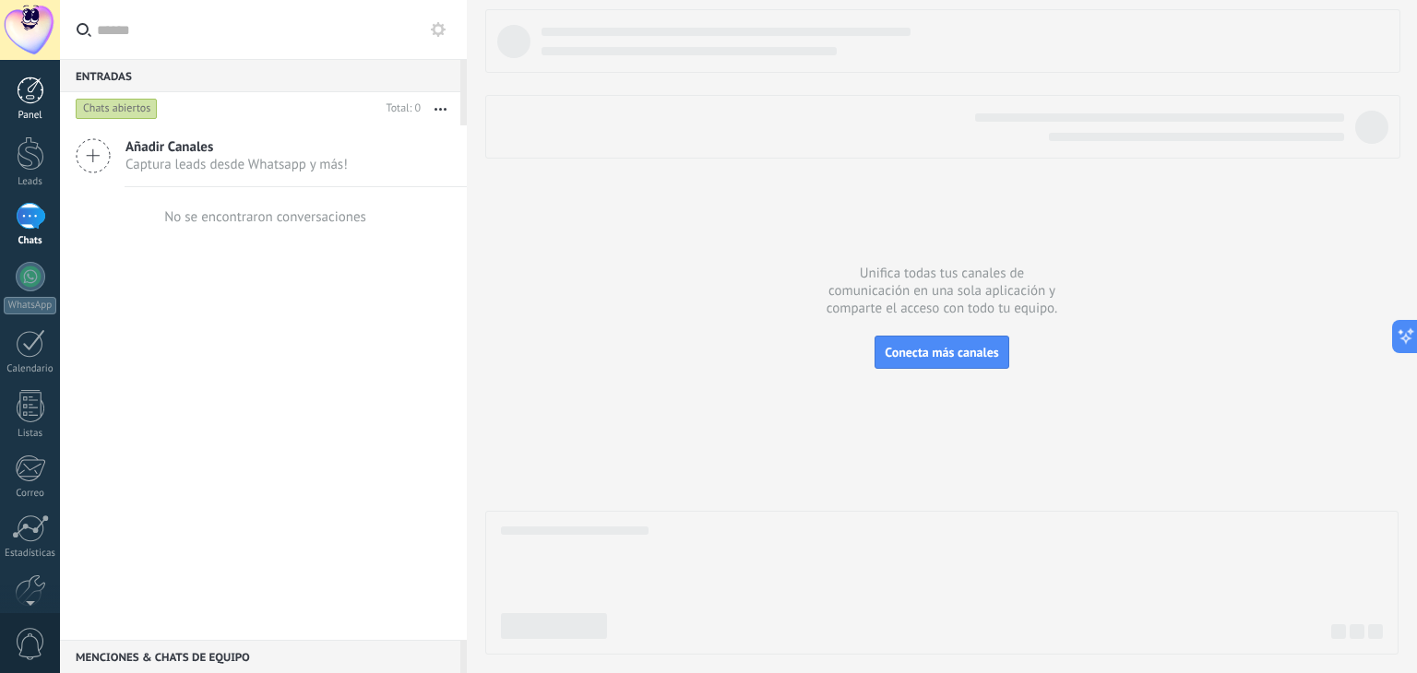
click at [14, 92] on link "Panel" at bounding box center [30, 99] width 60 height 45
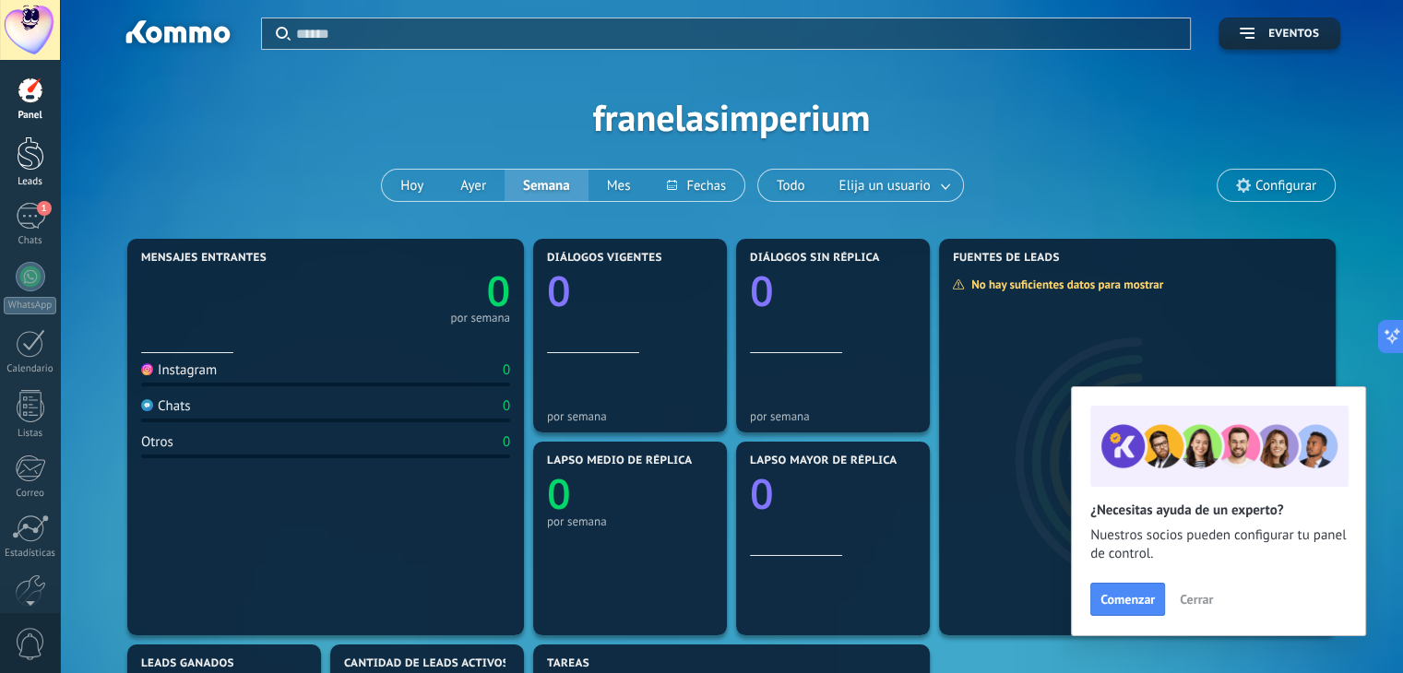
click at [48, 178] on div "Leads" at bounding box center [31, 182] width 54 height 12
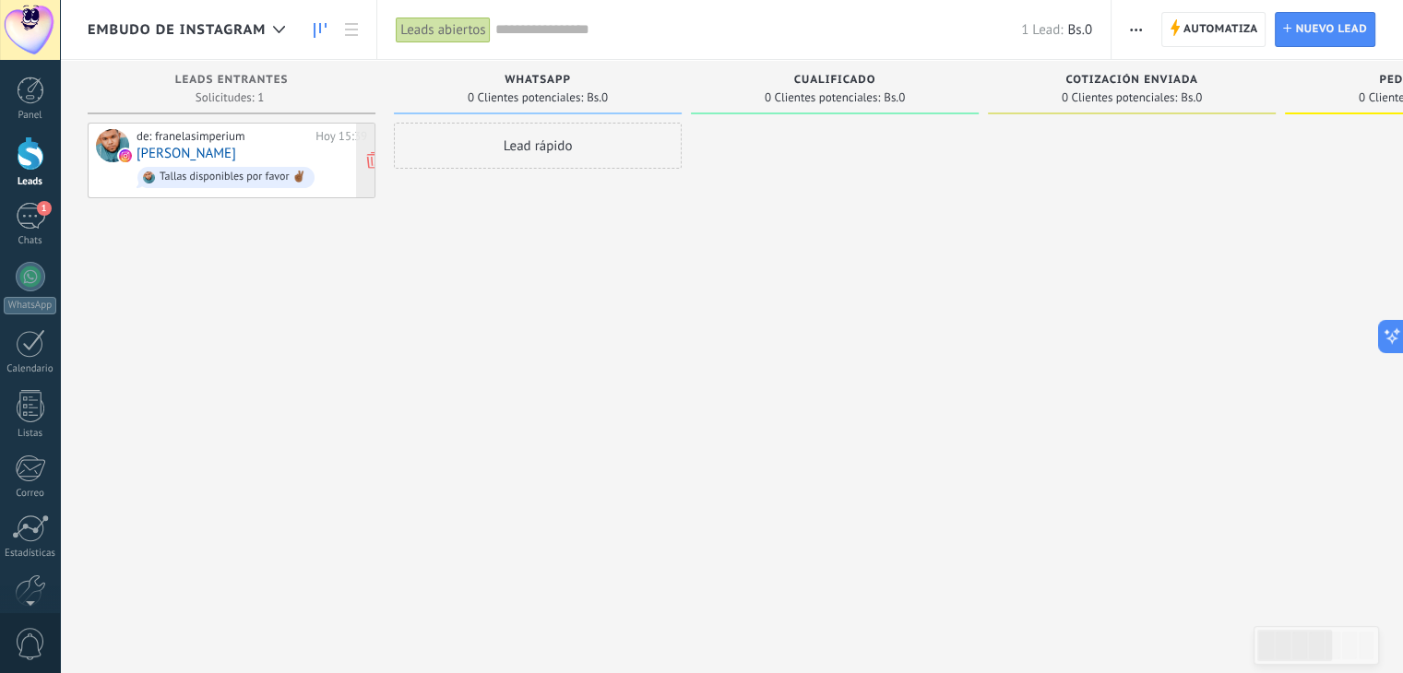
click at [284, 141] on div "de: franelasimperium" at bounding box center [223, 136] width 173 height 15
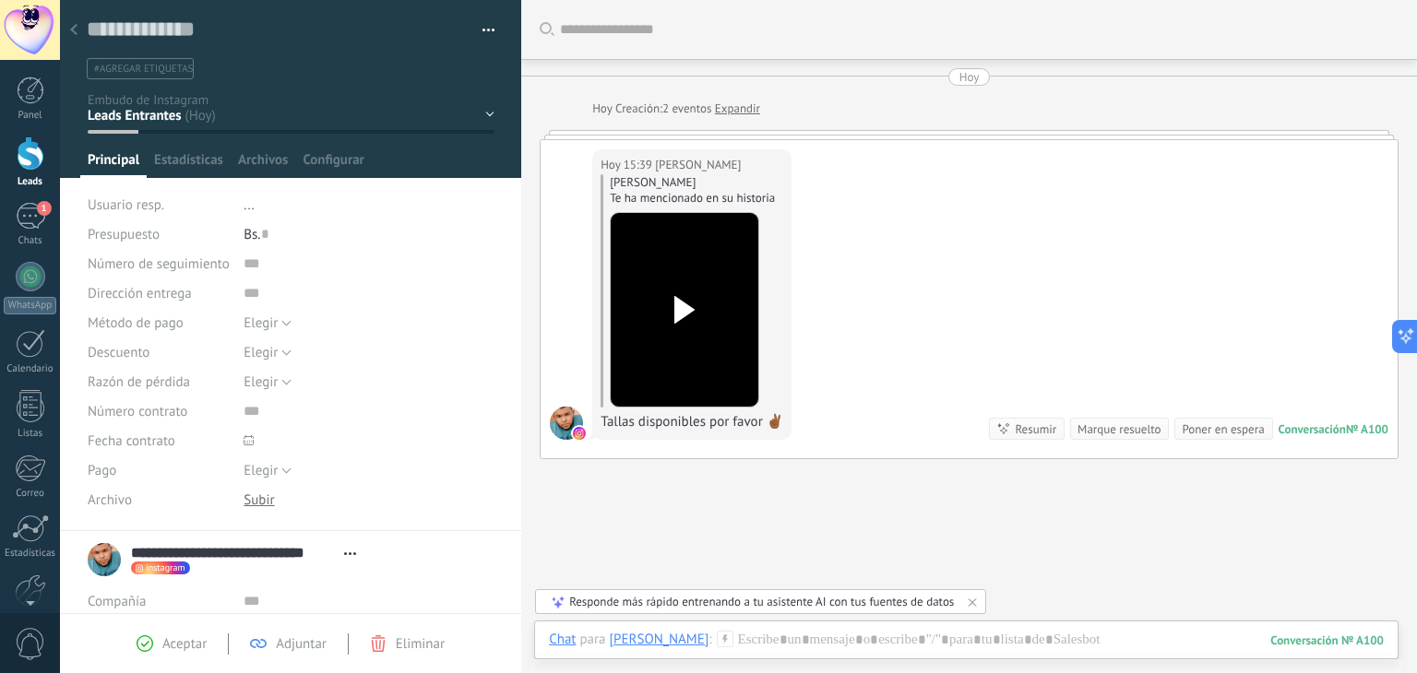
click at [74, 33] on use at bounding box center [73, 29] width 7 height 11
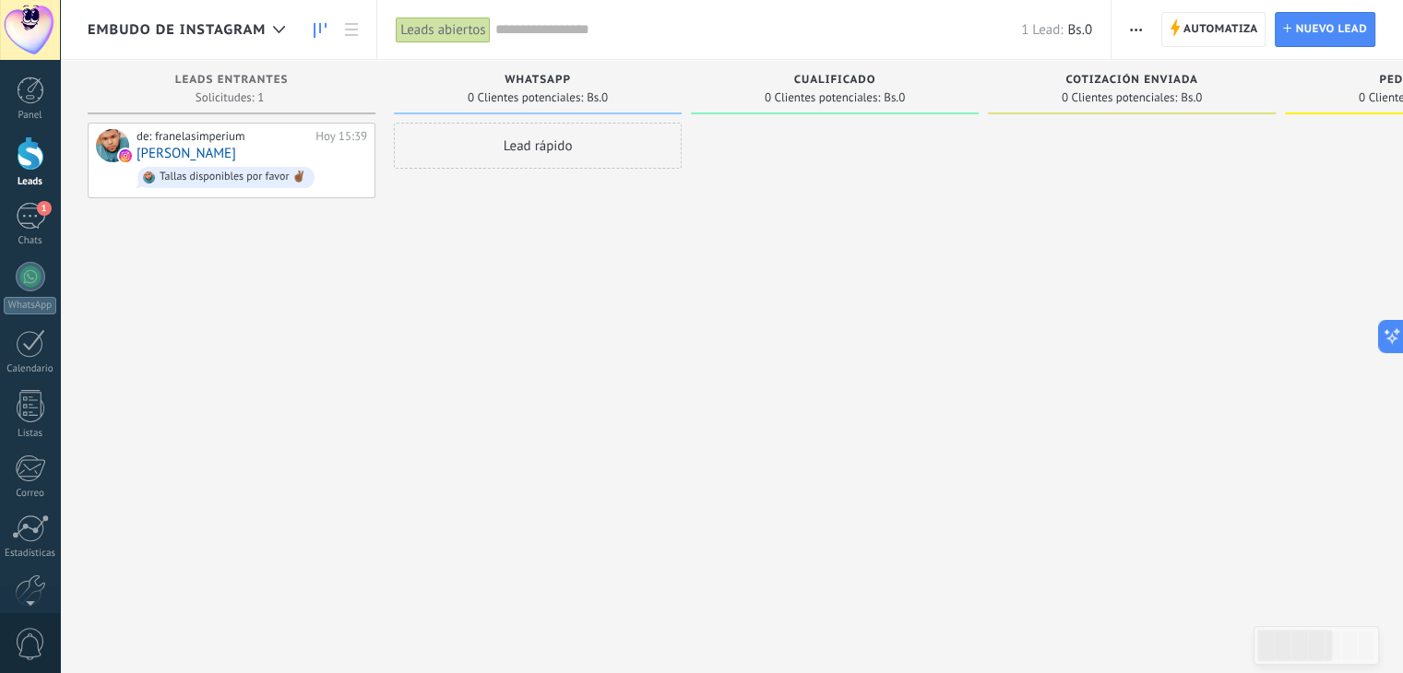
click at [40, 16] on div at bounding box center [30, 30] width 60 height 60
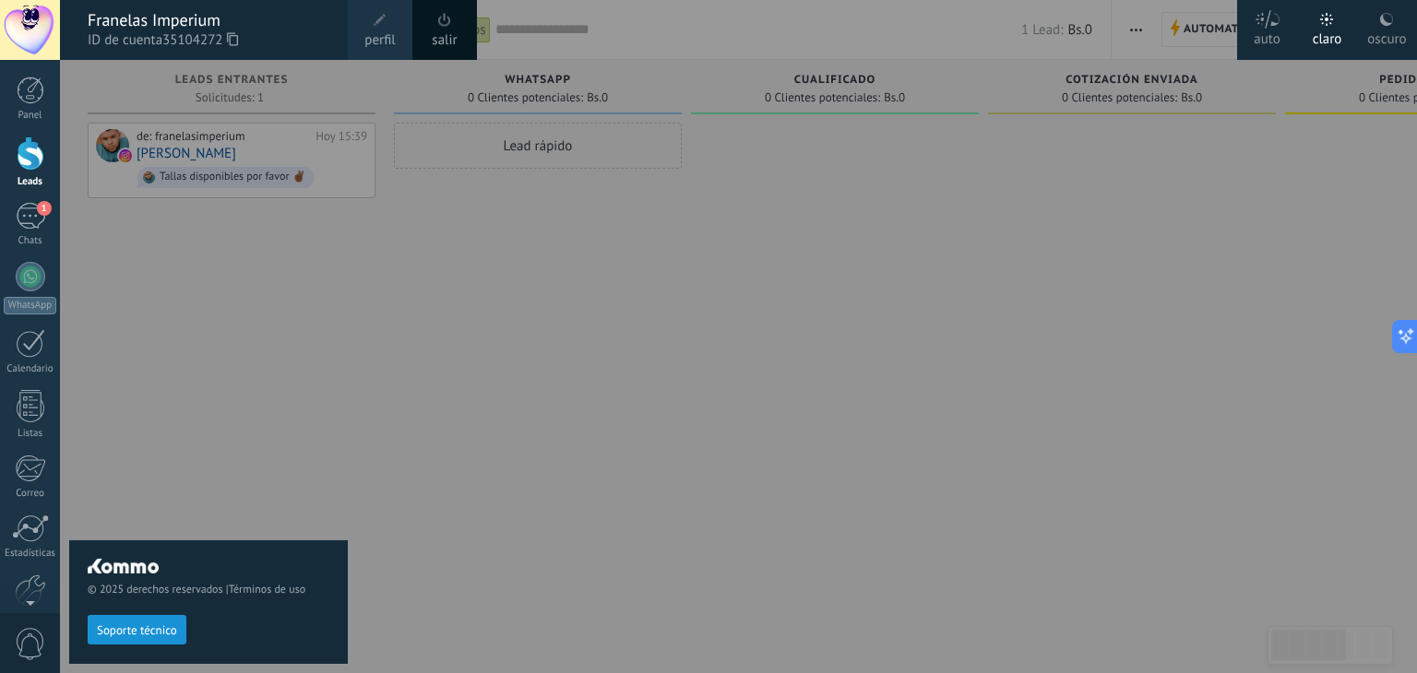
click at [1375, 24] on div "oscuro" at bounding box center [1386, 36] width 39 height 48
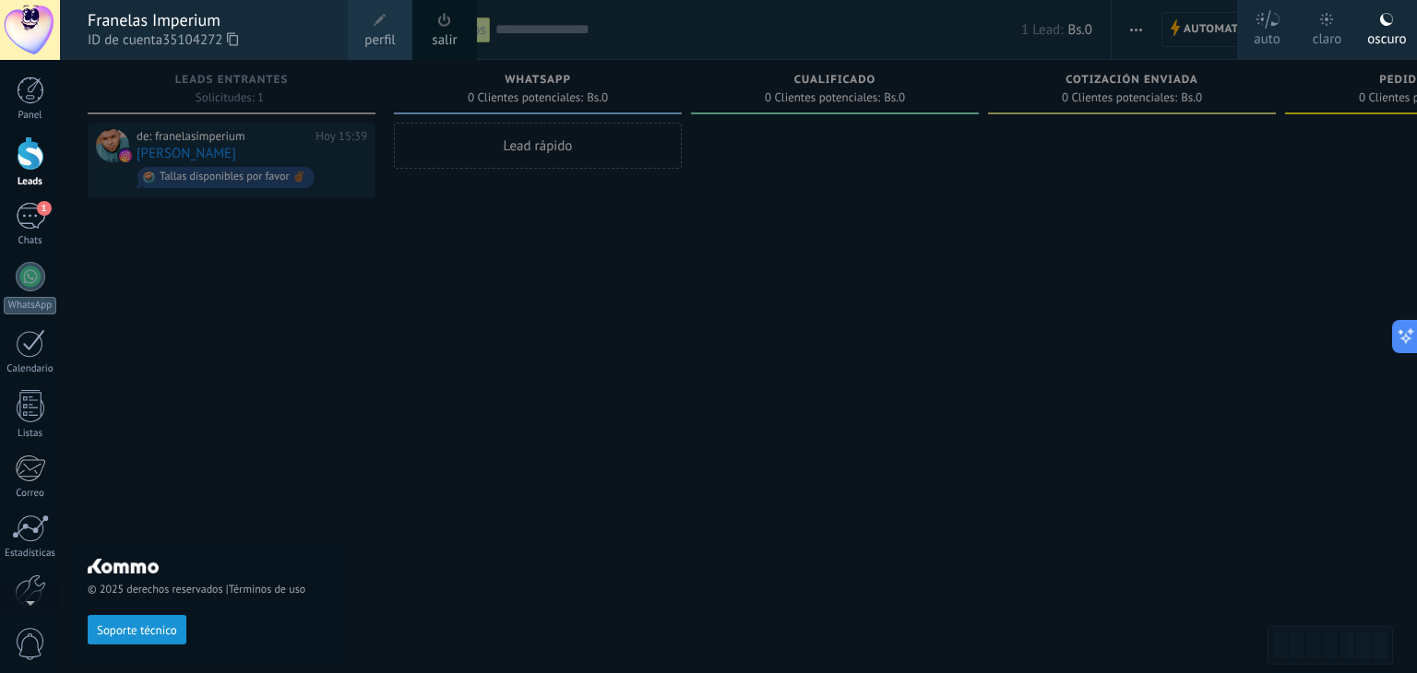
click at [1048, 217] on div at bounding box center [768, 336] width 1417 height 673
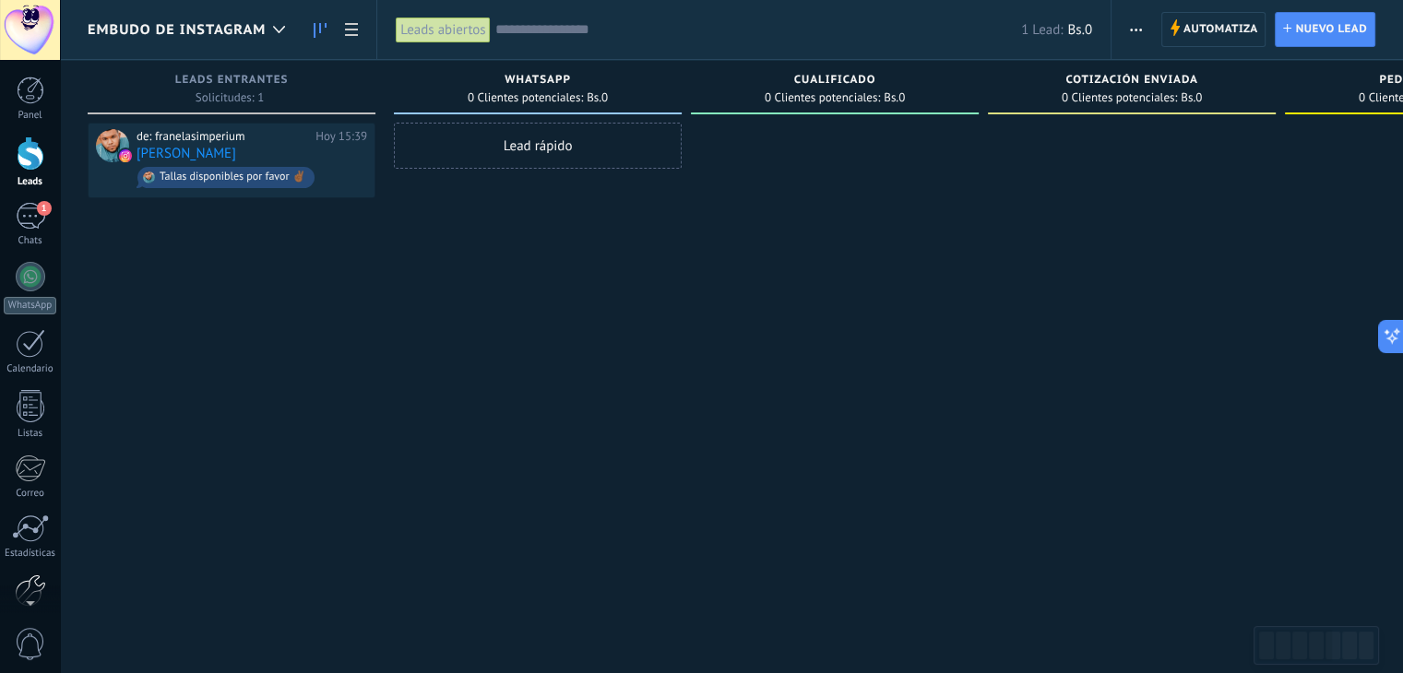
click at [28, 575] on div at bounding box center [30, 591] width 31 height 32
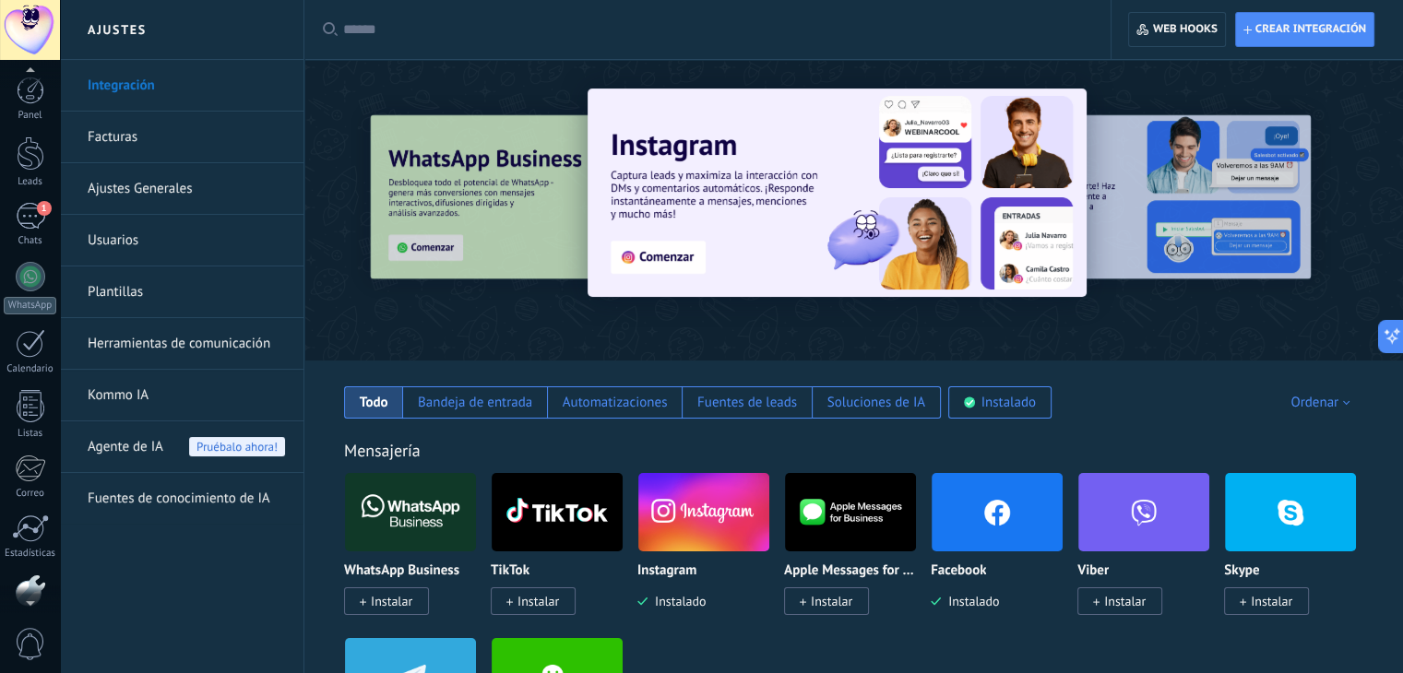
click at [37, 161] on div at bounding box center [31, 154] width 28 height 34
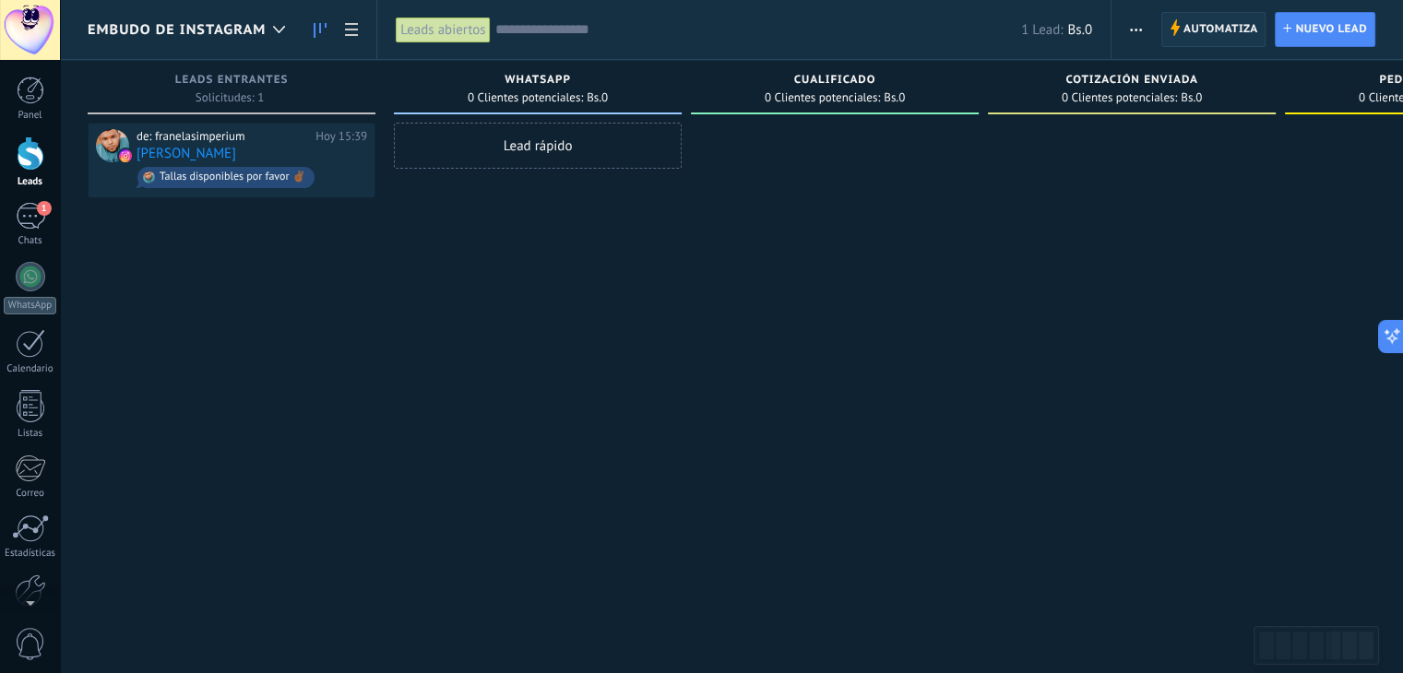
click at [1237, 30] on span "Automatiza" at bounding box center [1221, 29] width 75 height 33
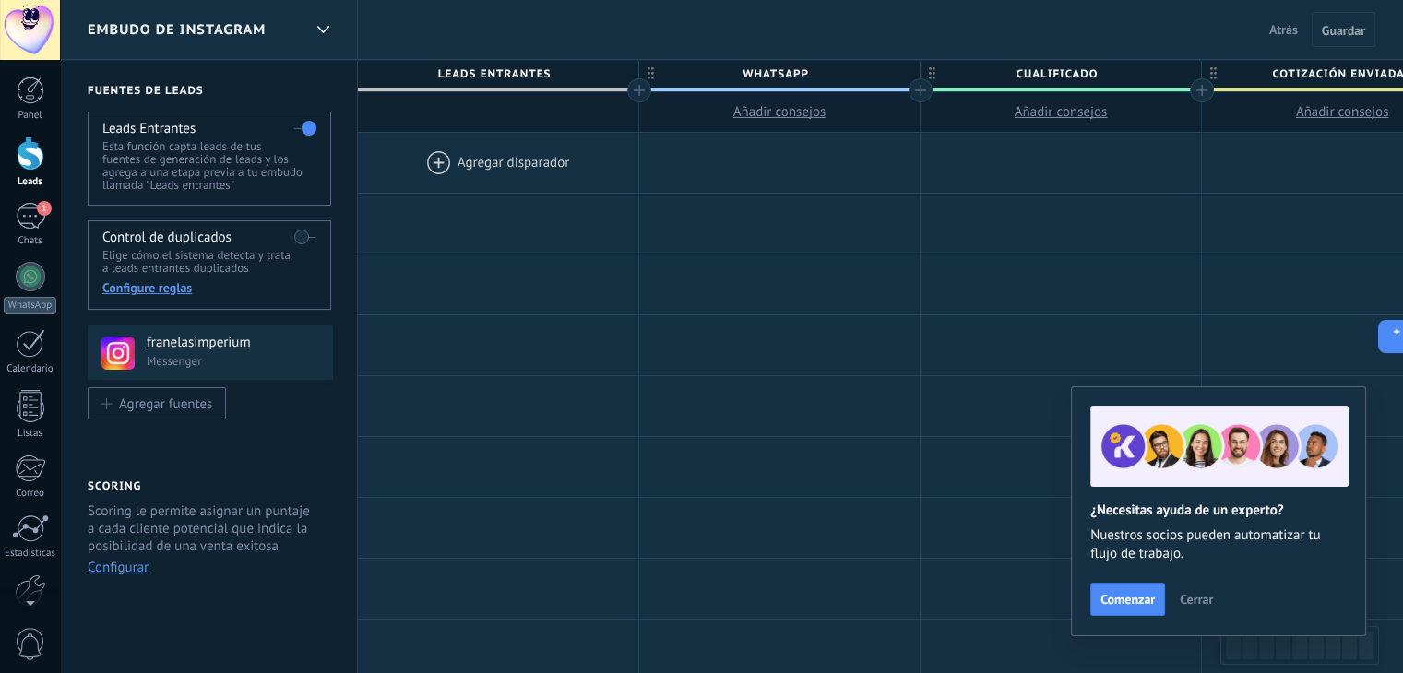
click at [439, 164] on div at bounding box center [498, 163] width 280 height 60
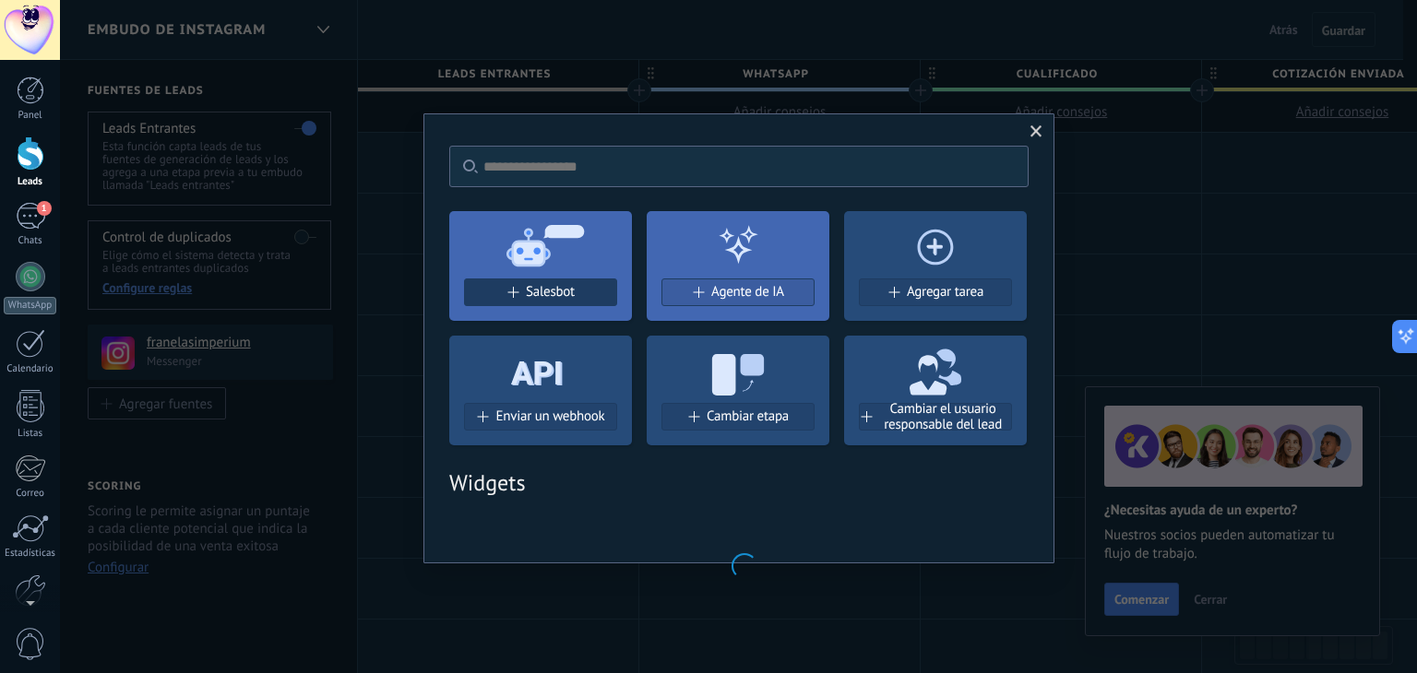
click at [542, 293] on span "Salesbot" at bounding box center [550, 292] width 49 height 16
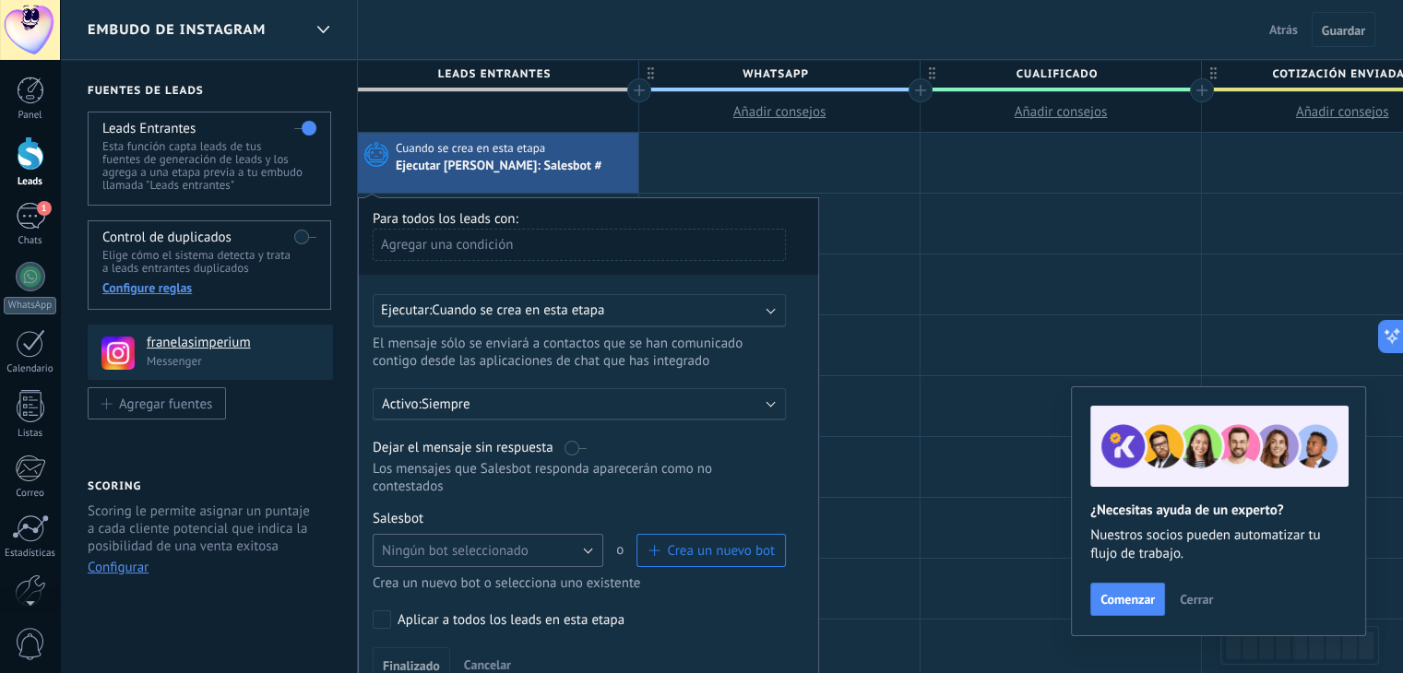
click at [431, 542] on span "Ningún bot seleccionado" at bounding box center [455, 551] width 147 height 18
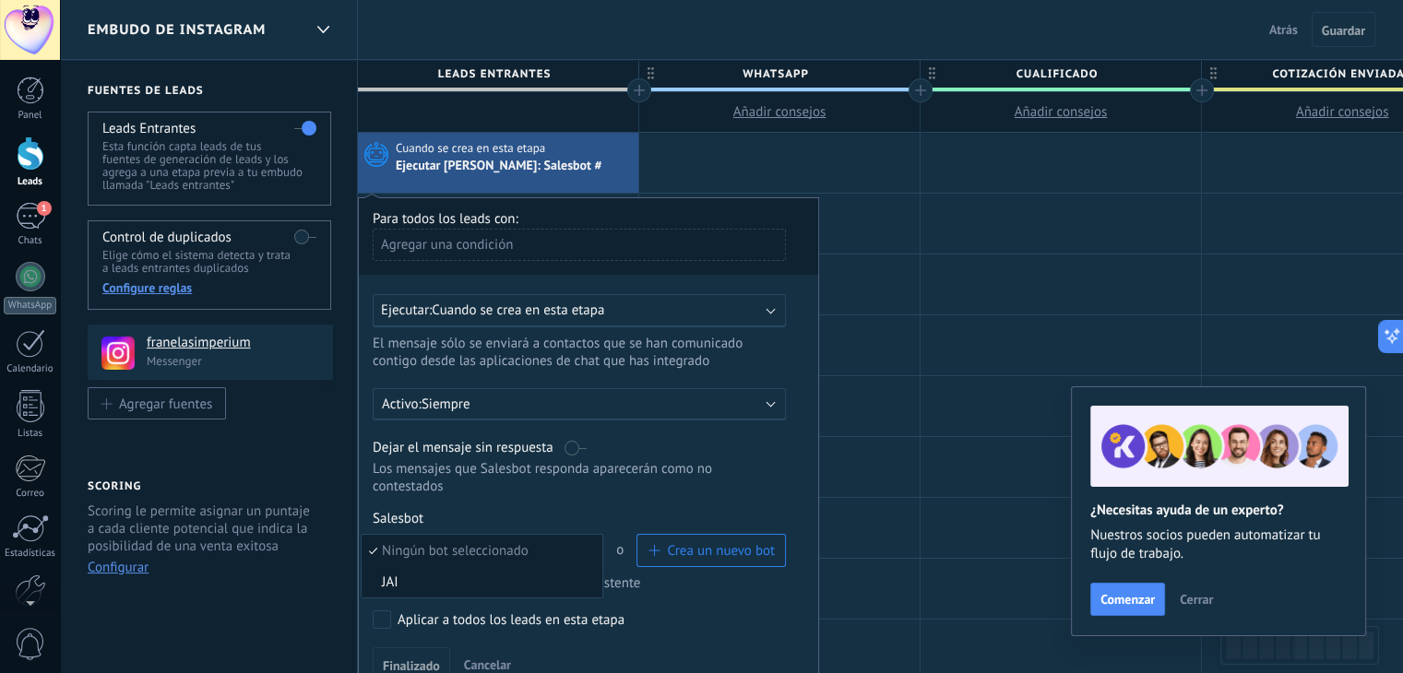
click at [407, 574] on span "JAI" at bounding box center [479, 583] width 235 height 18
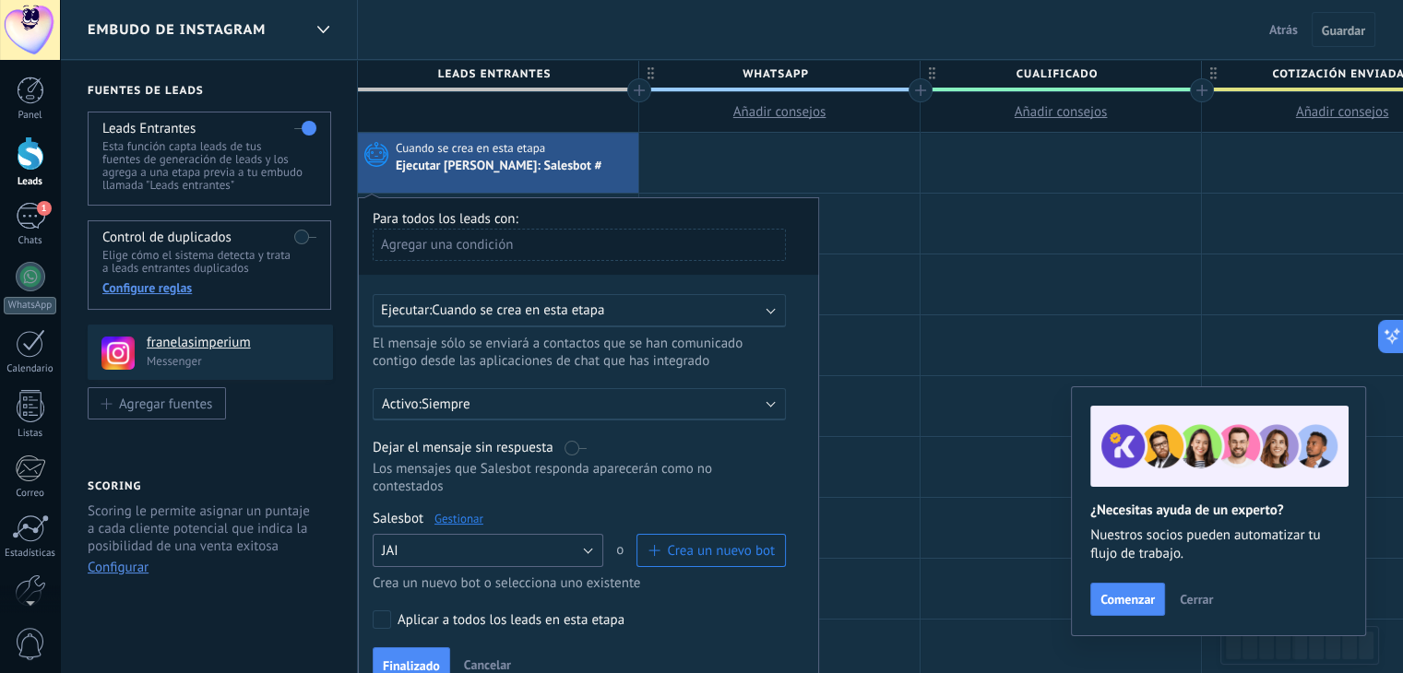
scroll to position [185, 0]
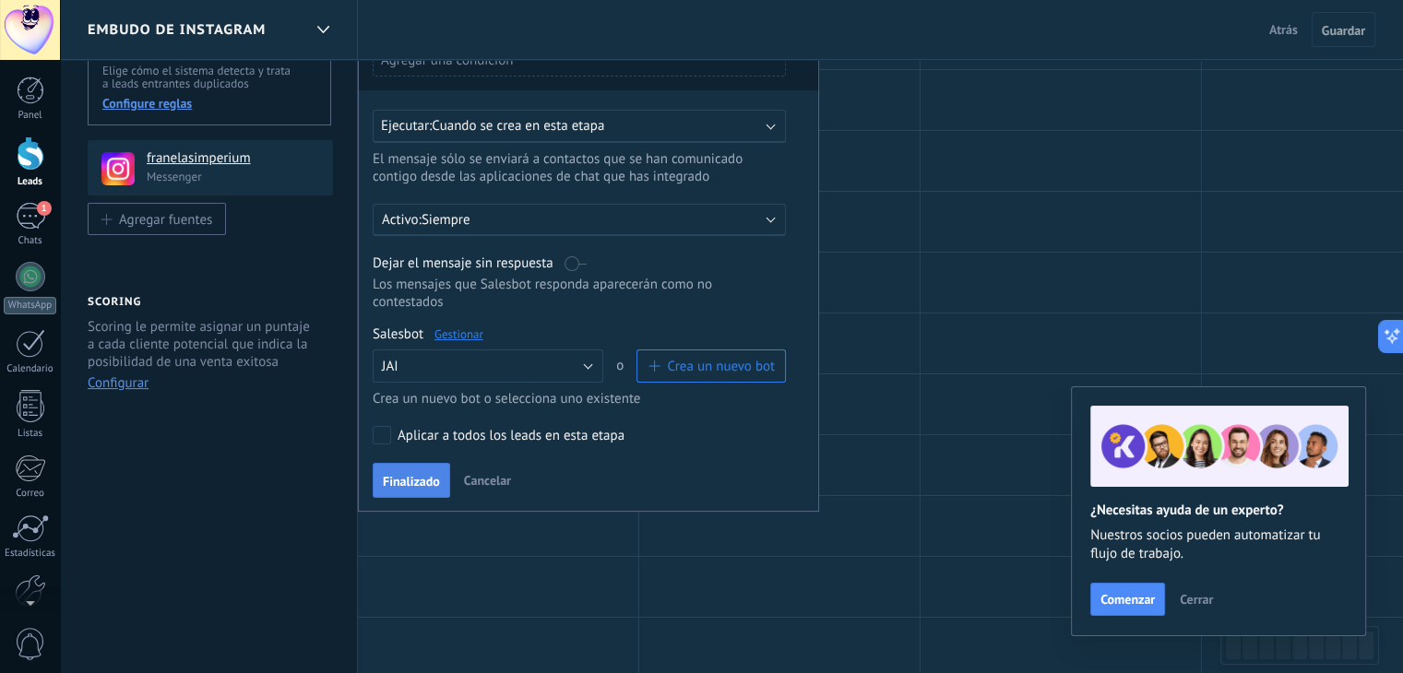
click at [418, 475] on span "Finalizado" at bounding box center [411, 481] width 57 height 13
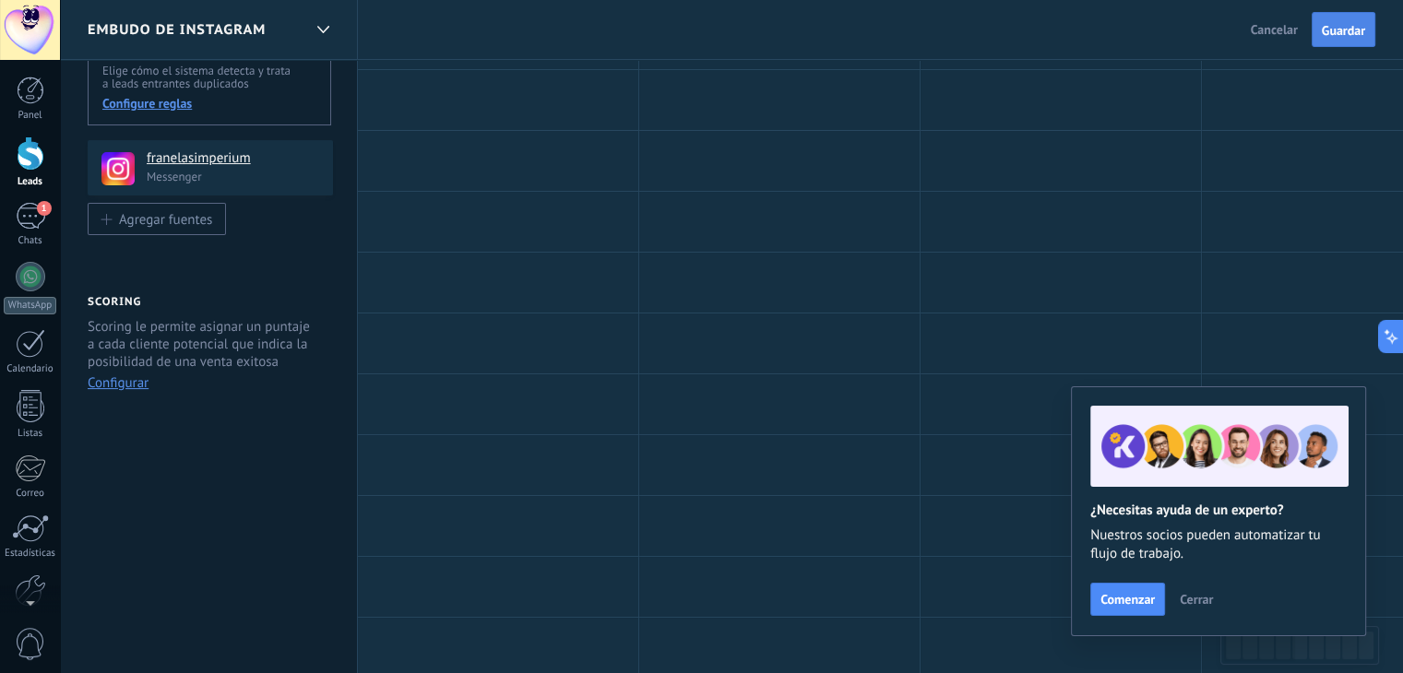
click at [1342, 42] on button "Guardar" at bounding box center [1344, 29] width 64 height 35
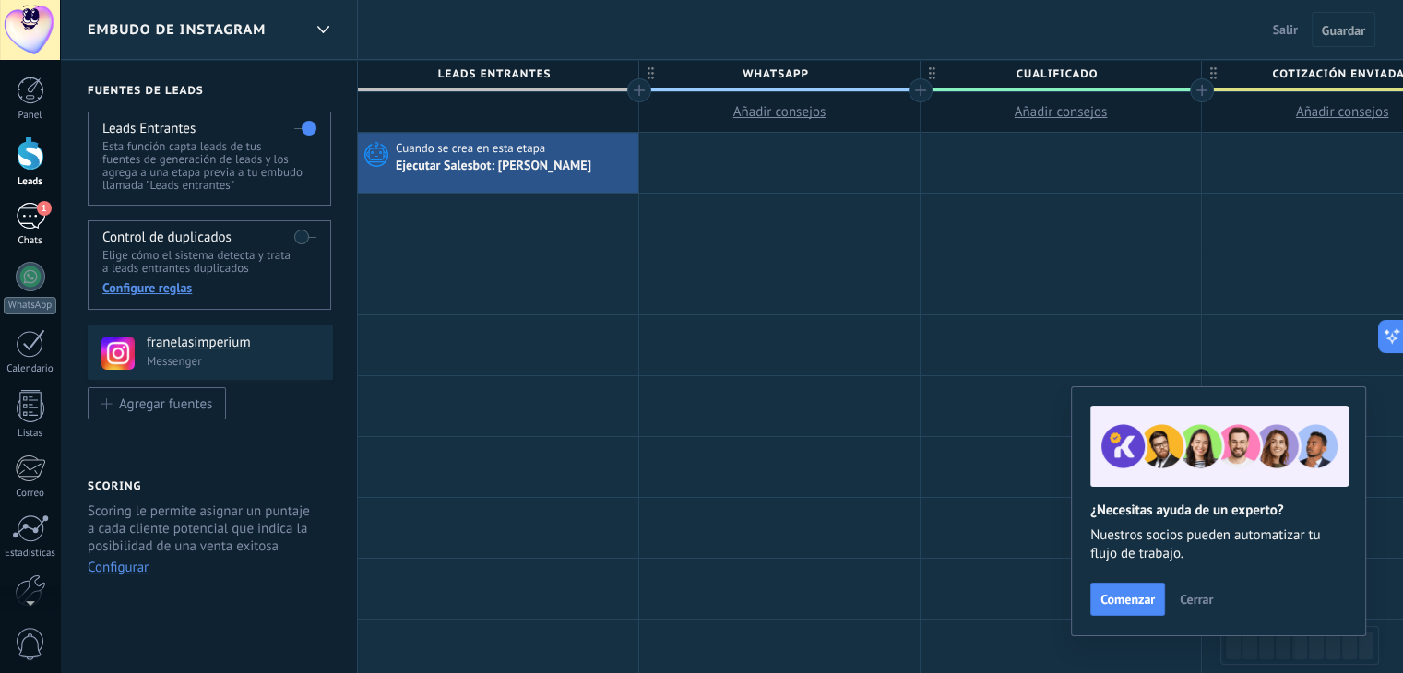
click at [22, 241] on div "Chats" at bounding box center [31, 241] width 54 height 12
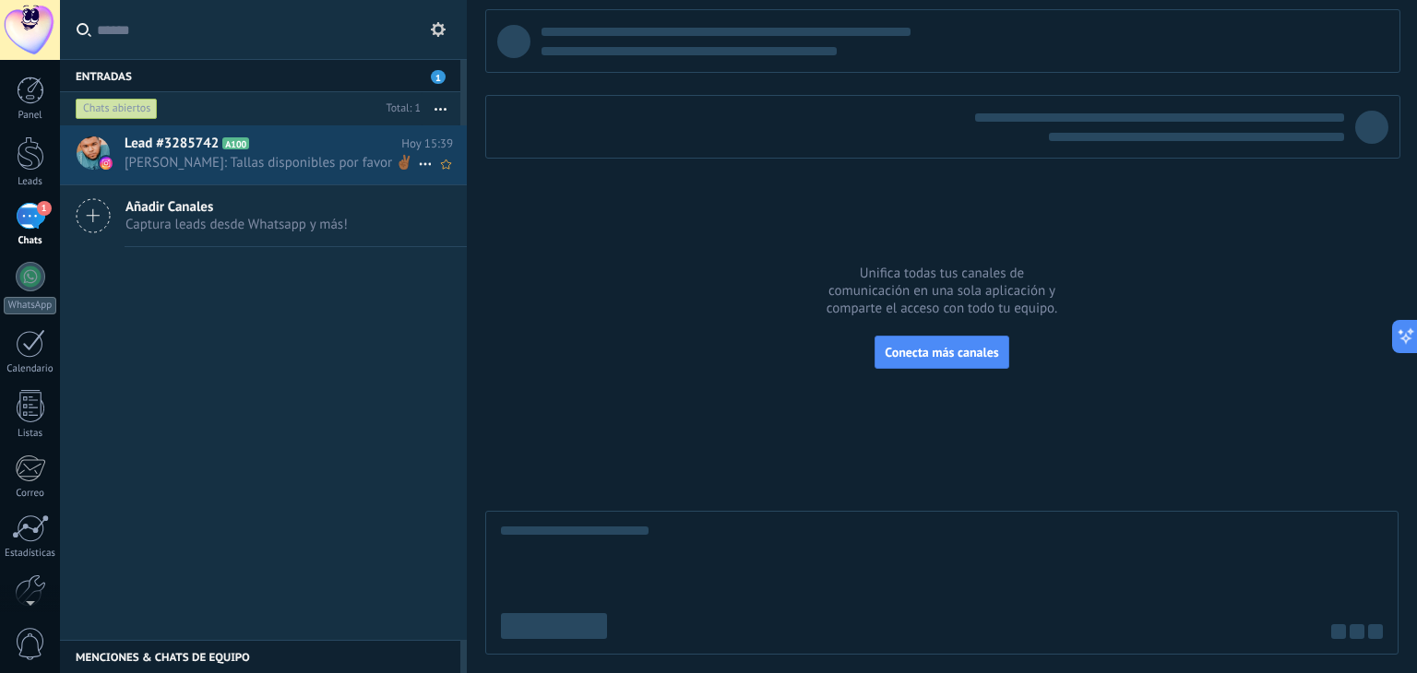
click at [323, 171] on span "[PERSON_NAME]: Tallas disponibles por favor ✌🏾" at bounding box center [271, 163] width 293 height 18
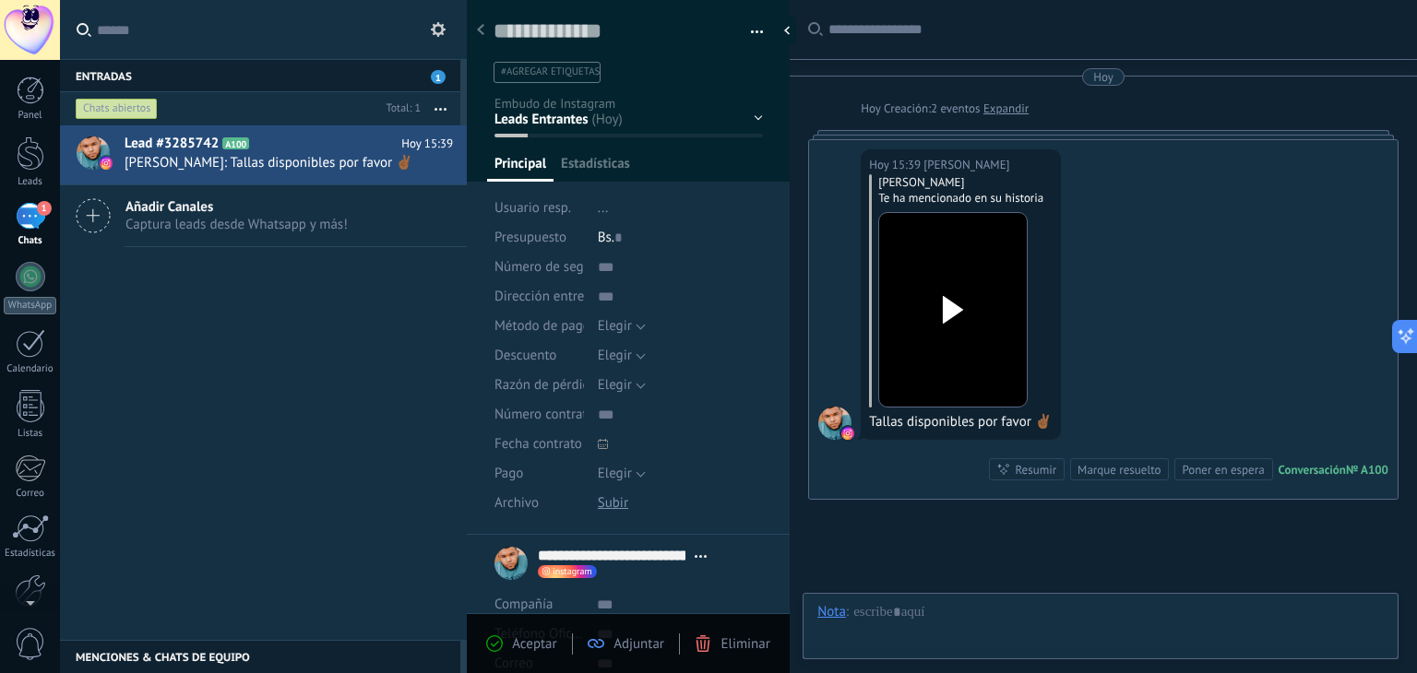
type textarea "**********"
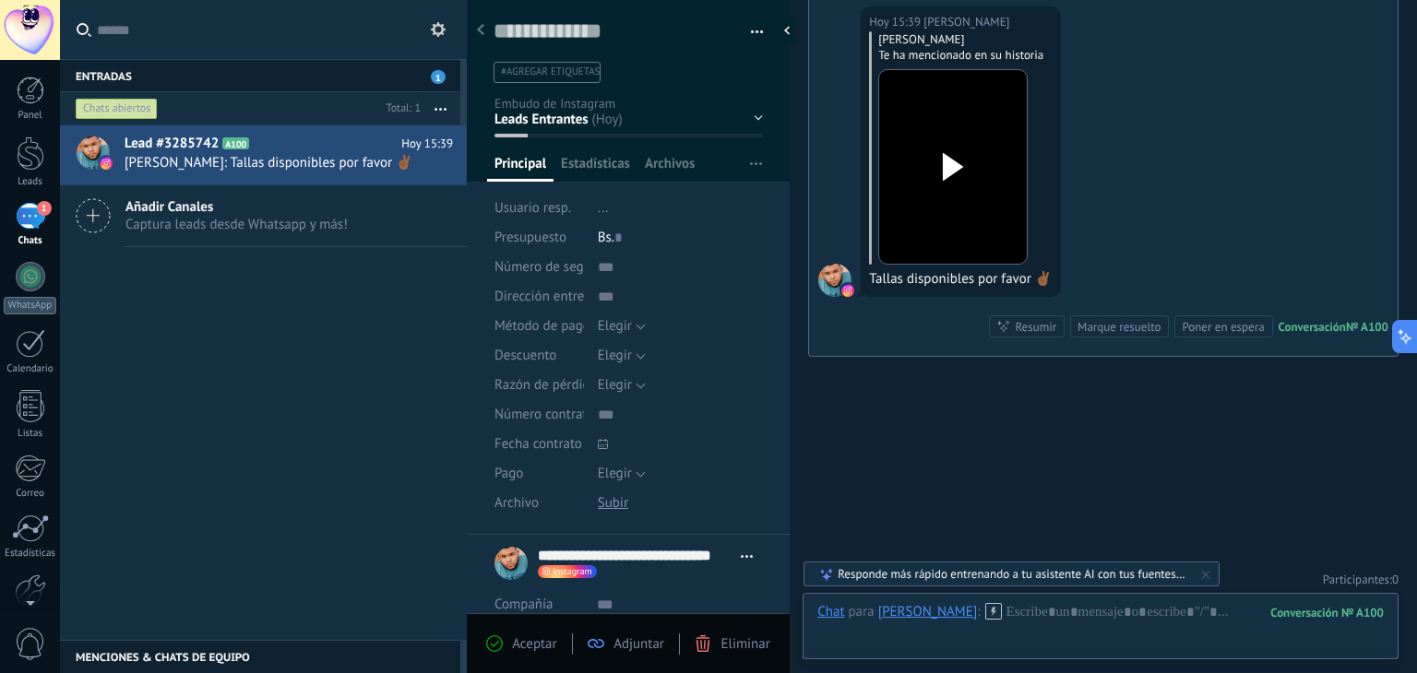
scroll to position [148, 0]
click at [1001, 618] on use at bounding box center [993, 611] width 16 height 16
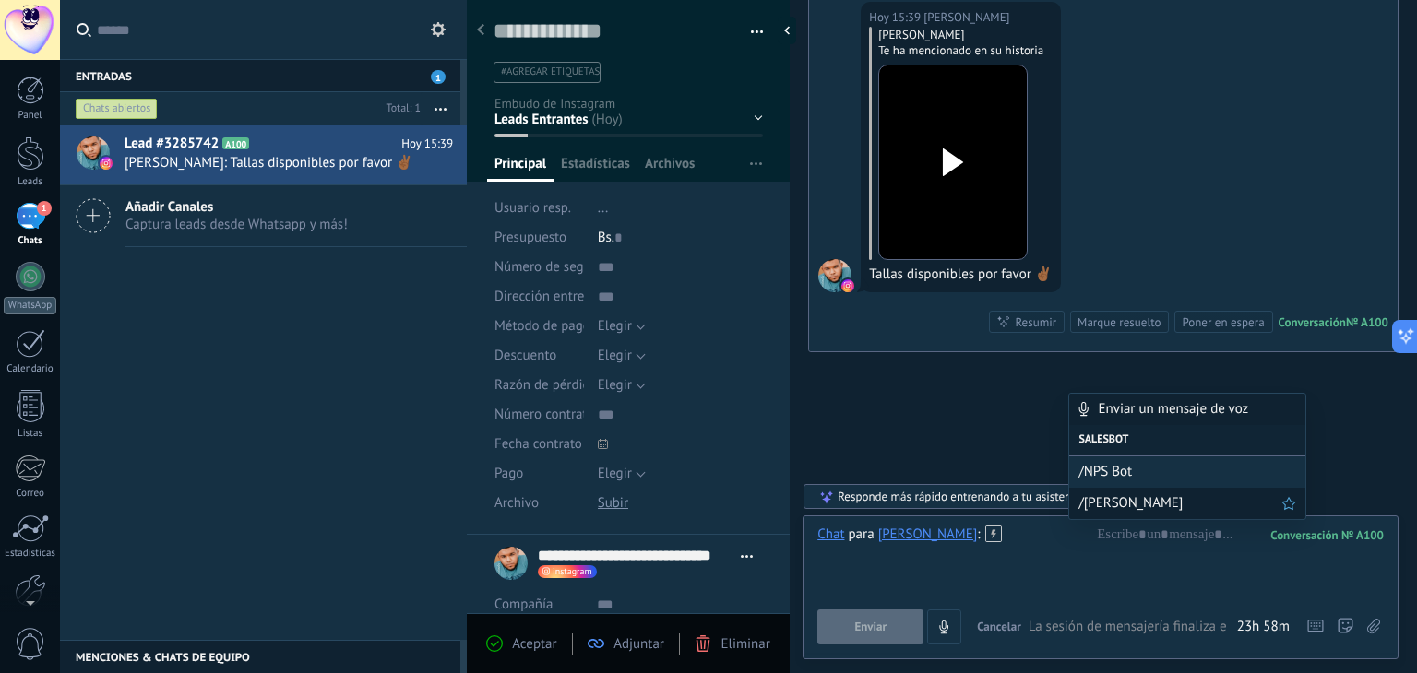
click at [1100, 499] on span "/[PERSON_NAME]" at bounding box center [1180, 504] width 203 height 18
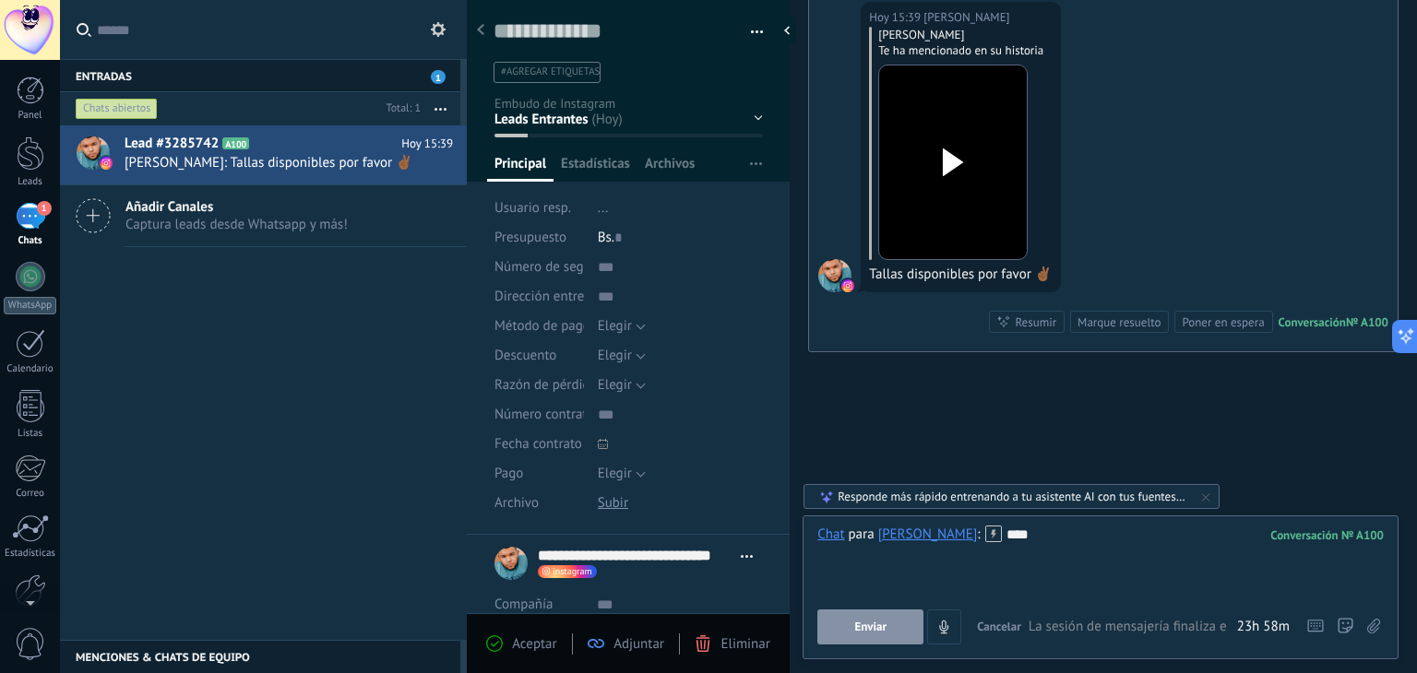
click at [887, 622] on span "Enviar" at bounding box center [870, 627] width 32 height 13
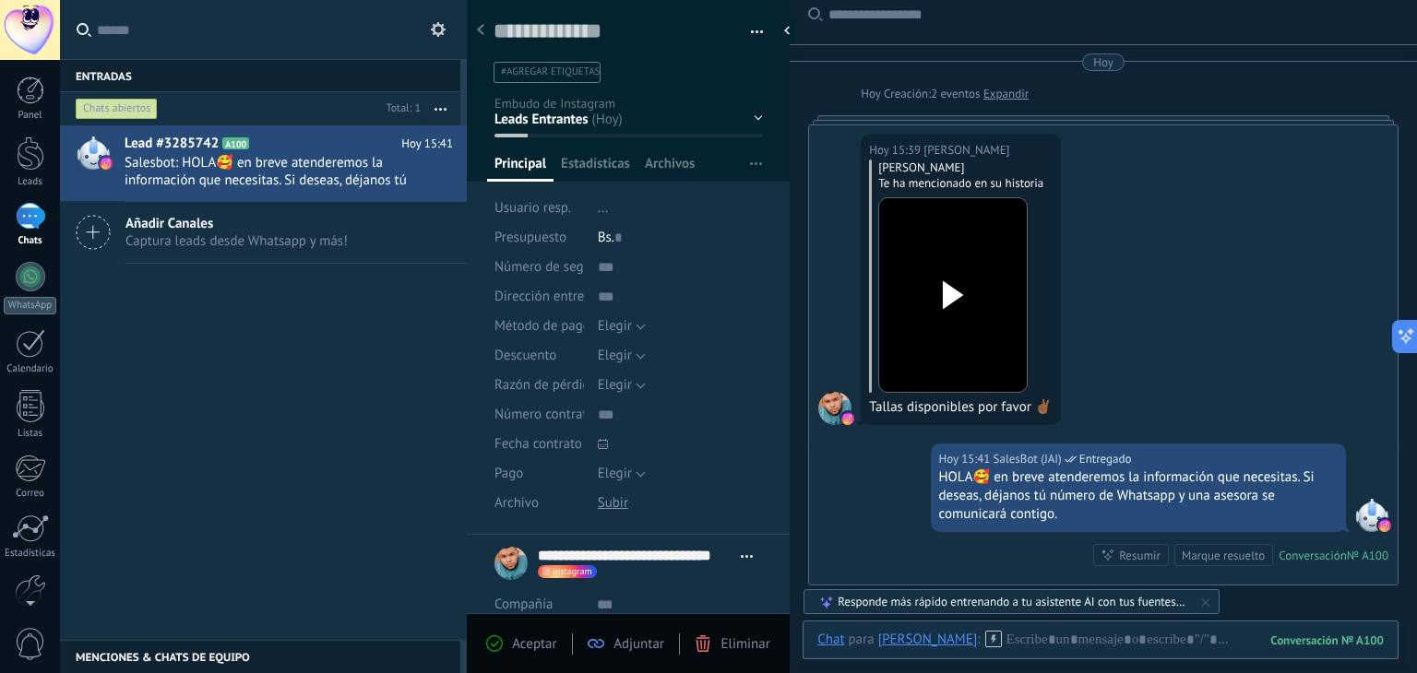
scroll to position [0, 0]
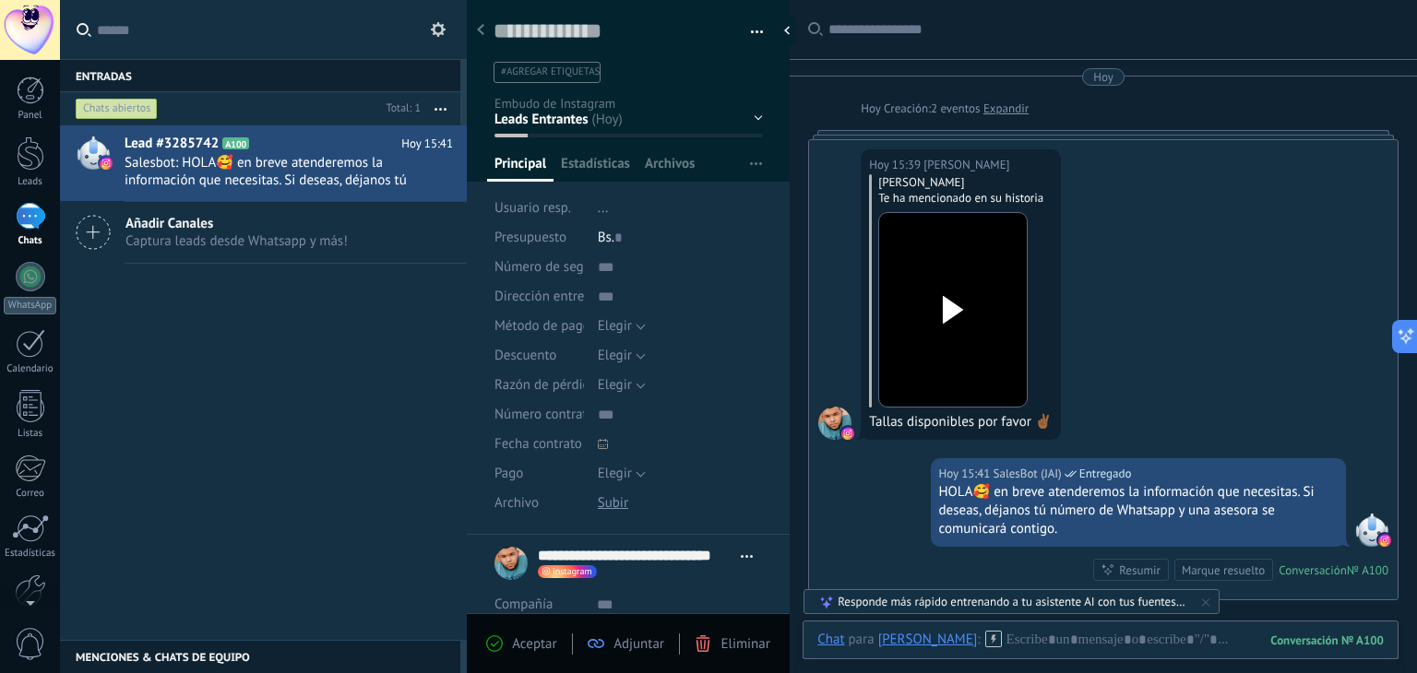
click at [974, 361] on div at bounding box center [952, 311] width 103 height 136
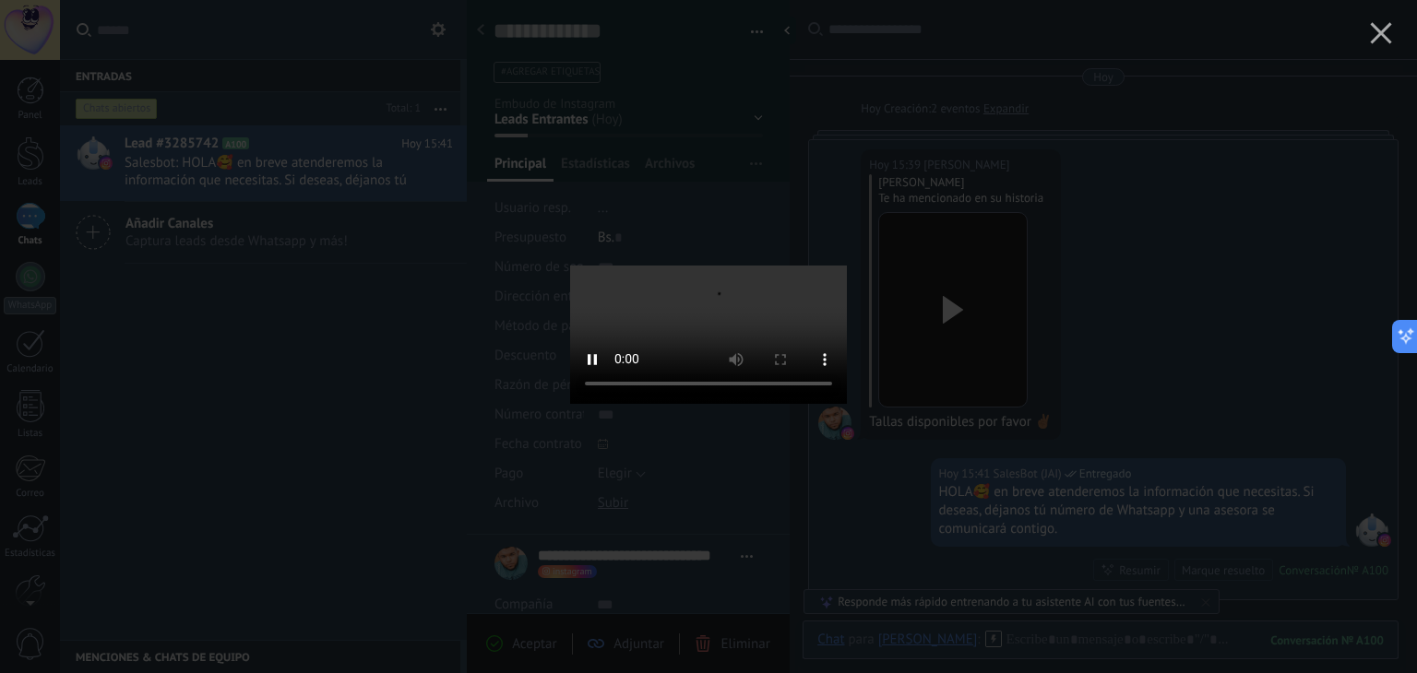
click at [1126, 191] on div at bounding box center [708, 336] width 1417 height 673
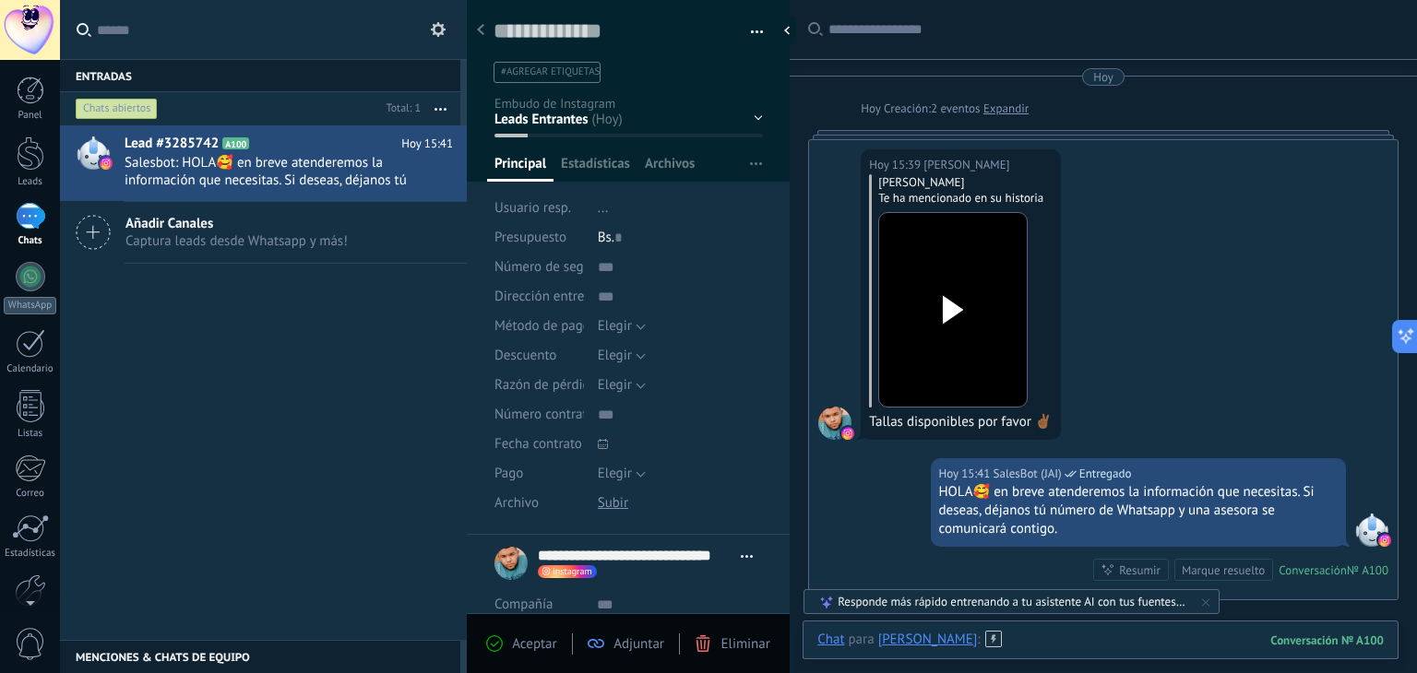
click at [1133, 650] on div at bounding box center [1100, 658] width 566 height 55
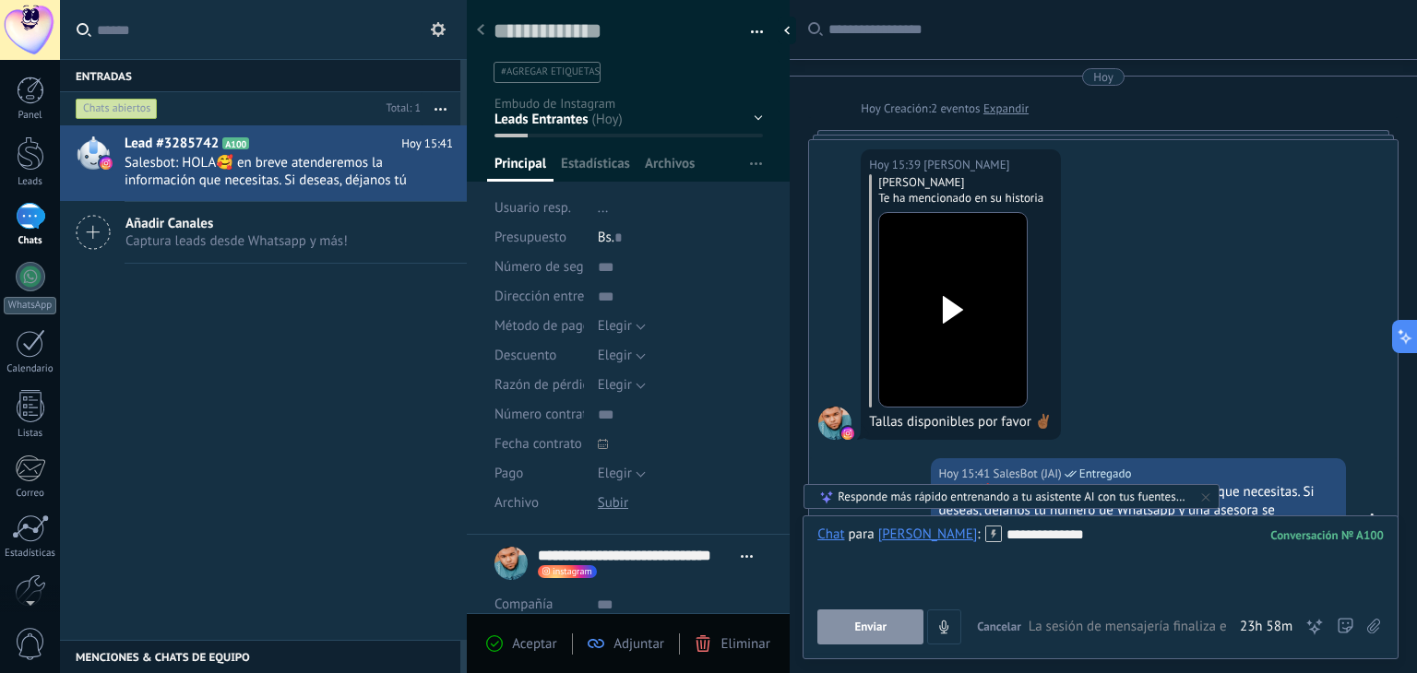
click at [885, 626] on span "Enviar" at bounding box center [870, 627] width 32 height 13
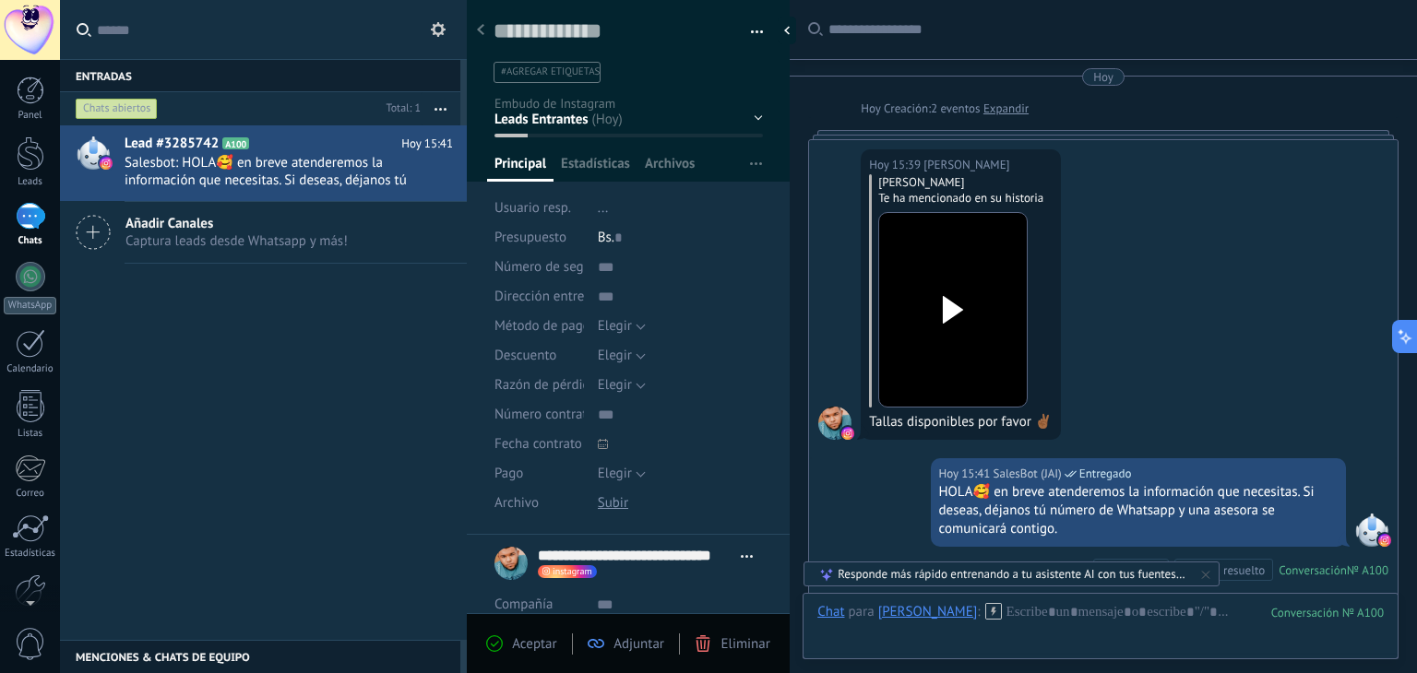
scroll to position [317, 0]
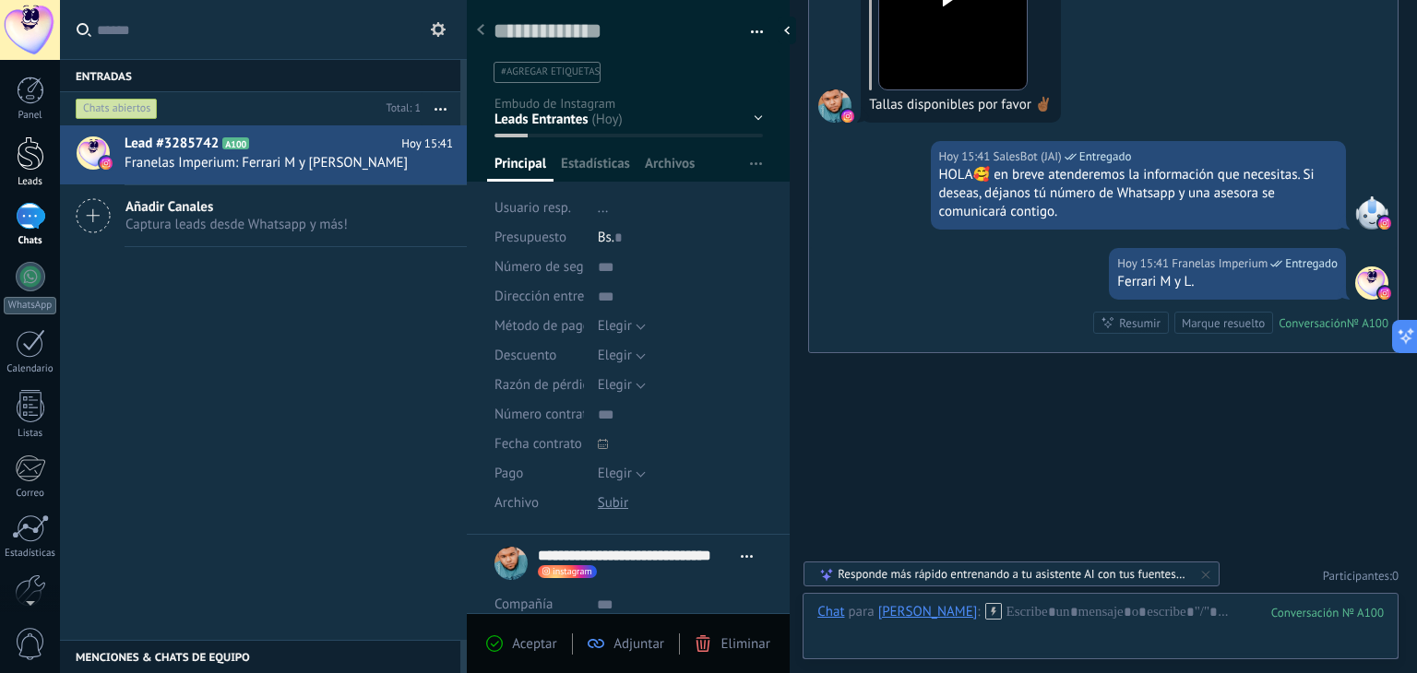
click at [29, 176] on div "Leads" at bounding box center [31, 182] width 54 height 12
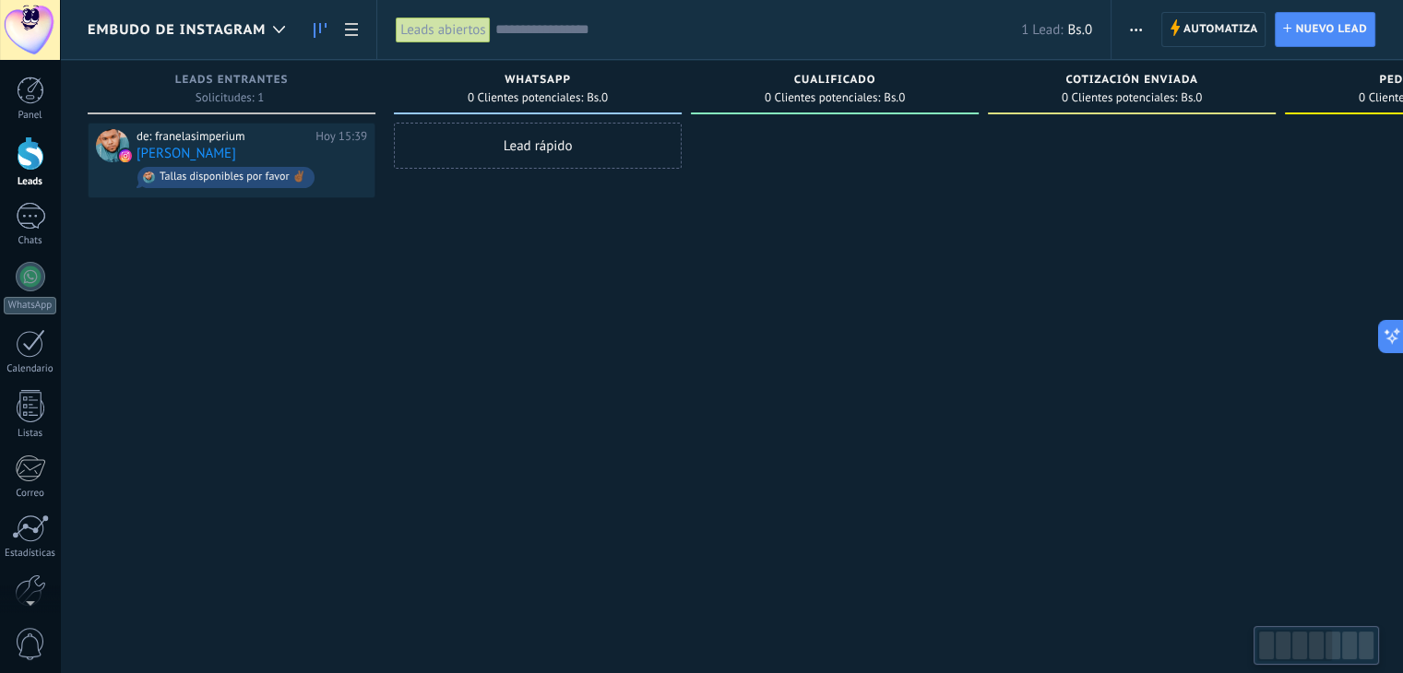
click at [668, 405] on div "Lead rápido" at bounding box center [538, 339] width 288 height 433
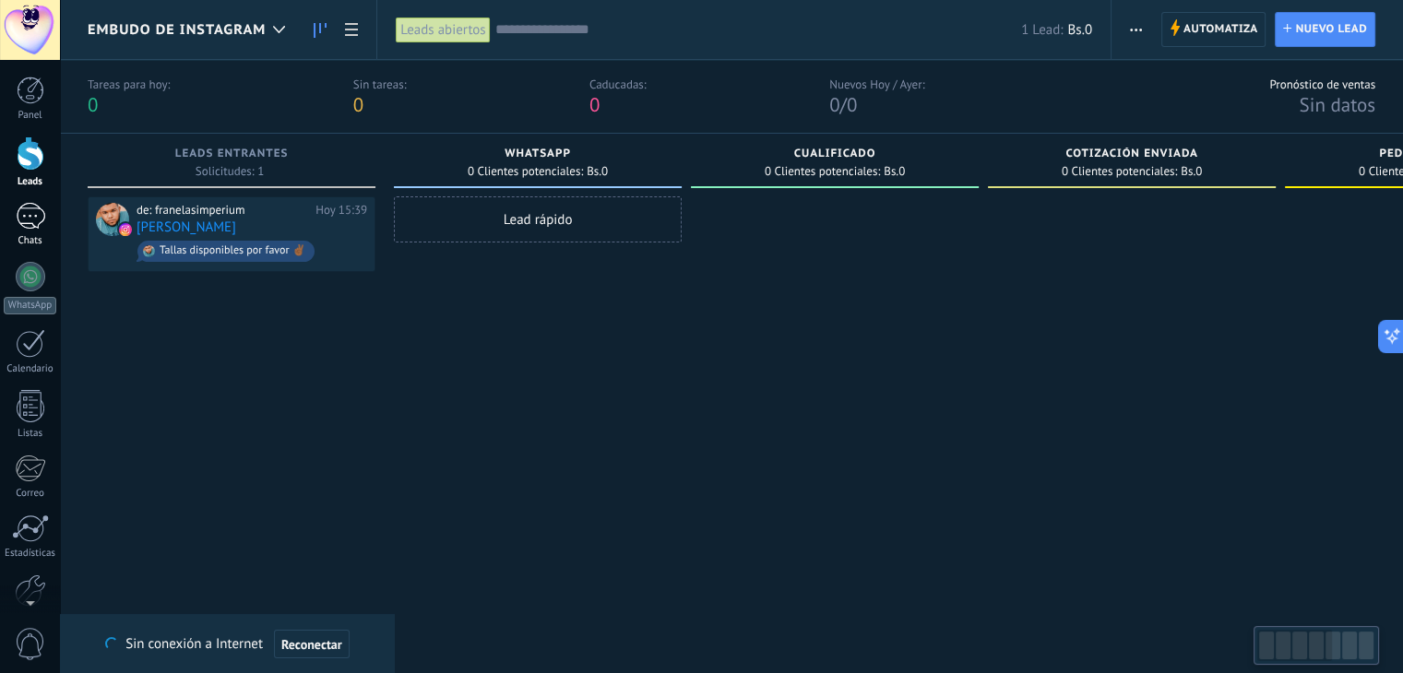
click at [22, 219] on div "1" at bounding box center [31, 216] width 30 height 27
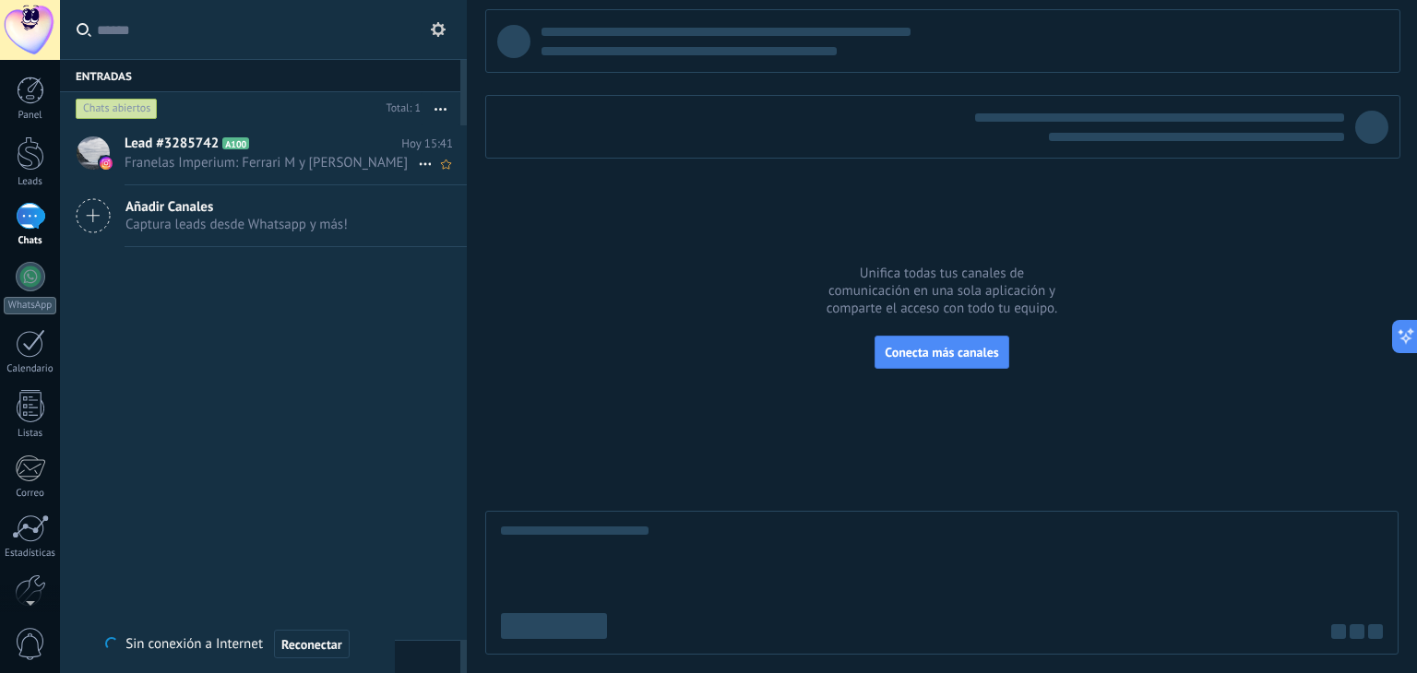
click at [325, 157] on span "Franelas Imperium: Ferrari M y [PERSON_NAME]" at bounding box center [271, 163] width 293 height 18
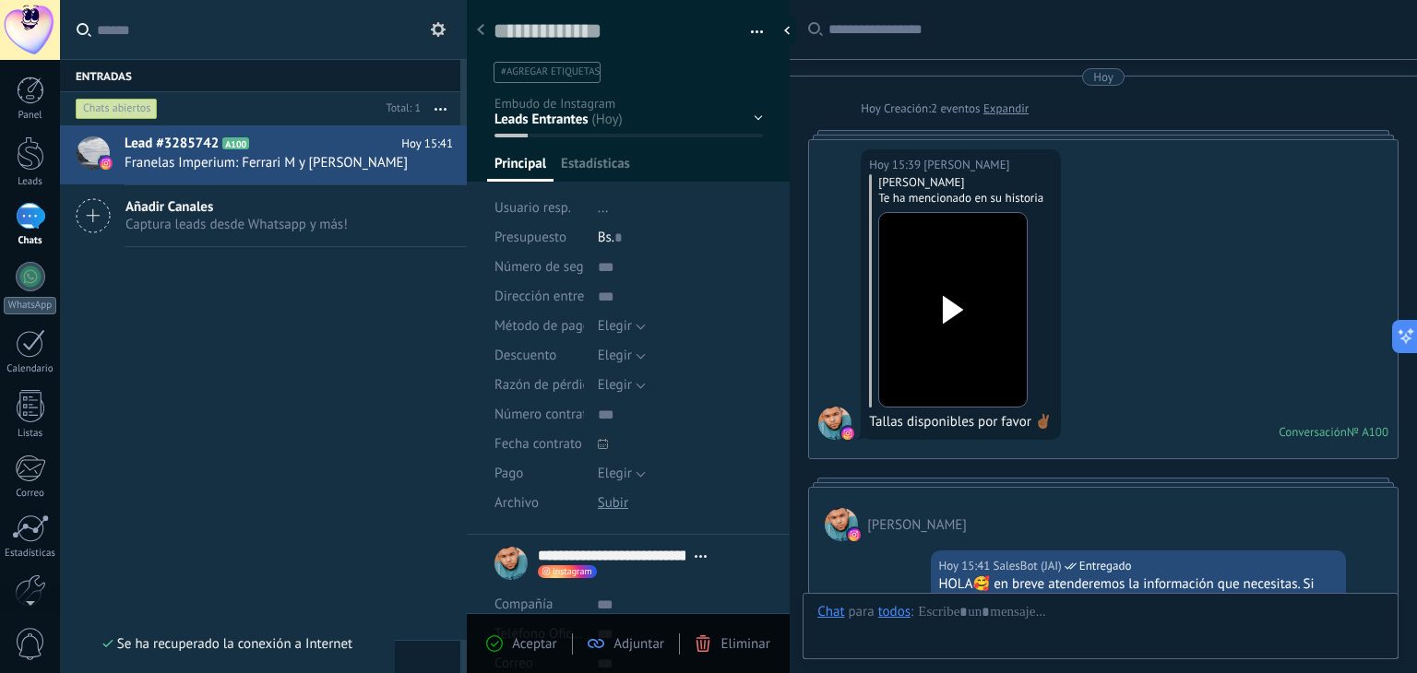
type textarea "**********"
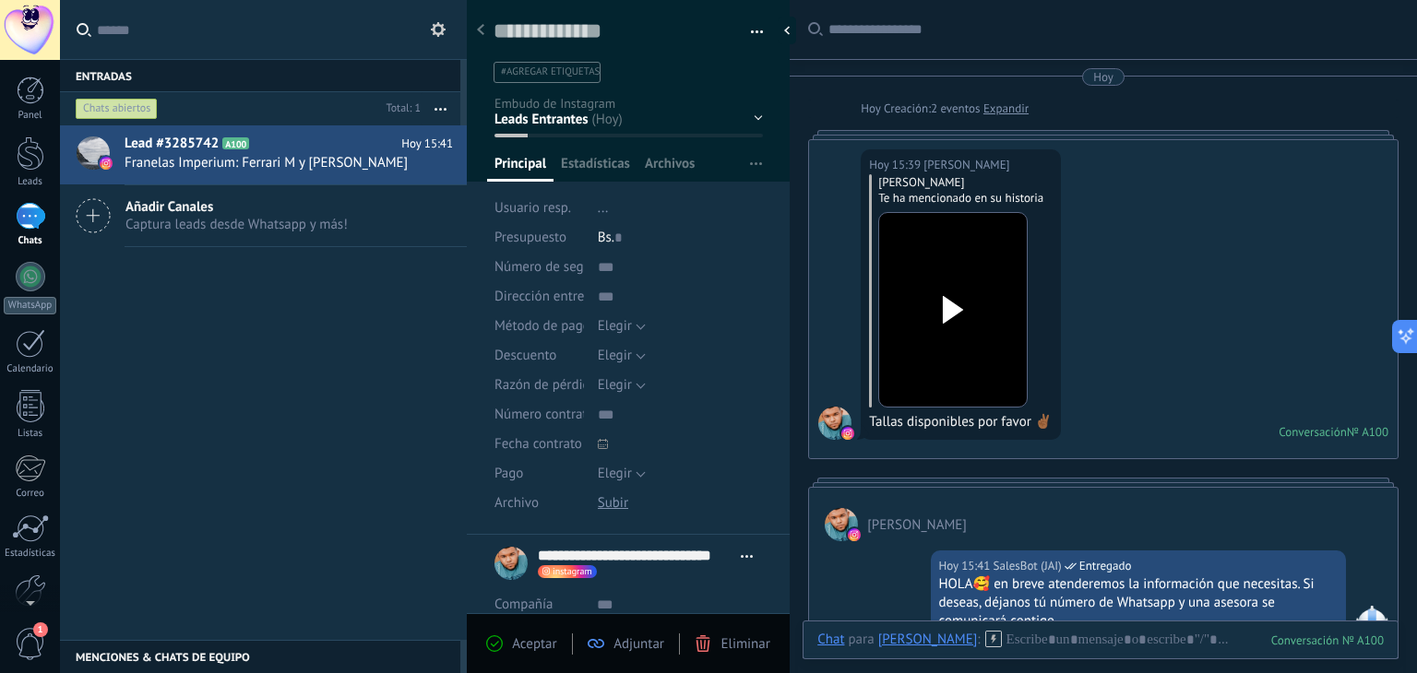
scroll to position [186, 0]
